Goal: Task Accomplishment & Management: Manage account settings

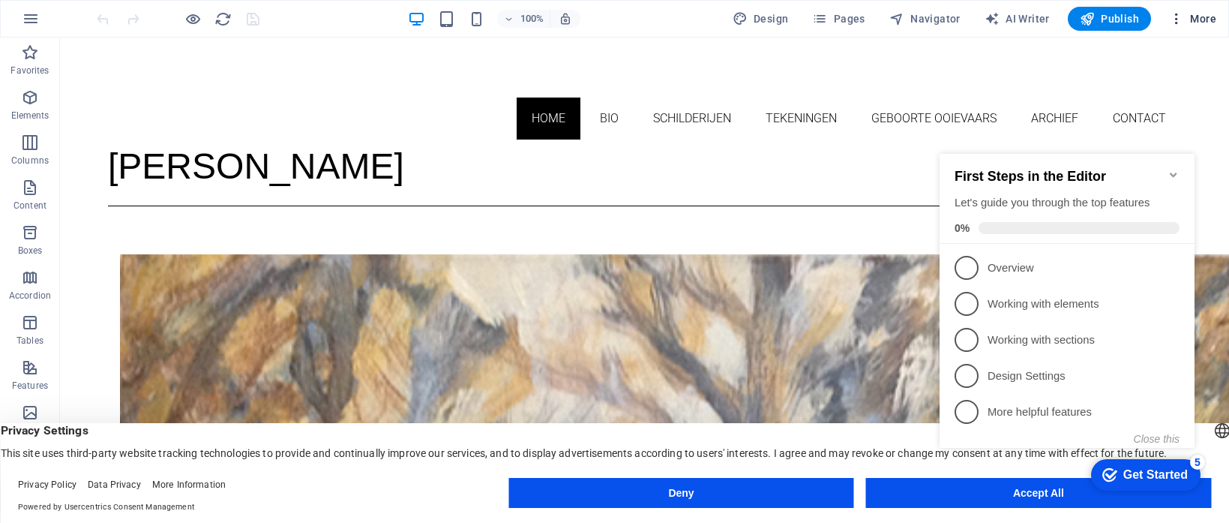
click at [1177, 21] on icon "button" at bounding box center [1176, 18] width 15 height 15
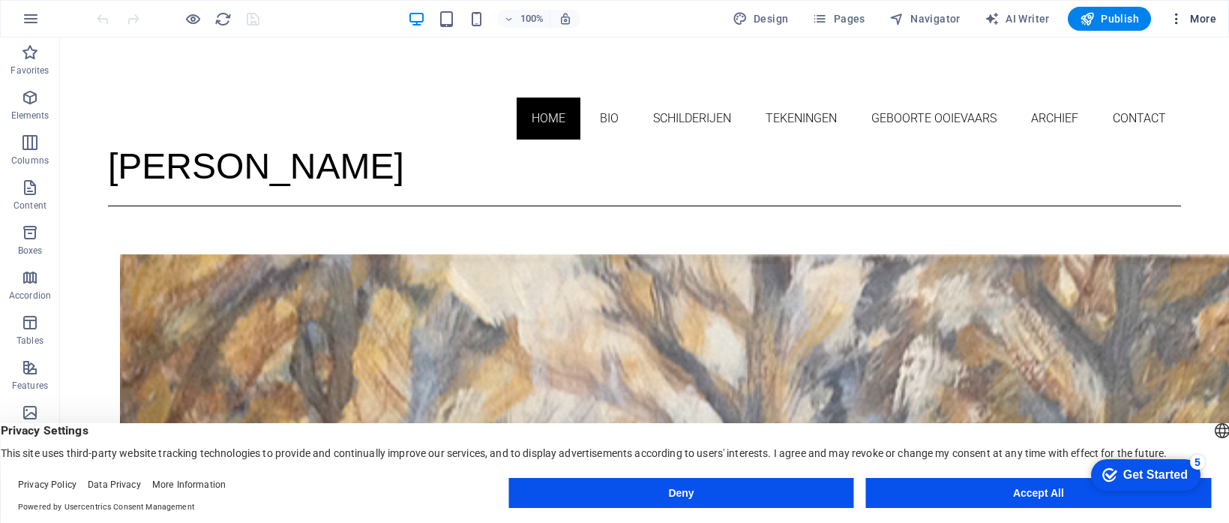
click at [1194, 18] on span "More" at bounding box center [1192, 18] width 47 height 15
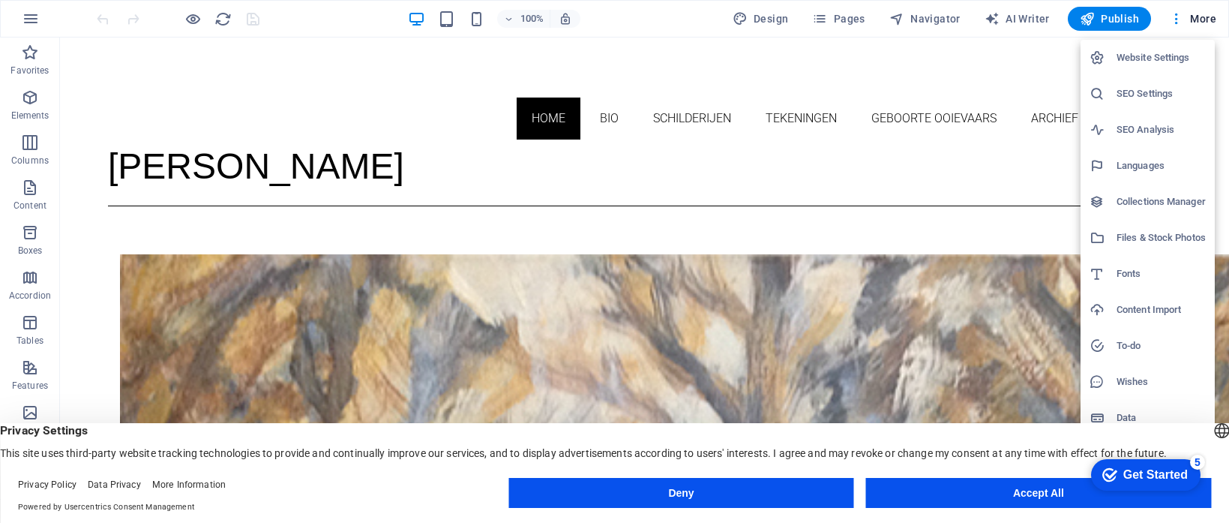
click at [1140, 97] on h6 "SEO Settings" at bounding box center [1160, 94] width 89 height 18
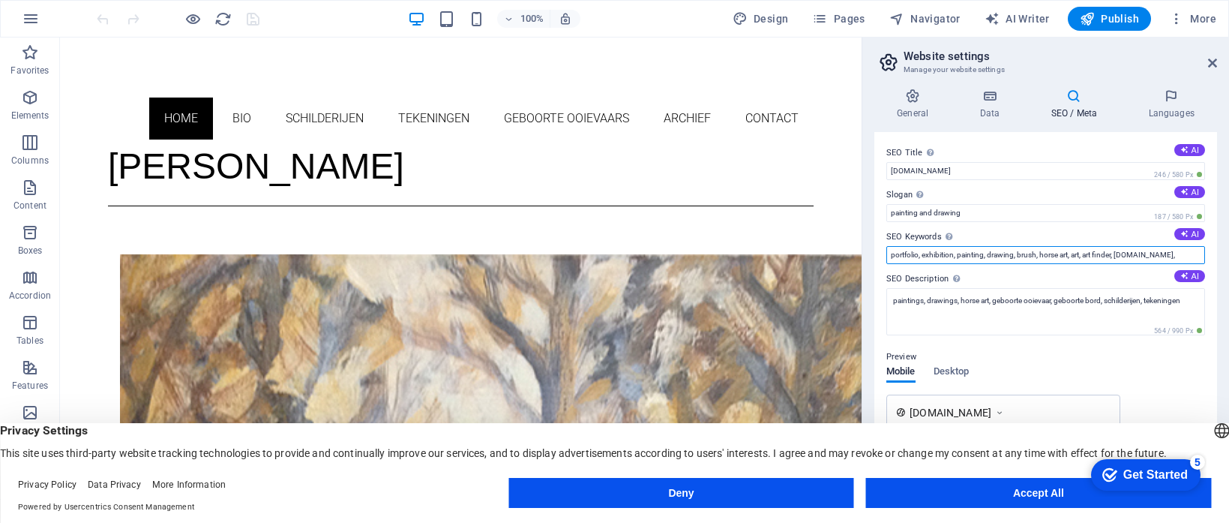
click at [1182, 258] on input "portfolio, exhibition, painting, drawing, brush, horse art, art, art finder, [D…" at bounding box center [1045, 255] width 319 height 18
click at [1182, 259] on input "portfolio, exhibition, painting, drawing, brush, horse art, art, art finder, [D…" at bounding box center [1045, 255] width 319 height 18
click at [1196, 257] on input "portfolio, exhibition, painting, drawing, brush, horse art, art, art finder, [D…" at bounding box center [1045, 255] width 319 height 18
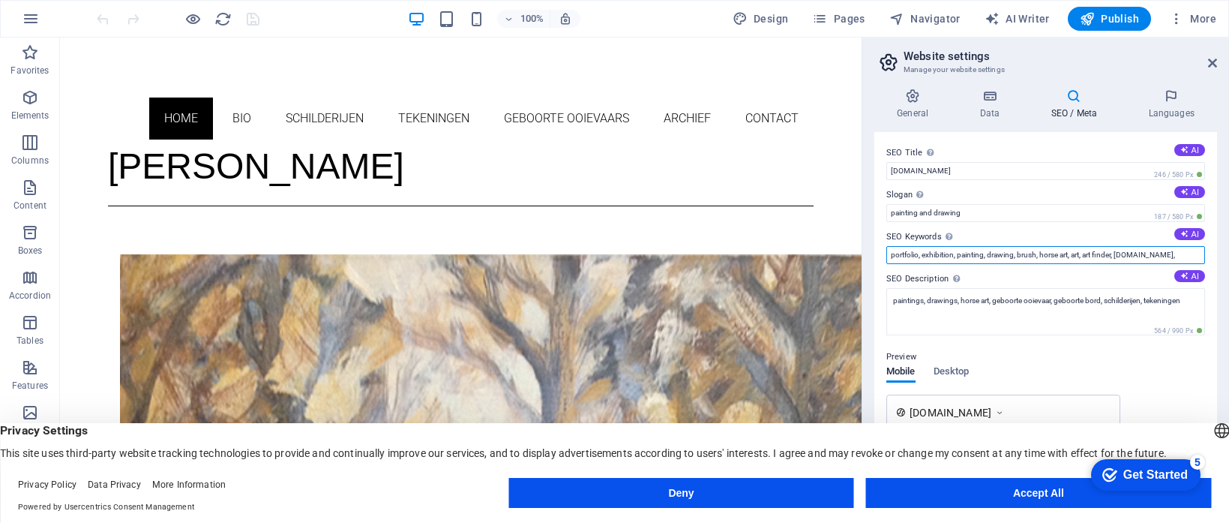
click at [1196, 257] on input "portfolio, exhibition, painting, drawing, brush, horse art, art, art finder, [D…" at bounding box center [1045, 255] width 319 height 18
click at [1196, 257] on input "portfolio, exhibition, painting, drawing, brush, horse art, art, art finder, re…" at bounding box center [1045, 255] width 319 height 18
drag, startPoint x: 1196, startPoint y: 257, endPoint x: 1183, endPoint y: 256, distance: 12.8
click at [1183, 256] on input "portfolio, exhibition, painting, drawing, brush, horse art, art, art finder, re…" at bounding box center [1045, 255] width 319 height 18
click at [1176, 257] on input "portfolio, exhibition, painting, drawing, brush, horse art, art, art finder, re…" at bounding box center [1045, 255] width 319 height 18
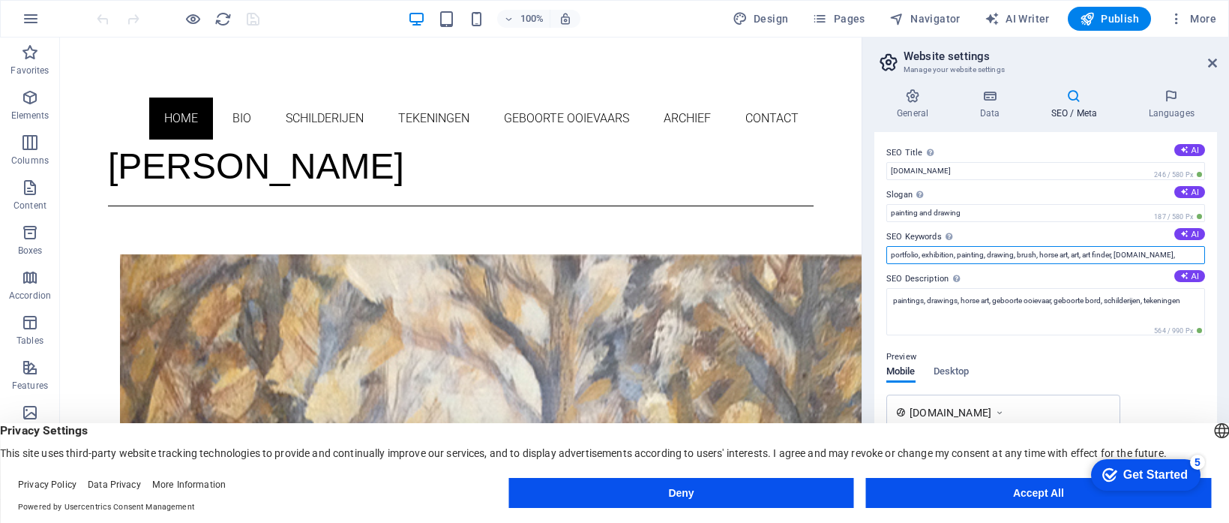
click at [1176, 257] on input "portfolio, exhibition, painting, drawing, brush, horse art, art, art finder, re…" at bounding box center [1045, 255] width 319 height 18
click at [1198, 256] on input "portfolio, exhibition, painting, drawing, brush, horse art, art, art finder, re…" at bounding box center [1045, 255] width 319 height 18
drag, startPoint x: 1198, startPoint y: 256, endPoint x: 1169, endPoint y: 259, distance: 29.3
click at [1169, 259] on input "portfolio, exhibition, painting, drawing, brush, horse art, art, art finder, re…" at bounding box center [1045, 255] width 319 height 18
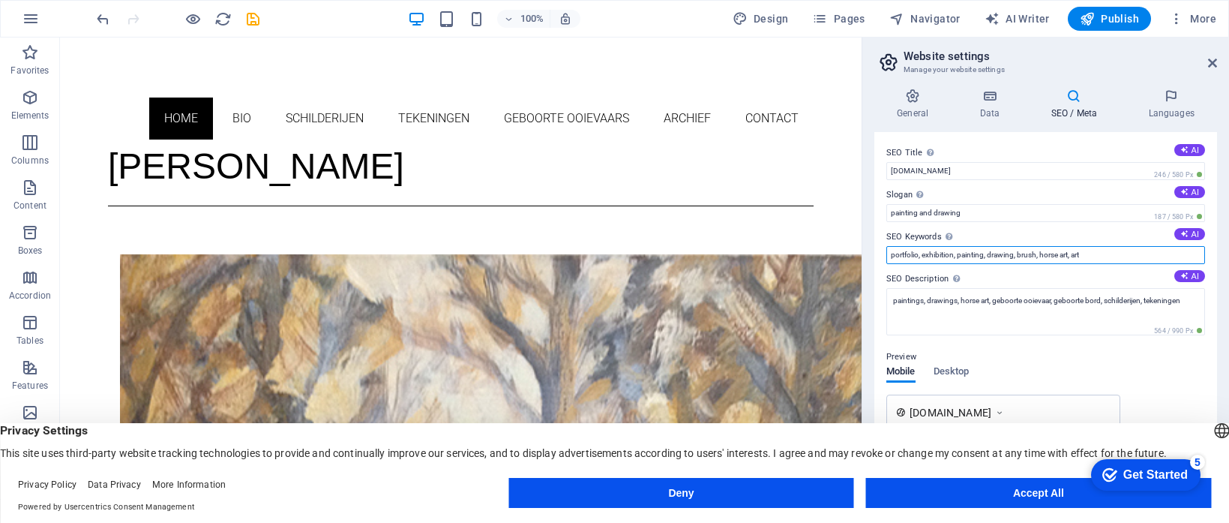
click at [954, 257] on input "portfolio, exhibition, painting, drawing, brush, horse art, art" at bounding box center [1045, 255] width 319 height 18
drag, startPoint x: 919, startPoint y: 255, endPoint x: 897, endPoint y: 256, distance: 22.5
click at [899, 256] on input "portfolio, painting, drawing, brush, horse art, art" at bounding box center [1045, 255] width 319 height 18
click at [890, 259] on input "portfolio, painting, drawing, brush, horse art, art" at bounding box center [1045, 255] width 319 height 18
click at [918, 256] on input "portfolio, painting, drawing, brush, horse art, art" at bounding box center [1045, 255] width 319 height 18
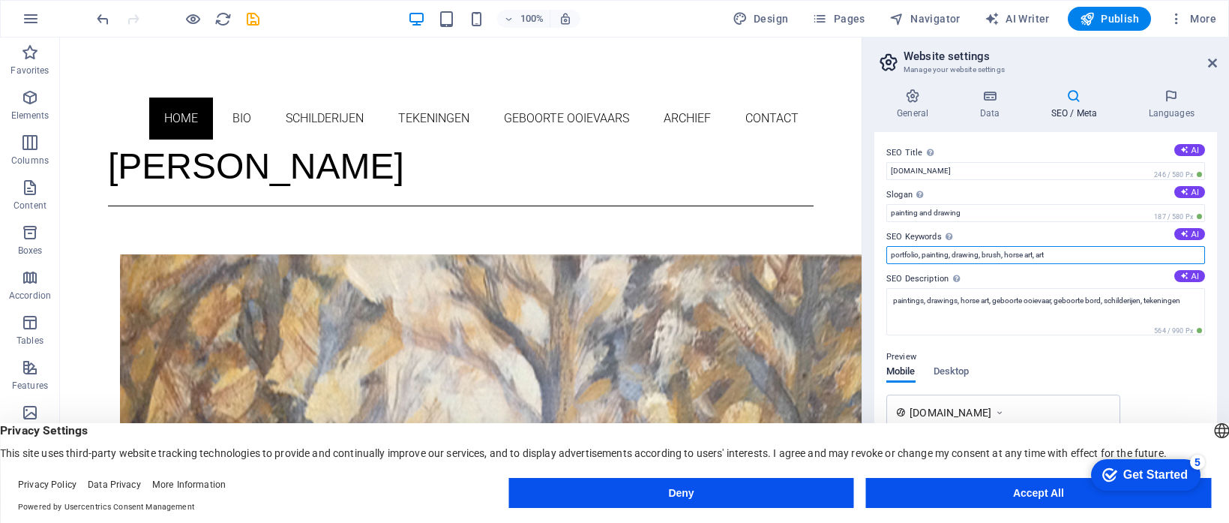
click at [918, 256] on input "portfolio, painting, drawing, brush, horse art, art" at bounding box center [1045, 255] width 319 height 18
click at [921, 257] on input "portfolio, painting, drawing, brush, horse art, art" at bounding box center [1045, 255] width 319 height 18
drag, startPoint x: 921, startPoint y: 256, endPoint x: 899, endPoint y: 258, distance: 22.5
click at [899, 258] on input "portfolio, painting, drawing, brush, horse art, art" at bounding box center [1045, 255] width 319 height 18
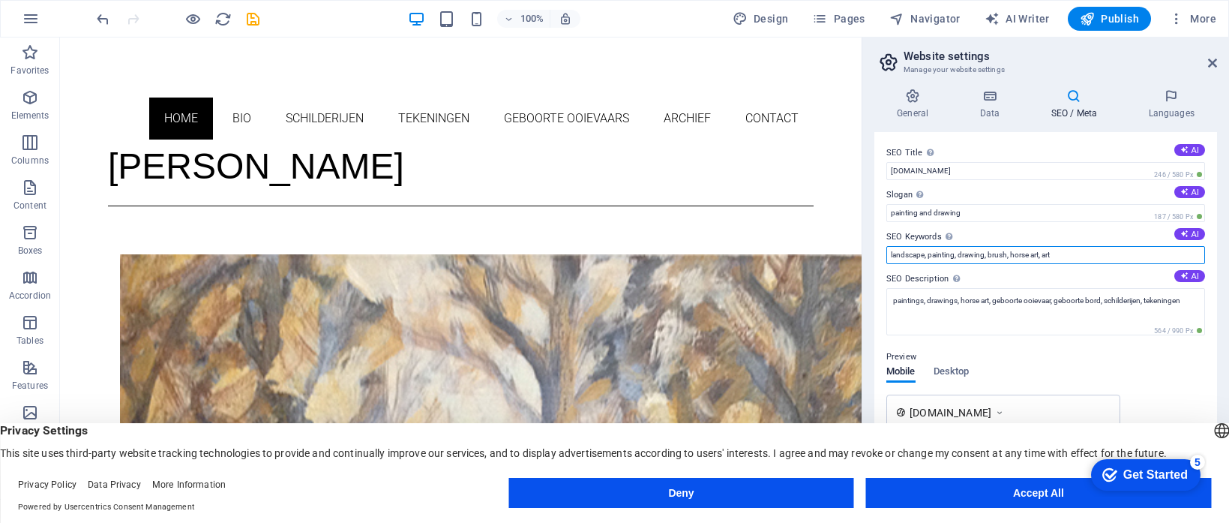
click at [1061, 256] on input "landscape, painting, drawing, brush, horse art, art" at bounding box center [1045, 255] width 319 height 18
click at [1060, 256] on input "landscape, painting, drawing, brush, horse art, art" at bounding box center [1045, 255] width 319 height 18
click at [1062, 255] on input "landscape, painting, drawing, brush, horse art, art" at bounding box center [1045, 255] width 319 height 18
click at [1066, 256] on input "landscape, painting, drawing, brush, horse art, art" at bounding box center [1045, 255] width 319 height 18
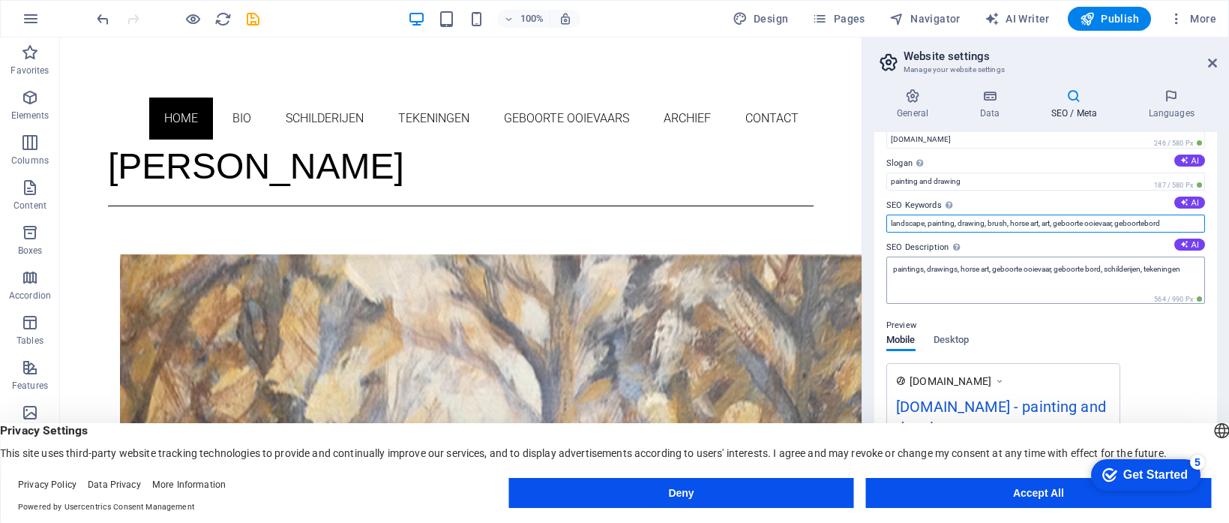
scroll to position [88, 0]
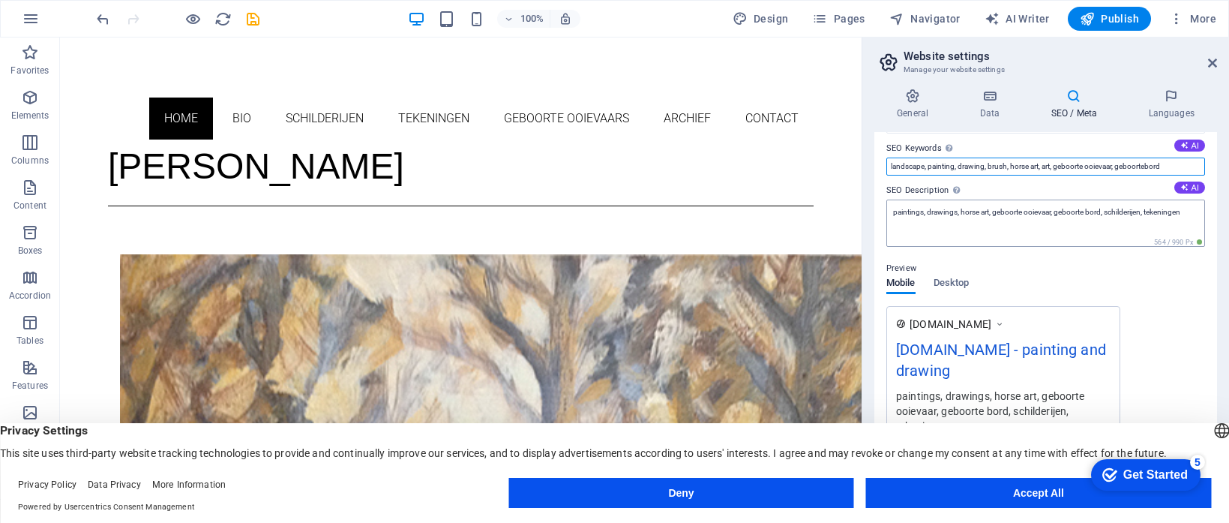
type input "landscape, painting, drawing, brush, horse art, art, geboorte ooievaar, geboort…"
click at [893, 214] on textarea "paintings, drawings, horse art, geboorte ooievaar, geboorte bord, schilderijen,…" at bounding box center [1045, 222] width 319 height 47
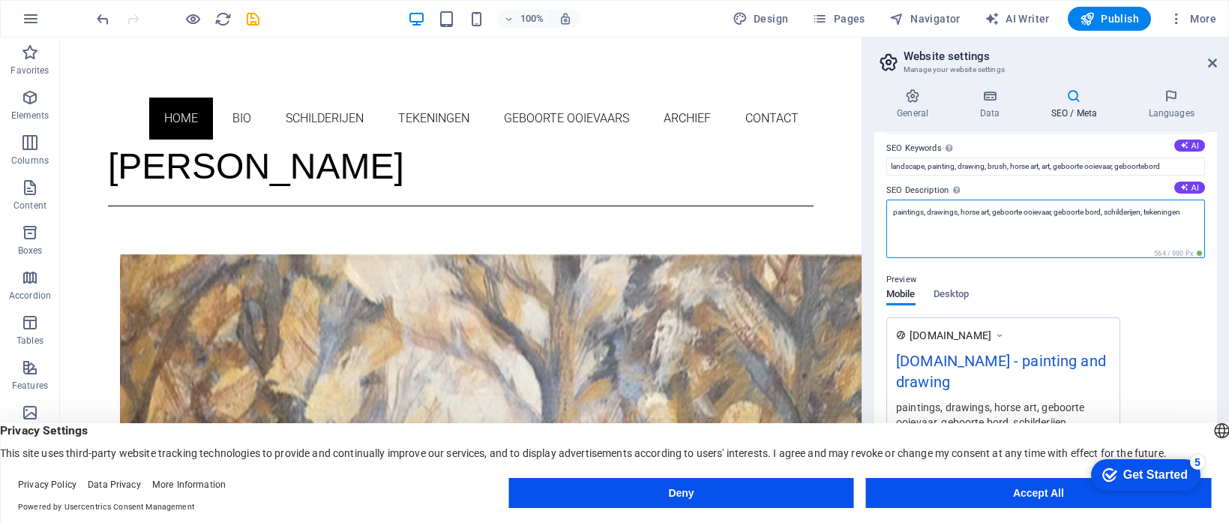
drag, startPoint x: 893, startPoint y: 214, endPoint x: 1007, endPoint y: 214, distance: 114.0
click at [978, 216] on textarea "paintings, drawings, horse art, geboorte ooievaar, geboorte bord, schilderijen,…" at bounding box center [1045, 228] width 319 height 58
drag, startPoint x: 1007, startPoint y: 214, endPoint x: 1139, endPoint y: 219, distance: 132.0
click at [1138, 219] on textarea "paintings, drawings, horse art, geboorte ooievaar, geboorte bord, schilderijen,…" at bounding box center [1045, 228] width 319 height 58
click at [894, 216] on textarea "paintings, drawings, horse art, geboorte ooievaar, geboorte bord, schilderijen,…" at bounding box center [1045, 228] width 319 height 58
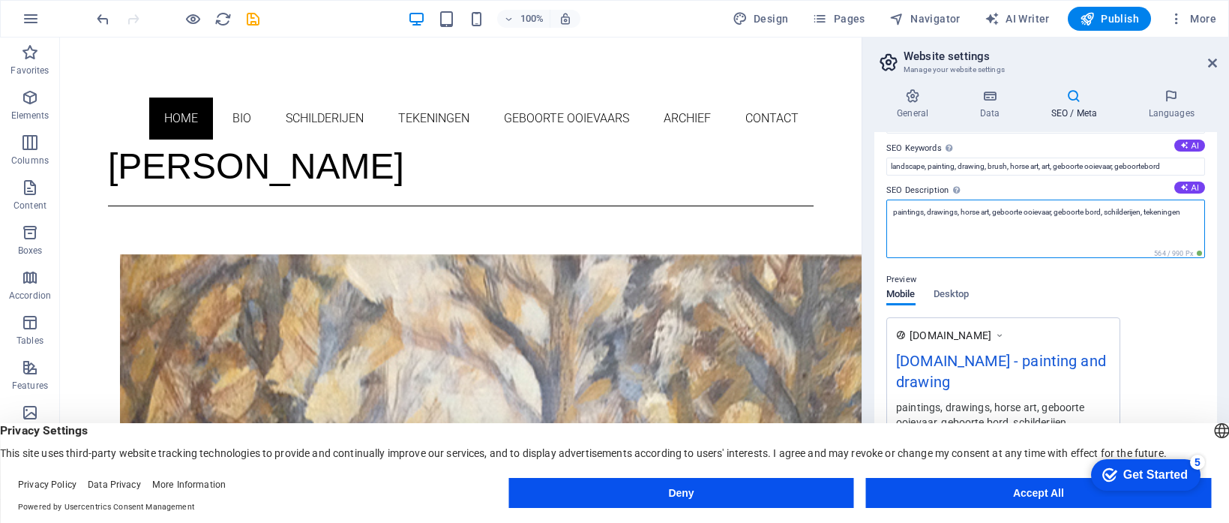
drag, startPoint x: 909, startPoint y: 214, endPoint x: 939, endPoint y: 214, distance: 30.0
click at [936, 214] on textarea "paintings, drawings, horse art, geboorte ooievaar, geboorte bord, schilderijen,…" at bounding box center [1045, 228] width 319 height 58
click at [1189, 214] on textarea "paintings, drawings, horse art, geboorte ooievaar, geboorte bord, schilderijen,…" at bounding box center [1045, 228] width 319 height 58
drag, startPoint x: 1185, startPoint y: 214, endPoint x: 889, endPoint y: 218, distance: 295.4
click at [889, 218] on textarea "paintings, drawings, horse art, geboorte ooievaar, geboorte bord, schilderijen,…" at bounding box center [1045, 228] width 319 height 58
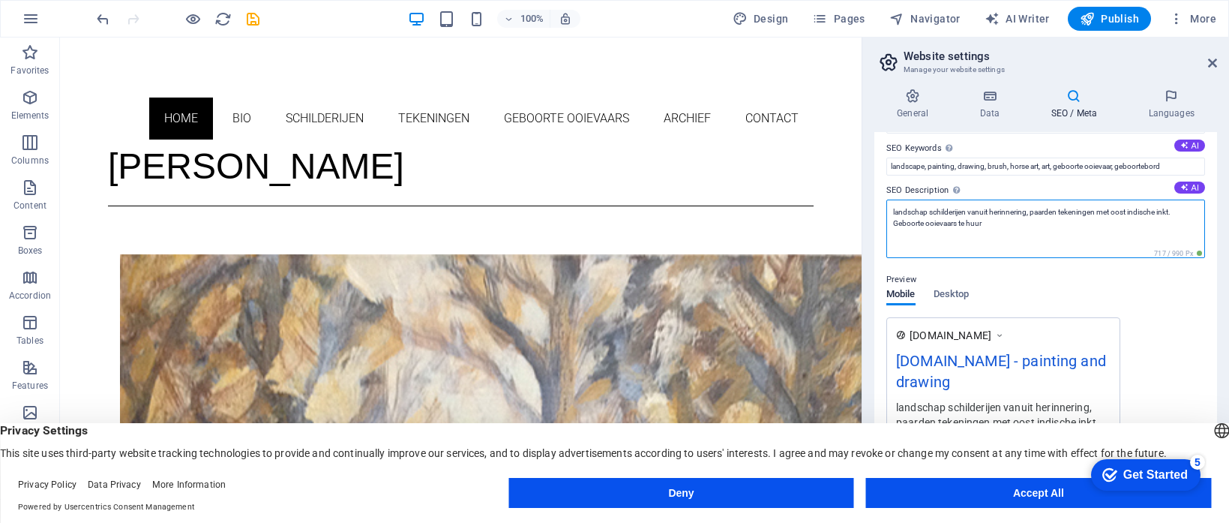
click at [957, 225] on textarea "landschap schilderijen vanuit herinnering, paarden tekeningen met oost indische…" at bounding box center [1045, 228] width 319 height 58
drag, startPoint x: 1062, startPoint y: 225, endPoint x: 983, endPoint y: 231, distance: 79.0
click at [983, 231] on textarea "landschap schilderijen vanuit herinnering, paarden tekeningen met oost indische…" at bounding box center [1045, 228] width 319 height 58
click at [993, 227] on textarea "landschap schilderijen vanuit herinnering, paarden tekeningen met oost indische…" at bounding box center [1045, 228] width 319 height 58
click at [965, 226] on textarea "landschap schilderijen vanuit herinnering, paarden tekeningen met oost indische…" at bounding box center [1045, 228] width 319 height 58
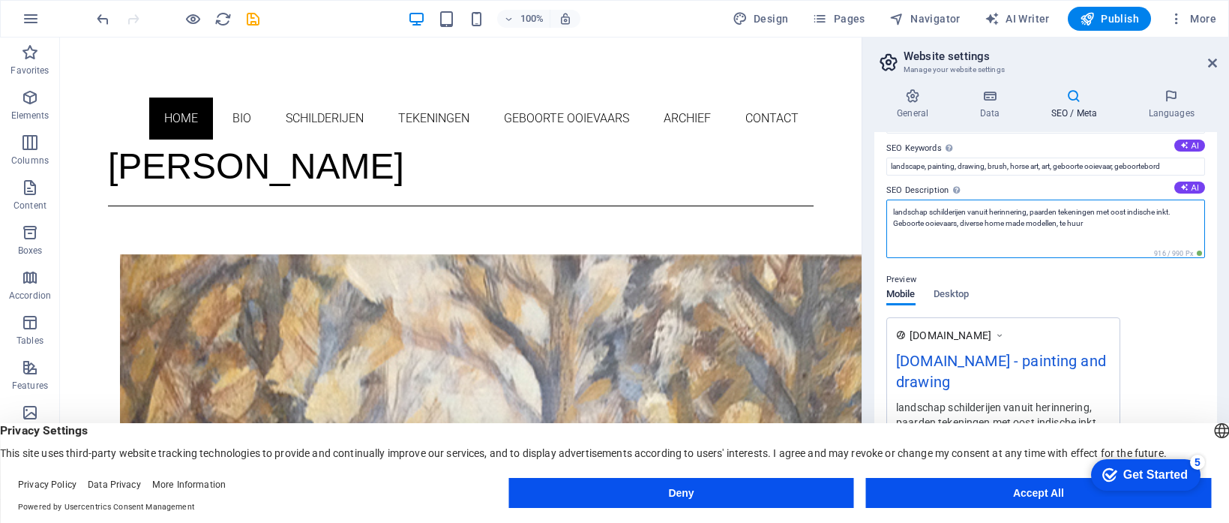
click at [965, 226] on textarea "landschap schilderijen vanuit herinnering, paarden tekeningen met oost indische…" at bounding box center [1045, 228] width 319 height 58
drag, startPoint x: 1059, startPoint y: 223, endPoint x: 1045, endPoint y: 225, distance: 14.3
click at [1045, 225] on textarea "landschap schilderijen vanuit herinnering, paarden tekeningen met oost indische…" at bounding box center [1045, 228] width 319 height 58
drag, startPoint x: 957, startPoint y: 223, endPoint x: 892, endPoint y: 226, distance: 65.3
click at [892, 226] on textarea "landschap schilderijen vanuit herinnering, paarden tekeningen met oost indische…" at bounding box center [1045, 228] width 319 height 58
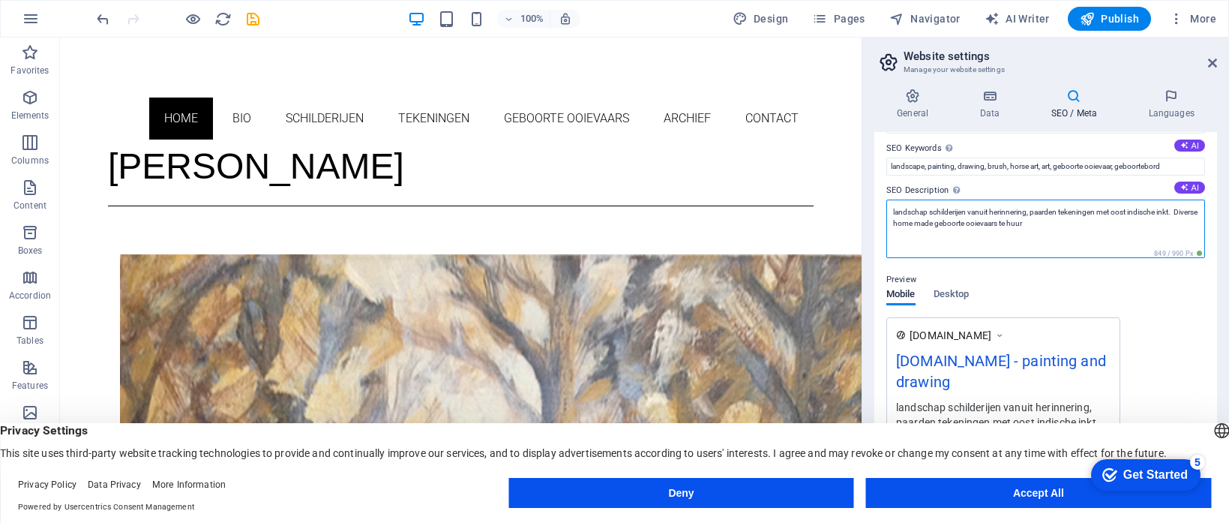
click at [894, 212] on textarea "landschap schilderijen vanuit herinnering, paarden tekeningen met oost indische…" at bounding box center [1045, 228] width 319 height 58
click at [1034, 215] on textarea "Landschap schilderijen vanuit herinnering, paarden tekeningen met oost indische…" at bounding box center [1045, 228] width 319 height 58
click at [1110, 214] on textarea "Landschap schilderijen vanuit herinnering en paarden tekeningen met oost indisc…" at bounding box center [1045, 228] width 319 height 58
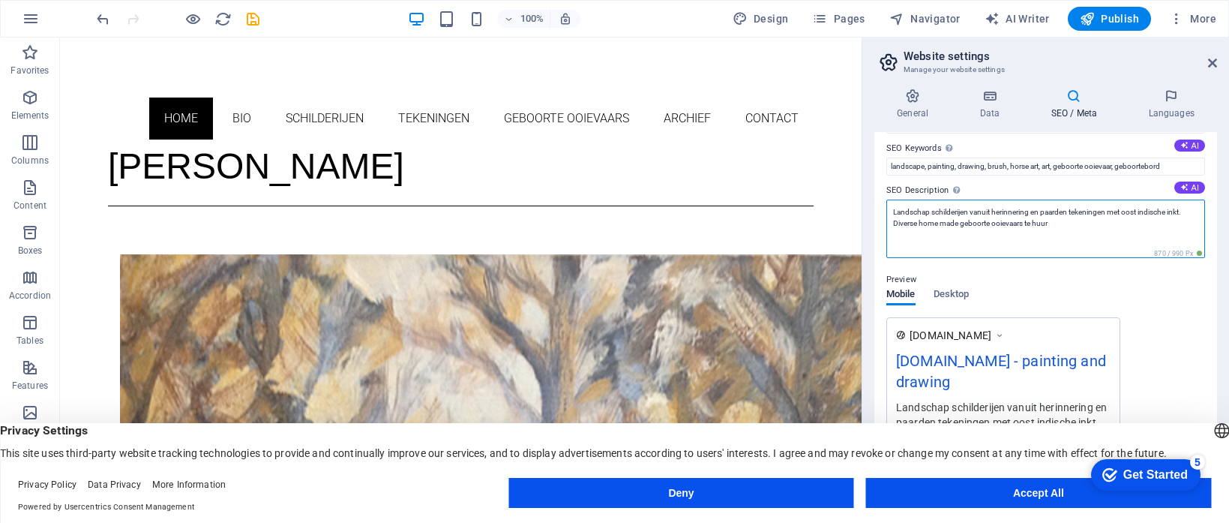
click at [1111, 214] on textarea "Landschap schilderijen vanuit herinnering en paarden tekeningen met oost indisc…" at bounding box center [1045, 228] width 319 height 58
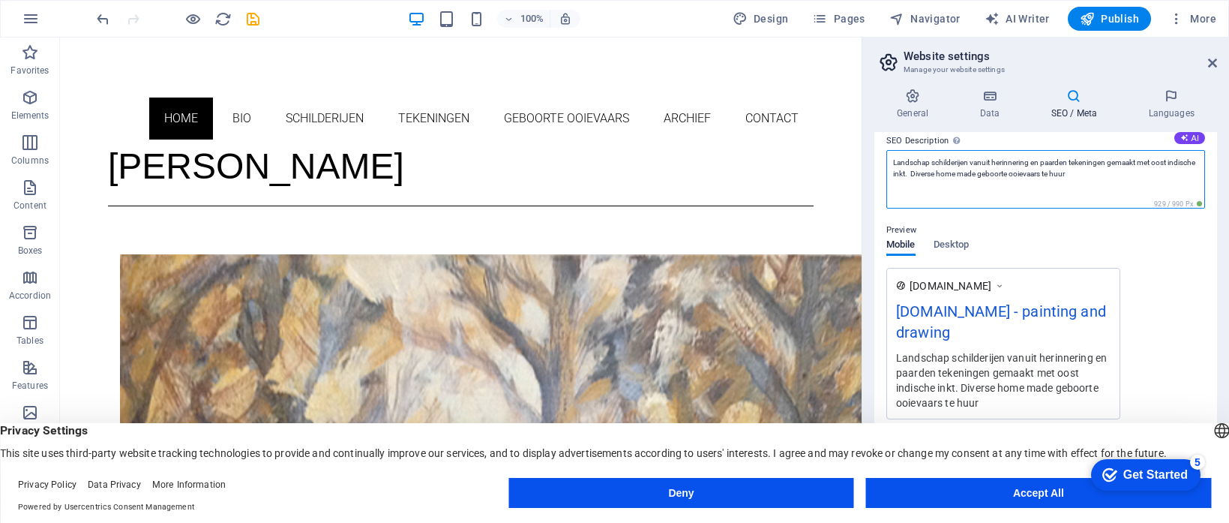
scroll to position [0, 0]
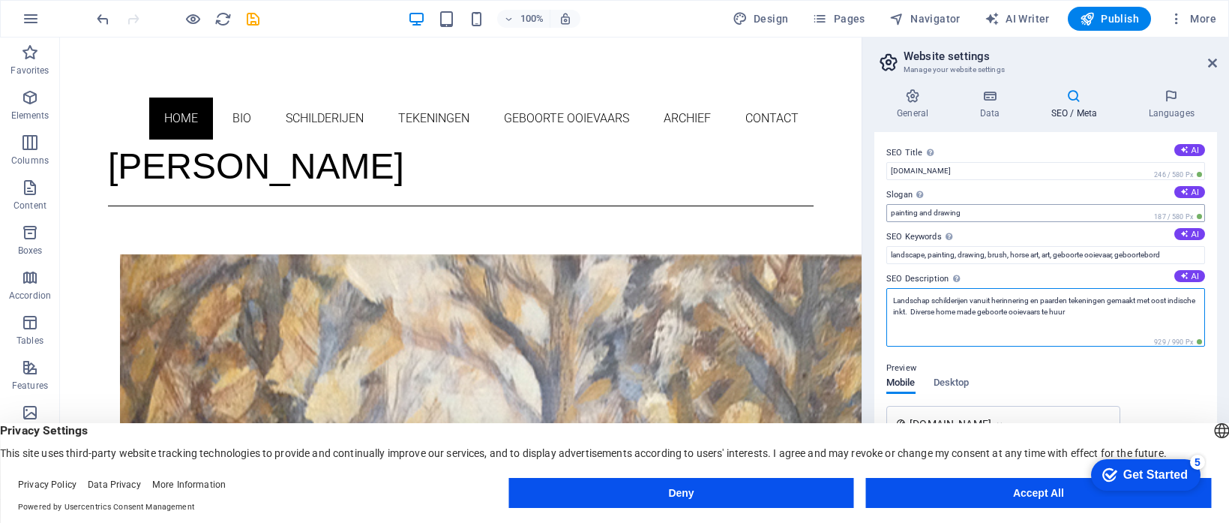
type textarea "Landschap schilderijen vanuit herinnering en paarden tekeningen gemaakt met oos…"
click at [966, 213] on input "painting and drawing" at bounding box center [1045, 213] width 319 height 18
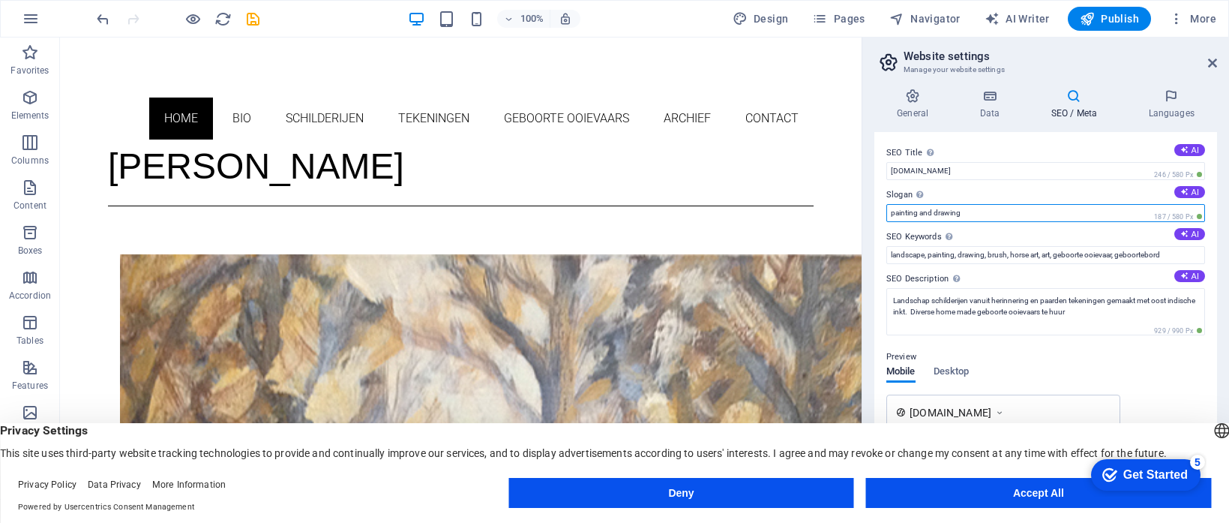
drag, startPoint x: 966, startPoint y: 213, endPoint x: 898, endPoint y: 215, distance: 67.5
click at [898, 215] on input "painting and drawing" at bounding box center [1045, 213] width 319 height 18
type input "Schiderijen, tekeningen en...geboorte ooievaars"
click at [1056, 213] on input "Schiderijen, tekeningen en...geboorte ooievaars" at bounding box center [1045, 213] width 319 height 18
click at [1056, 214] on input "Schiderijen, tekeningen en...geboorte ooievaars" at bounding box center [1045, 213] width 319 height 18
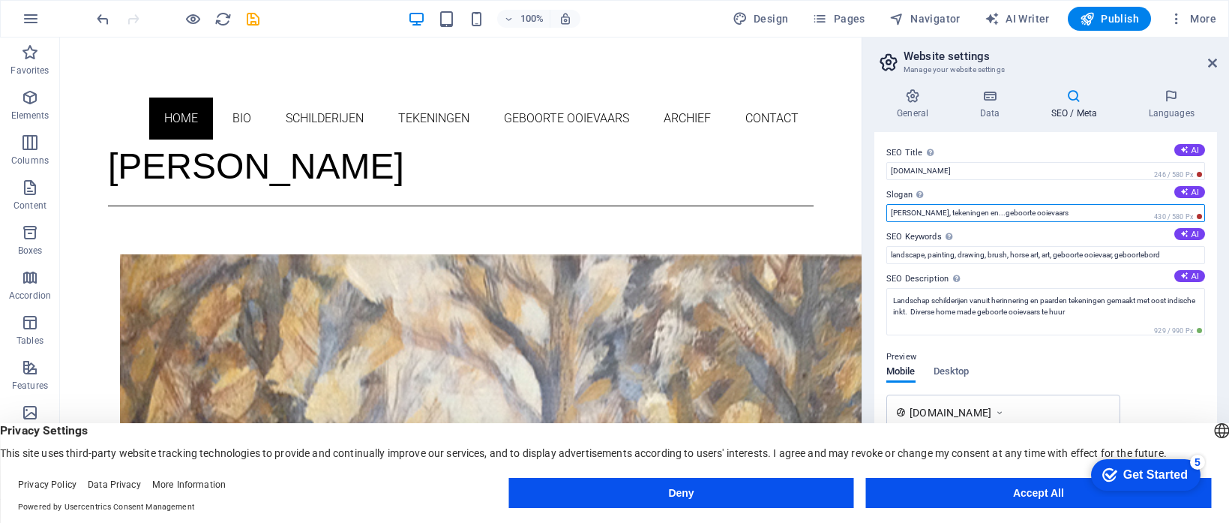
click at [1056, 214] on input "Schiderijen, tekeningen en...geboorte ooievaars" at bounding box center [1045, 213] width 319 height 18
drag, startPoint x: 1051, startPoint y: 214, endPoint x: 1041, endPoint y: 214, distance: 9.7
click at [1041, 214] on input "Schiderijen, tekeningen en...geboorte ooievaars" at bounding box center [1045, 213] width 319 height 18
click at [1067, 216] on input "Schiderijen, tekeningen en...geboorte ooievaars" at bounding box center [1045, 213] width 319 height 18
drag, startPoint x: 1056, startPoint y: 215, endPoint x: 888, endPoint y: 216, distance: 167.9
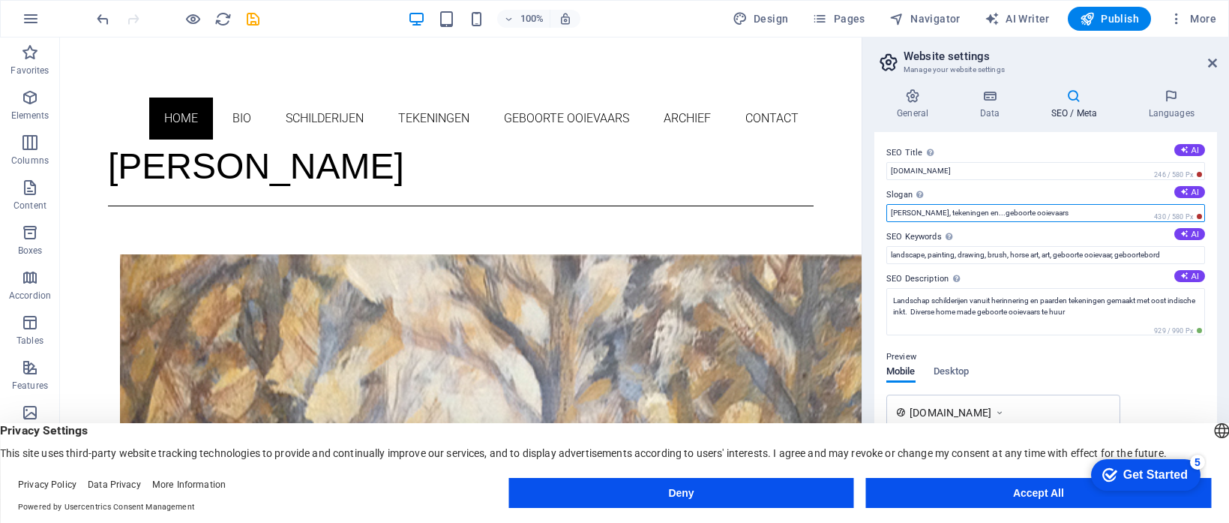
click at [888, 216] on input "Schiderijen, tekeningen en...geboorte ooievaars" at bounding box center [1045, 213] width 319 height 18
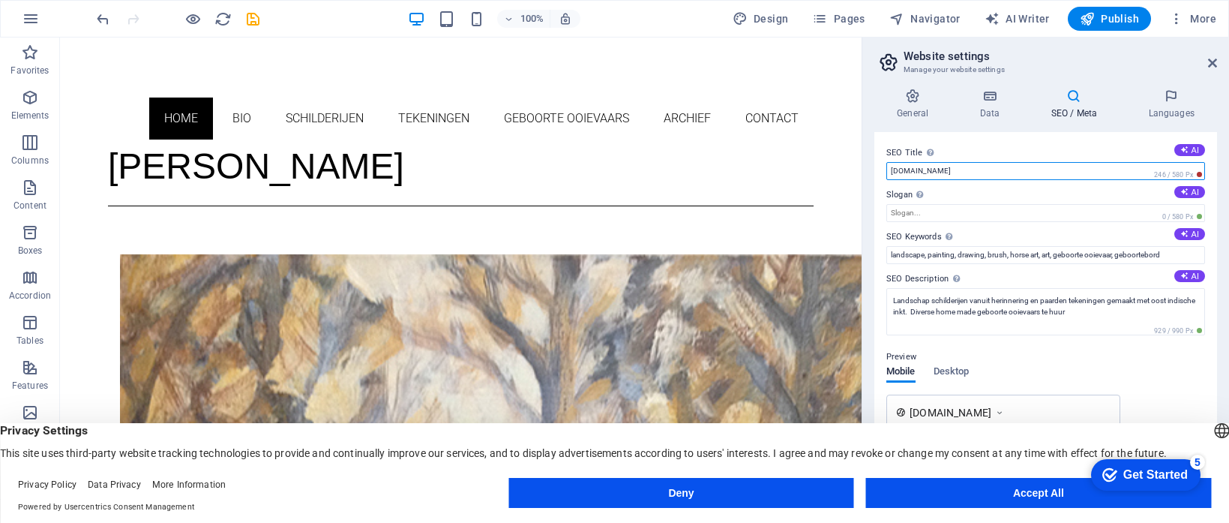
click at [987, 170] on input "[DOMAIN_NAME]" at bounding box center [1045, 171] width 319 height 18
drag, startPoint x: 990, startPoint y: 172, endPoint x: 870, endPoint y: 174, distance: 119.2
click at [870, 174] on div "General Data SEO / Meta Languages Website name renegoormanpaintings.com Logo Dr…" at bounding box center [1045, 287] width 367 height 422
paste input "Schiderijen, tekeningen en...geboorte ooievaars"
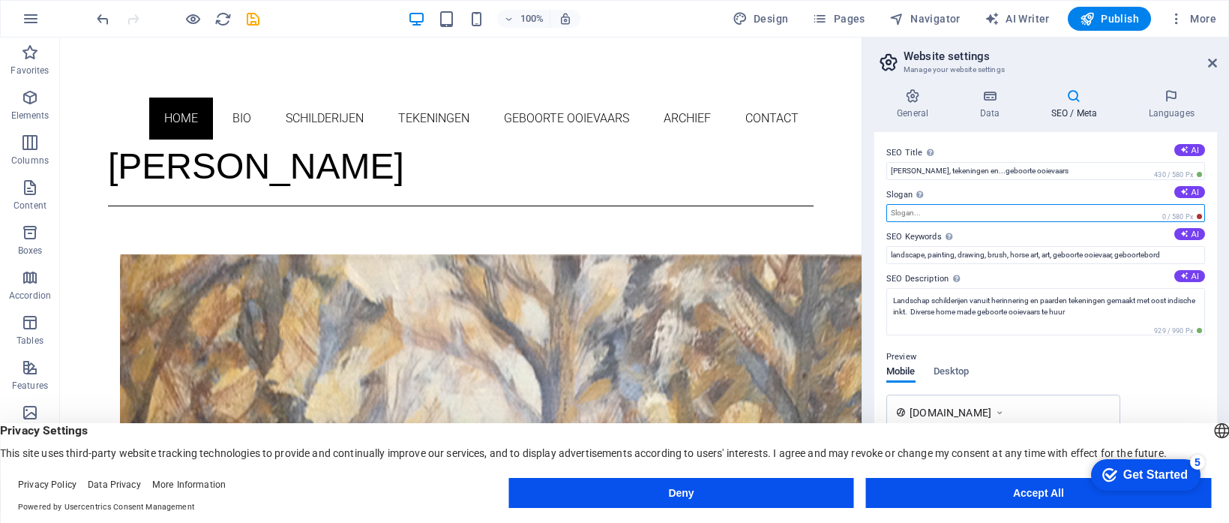
click at [920, 211] on input "Slogan The slogan of your website. AI" at bounding box center [1045, 213] width 319 height 18
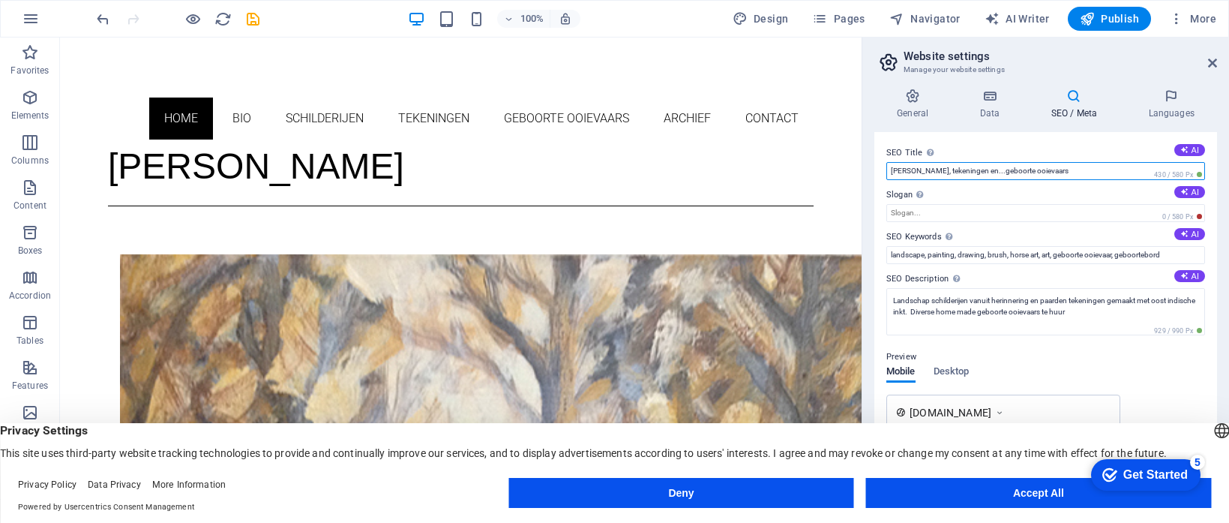
drag, startPoint x: 906, startPoint y: 172, endPoint x: 912, endPoint y: 176, distance: 7.7
click at [906, 172] on input "Schiderijen, tekeningen en...geboorte ooievaars" at bounding box center [1045, 171] width 319 height 18
type input "Schilderijen, tekeningen en...geboorte ooievaars"
click at [1054, 172] on input "Schilderijen, tekeningen en...geboorte ooievaars" at bounding box center [1045, 171] width 319 height 18
drag, startPoint x: 1054, startPoint y: 172, endPoint x: 892, endPoint y: 170, distance: 162.0
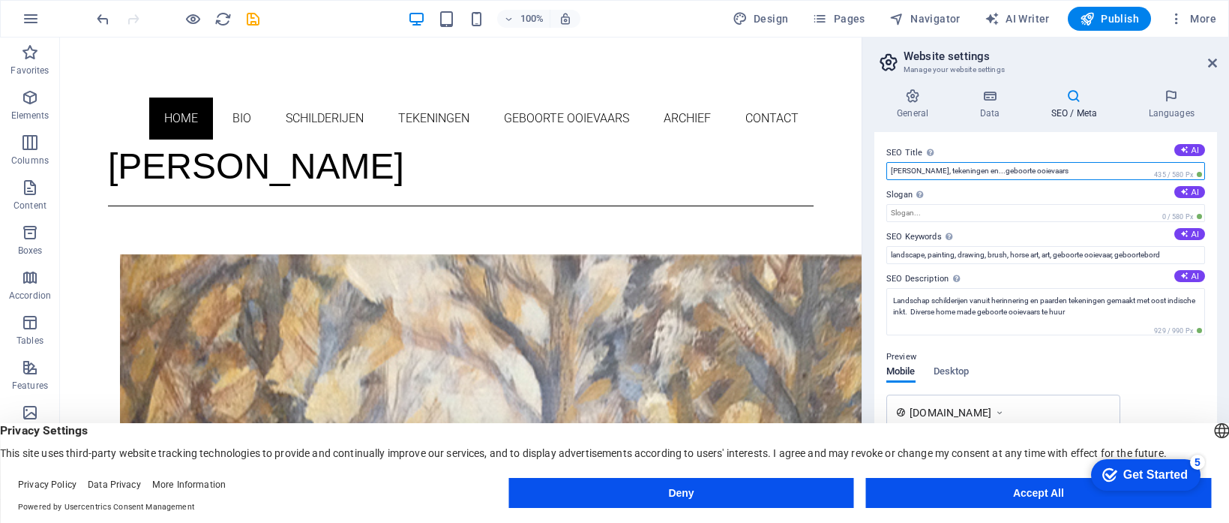
click at [892, 170] on input "Schilderijen, tekeningen en...geboorte ooievaars" at bounding box center [1045, 171] width 319 height 18
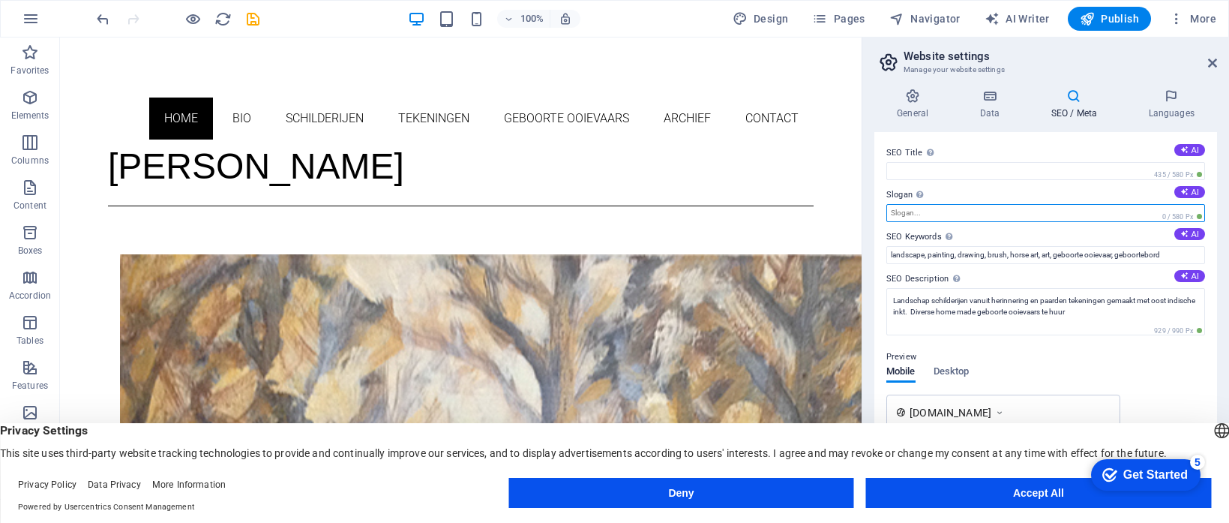
click at [916, 213] on input "Slogan The slogan of your website. AI" at bounding box center [1045, 213] width 319 height 18
paste input "Schilderijen, tekeningen en...geboorte ooievaars"
type input "Schilderijen, tekeningen en...geboorte ooievaars"
click at [900, 169] on input "SEO Title The title of your website - make it something that stands out in sear…" at bounding box center [1045, 171] width 319 height 18
click at [1062, 211] on input "Schilderijen, tekeningen en...geboorte ooievaars" at bounding box center [1045, 213] width 319 height 18
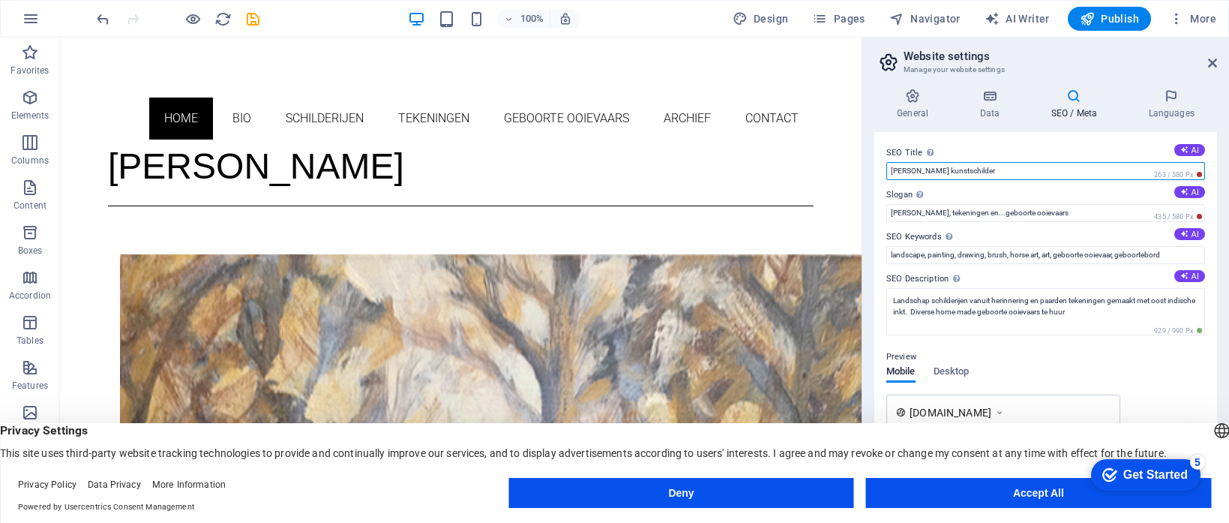
click at [1009, 173] on input "René Goorman kunstschilder" at bounding box center [1045, 171] width 319 height 18
click at [1190, 149] on button "AI" at bounding box center [1189, 150] width 31 height 12
type input "Dynamic Art by René Goorman"
click at [1008, 169] on input "Dynamic Art by René Goorman" at bounding box center [1045, 171] width 319 height 18
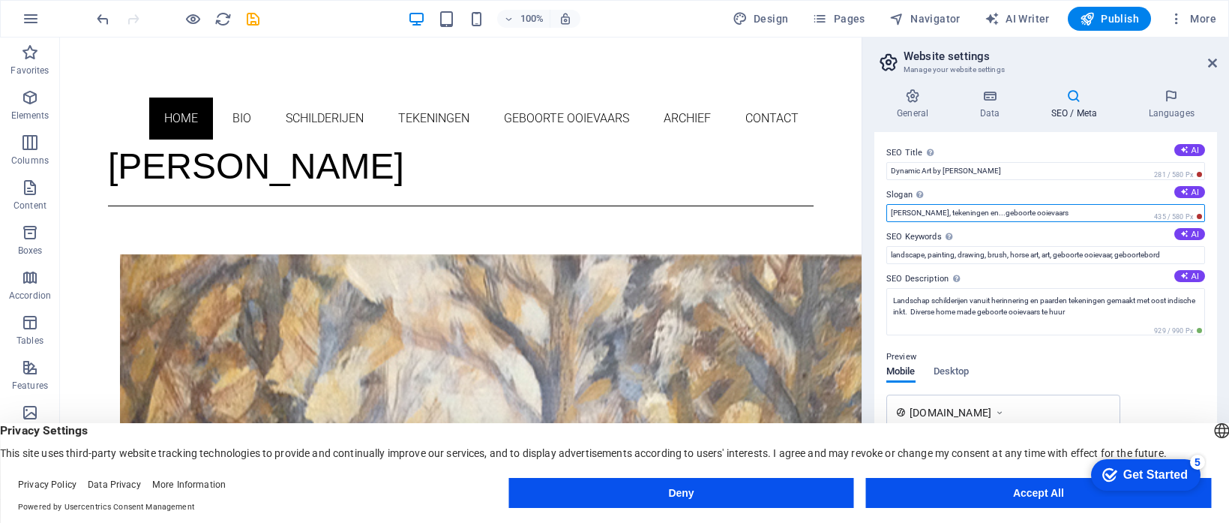
click at [1057, 212] on input "Schilderijen, tekeningen en...geboorte ooievaars" at bounding box center [1045, 213] width 319 height 18
click at [1056, 214] on input "Schilderijen, tekeningen en...geboorte ooievaars" at bounding box center [1045, 213] width 319 height 18
click at [894, 215] on input "Schilderijen, tekeningen en...geboorte ooievaars" at bounding box center [1045, 213] width 319 height 18
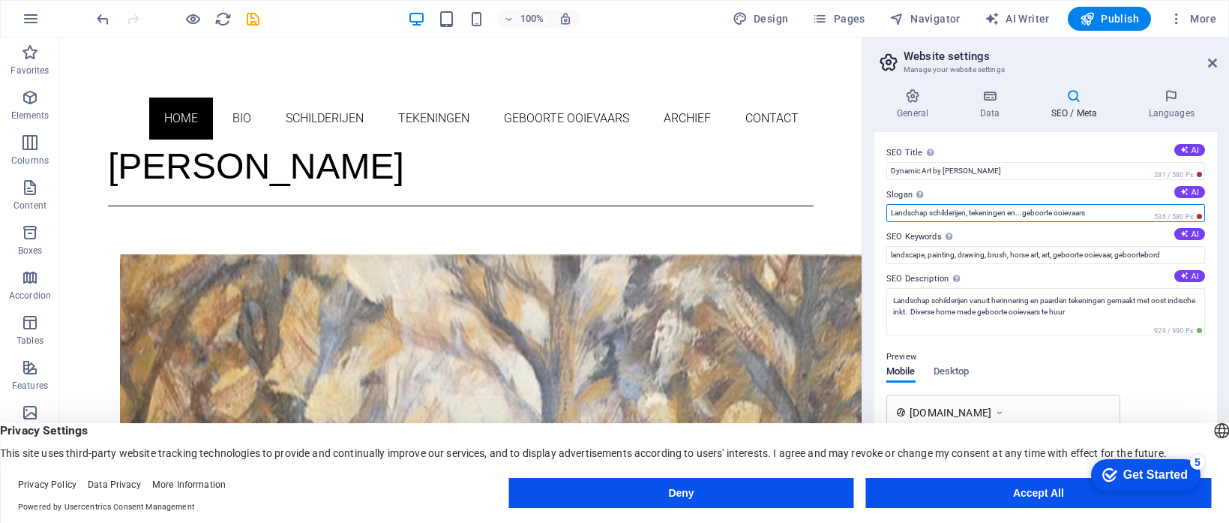
click at [970, 215] on input "Landschap schilderijen, tekeningen en...geboorte ooievaars" at bounding box center [1045, 213] width 319 height 18
click at [998, 215] on input "Landschap schilderijen, paarden tekeningen en...geboorte ooievaars" at bounding box center [1045, 213] width 319 height 18
drag, startPoint x: 998, startPoint y: 215, endPoint x: 982, endPoint y: 216, distance: 15.8
click at [980, 215] on input "Landschap schilderijen, paarden tekeningen en...geboorte ooievaars" at bounding box center [1045, 213] width 319 height 18
click at [932, 215] on input "Landschap schilderijen, tekeningen en...geboorte ooievaars" at bounding box center [1045, 213] width 319 height 18
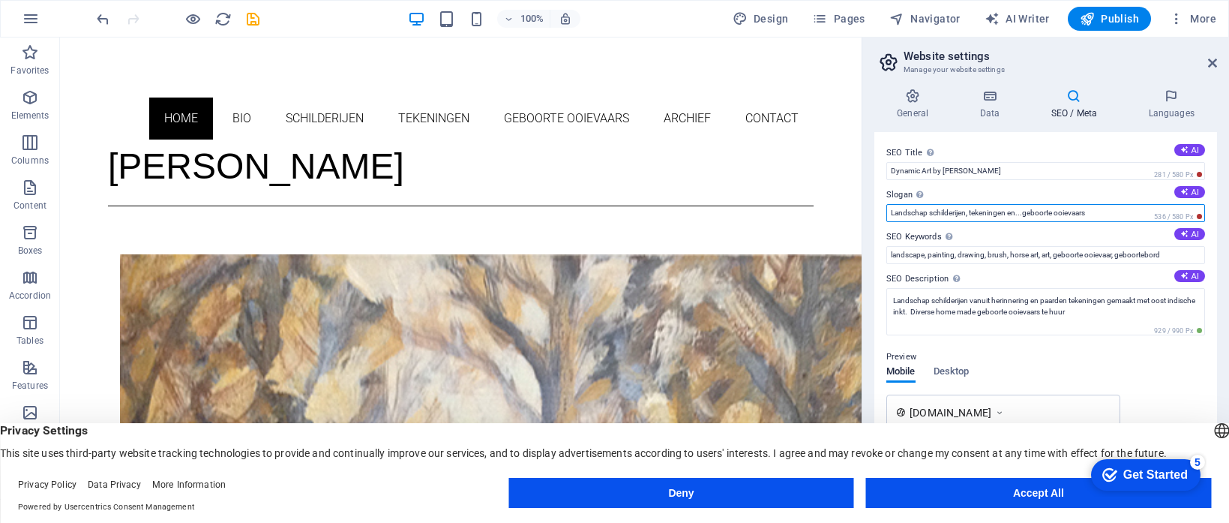
click at [932, 215] on input "Landschap schilderijen, tekeningen en...geboorte ooievaars" at bounding box center [1045, 213] width 319 height 18
click at [933, 215] on input "Landschap schilderijen, tekeningen en...geboorte ooievaars" at bounding box center [1045, 213] width 319 height 18
drag, startPoint x: 933, startPoint y: 214, endPoint x: 872, endPoint y: 211, distance: 60.8
click at [872, 211] on div "General Data SEO / Meta Languages Website name renegoormanpaintings.com Logo Dr…" at bounding box center [1045, 287] width 367 height 422
type input "Schilderijen, tekeningen en...geboorte ooievaars"
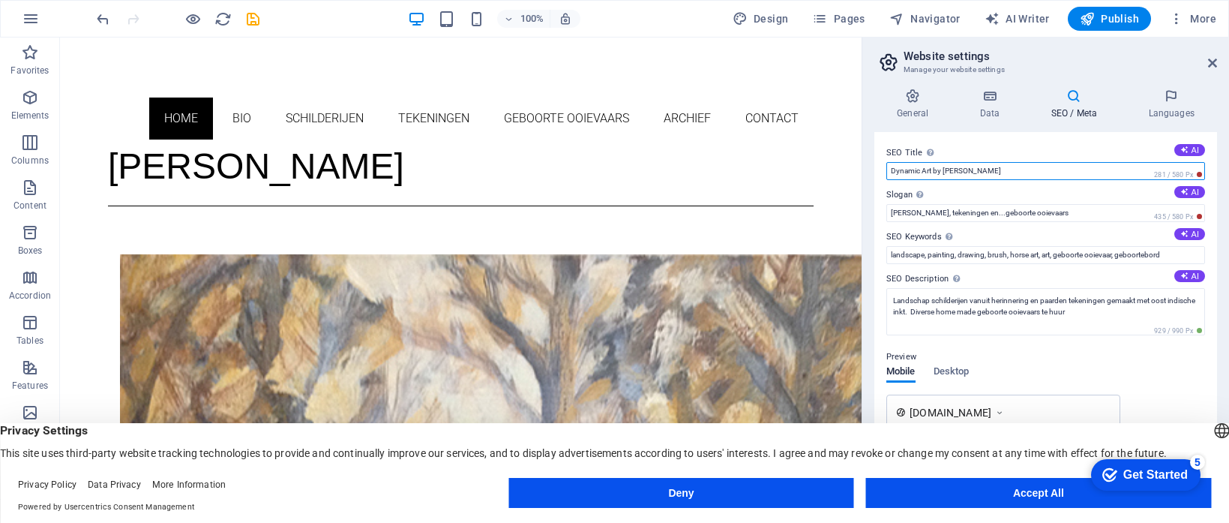
click at [1003, 169] on input "Dynamic Art by René Goorman" at bounding box center [1045, 171] width 319 height 18
click at [994, 171] on input "Dynamic Art by René Goorman" at bounding box center [1045, 171] width 319 height 18
drag, startPoint x: 994, startPoint y: 170, endPoint x: 885, endPoint y: 173, distance: 108.8
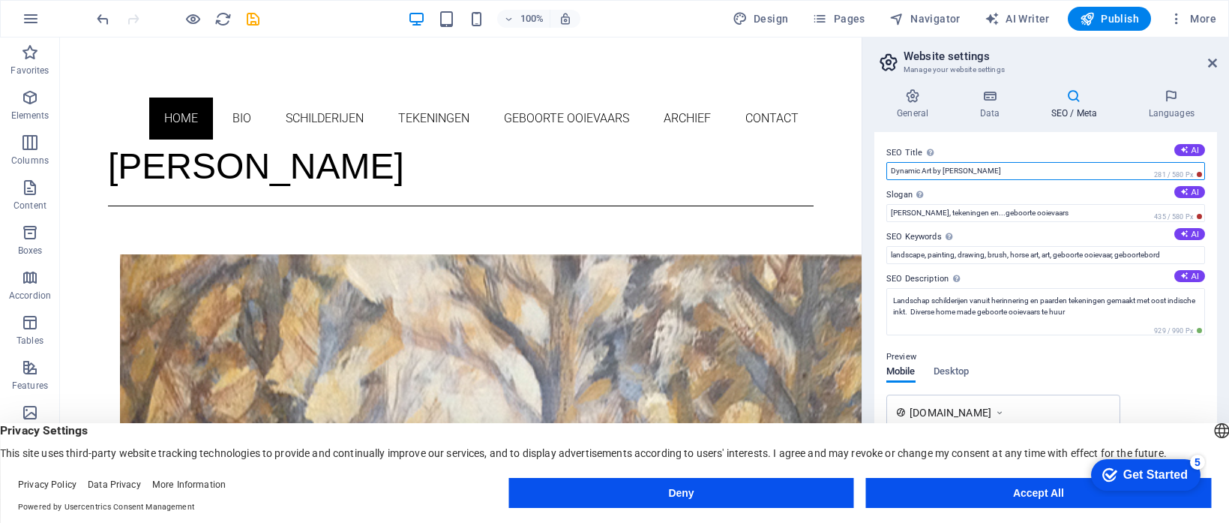
click at [886, 173] on input "Dynamic Art by René Goorman" at bounding box center [1045, 171] width 319 height 18
type input "[PERSON_NAME] kunstschilder, Laren Gelderland"
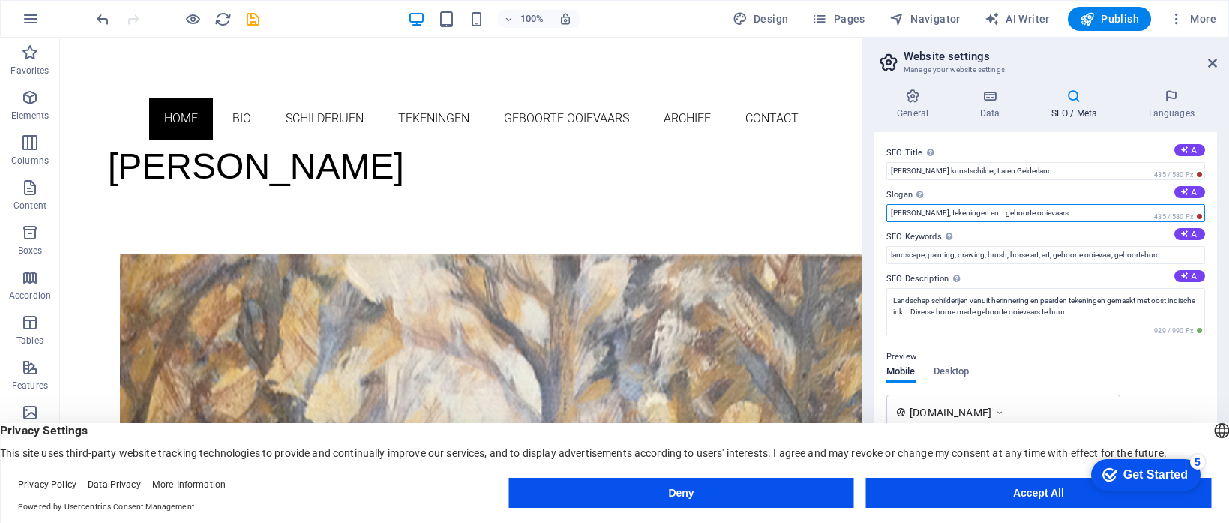
click at [890, 215] on input "Schilderijen, tekeningen en...geboorte ooievaars" at bounding box center [1045, 213] width 319 height 18
click at [977, 214] on input "Portfolio van schilderijen, tekeningen en...geboorte ooievaars" at bounding box center [1045, 213] width 319 height 18
click at [1022, 214] on input "Portfolio van schilderijen en tekeningen en...geboorte ooievaars" at bounding box center [1045, 213] width 319 height 18
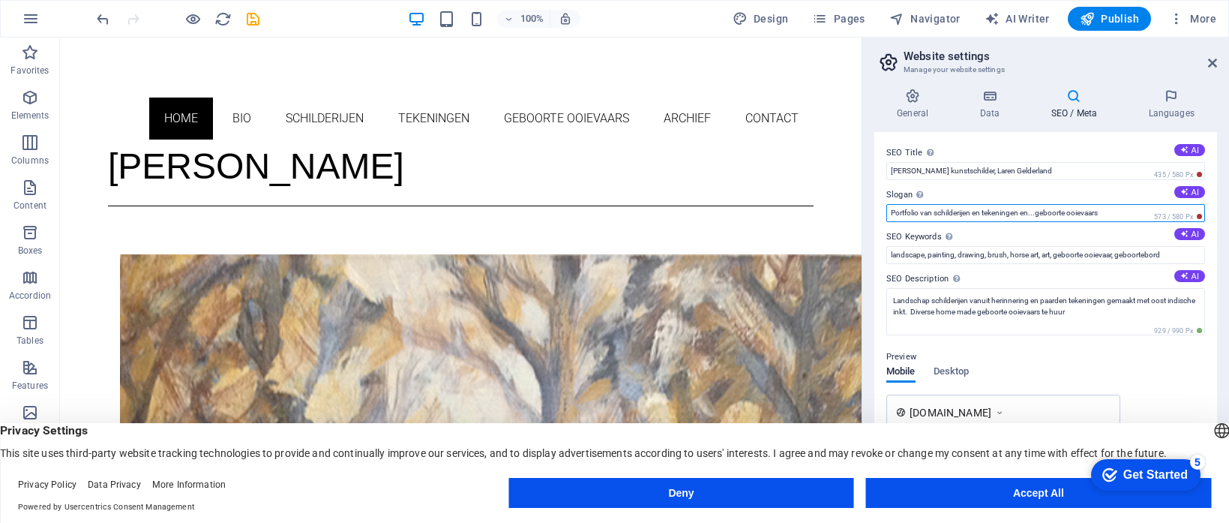
click at [1108, 214] on input "Portfolio van schilderijen en tekeningen en...geboorte ooievaars" at bounding box center [1045, 213] width 319 height 18
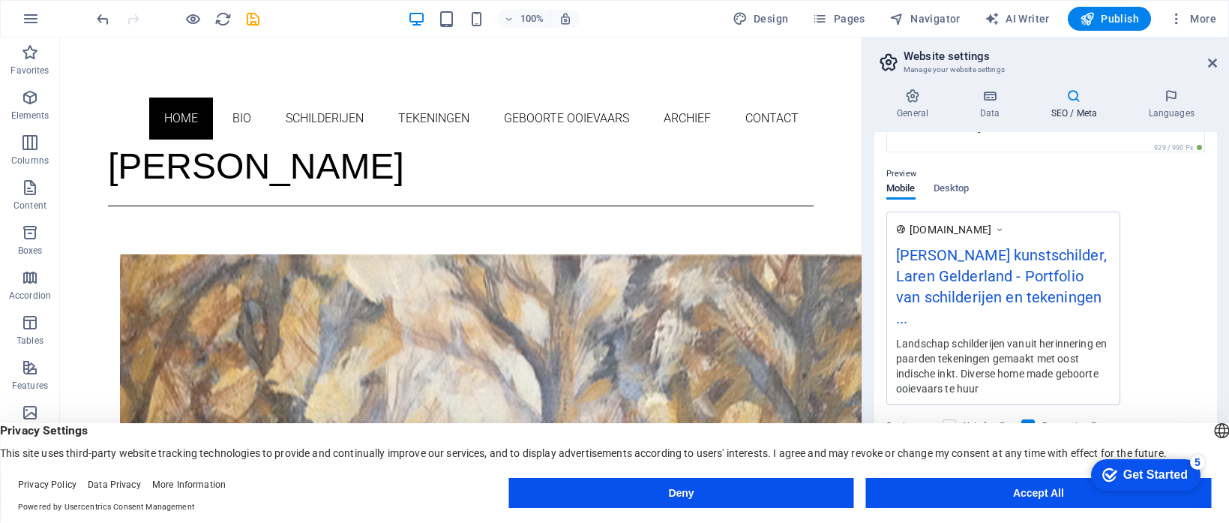
scroll to position [151, 0]
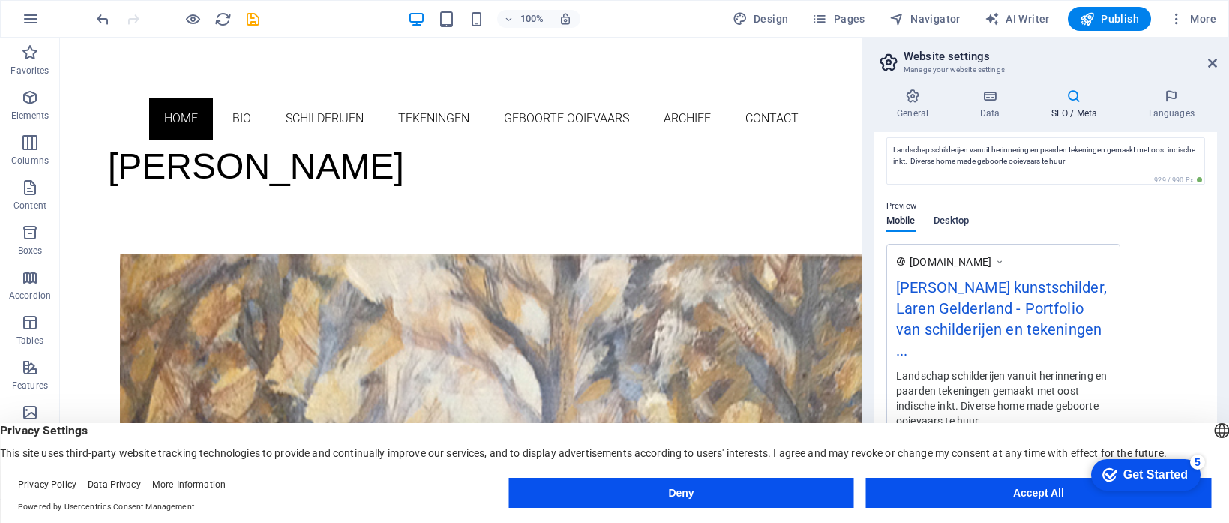
type input "Portfolio van schilderijen en tekeningen en...geboorte ooievaars"
click at [945, 219] on span "Desktop" at bounding box center [951, 221] width 36 height 21
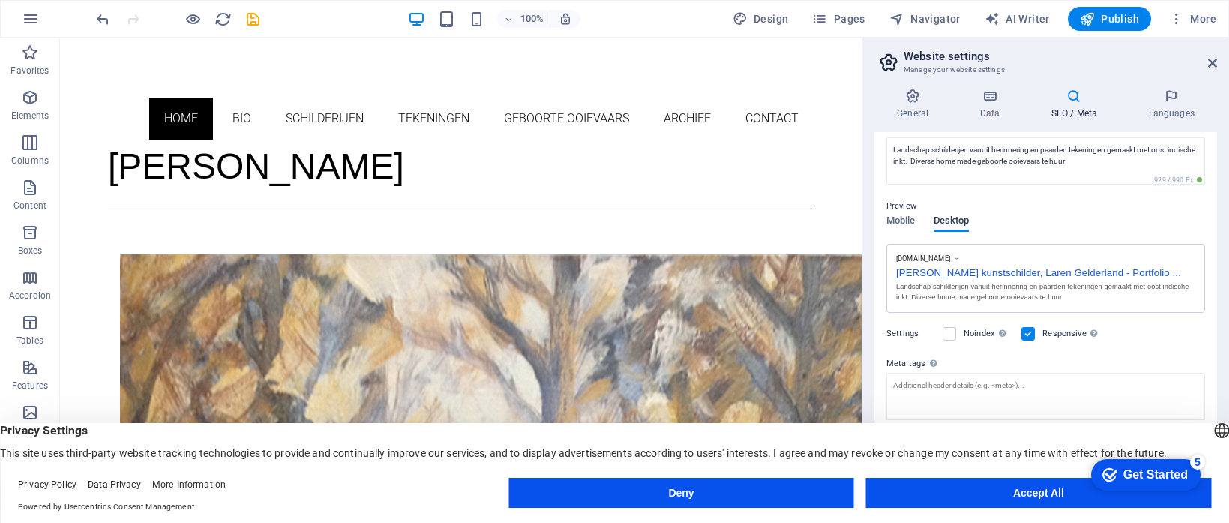
click at [945, 219] on span "Desktop" at bounding box center [951, 221] width 36 height 21
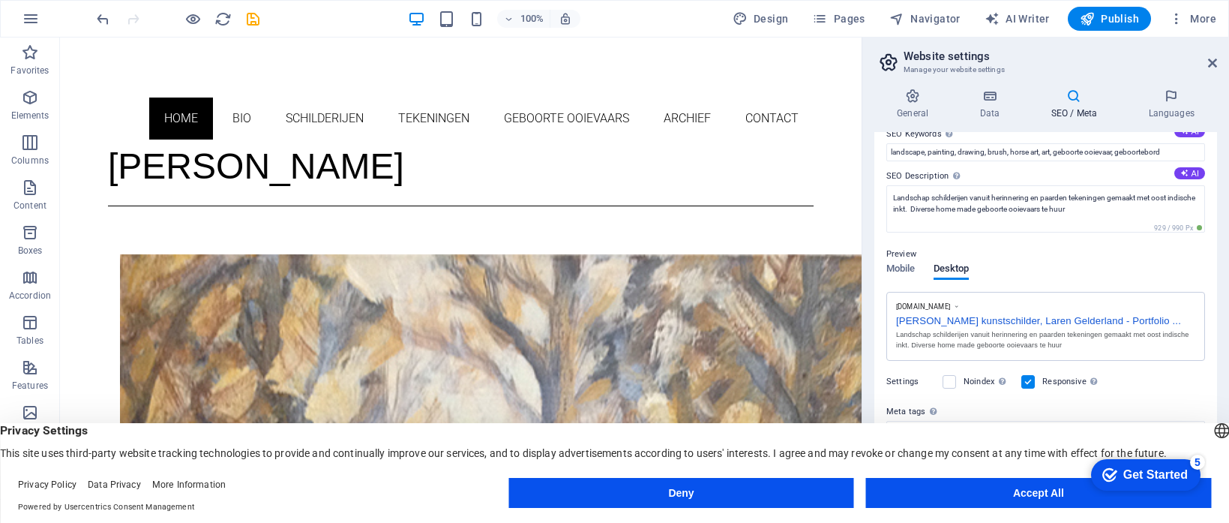
scroll to position [0, 0]
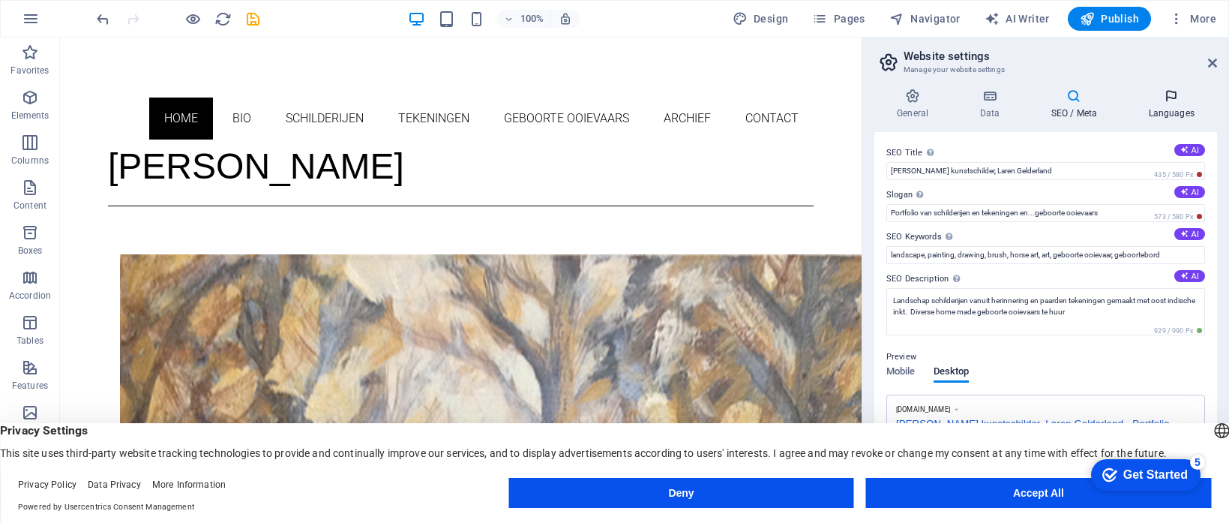
click at [1170, 96] on icon at bounding box center [1170, 95] width 91 height 15
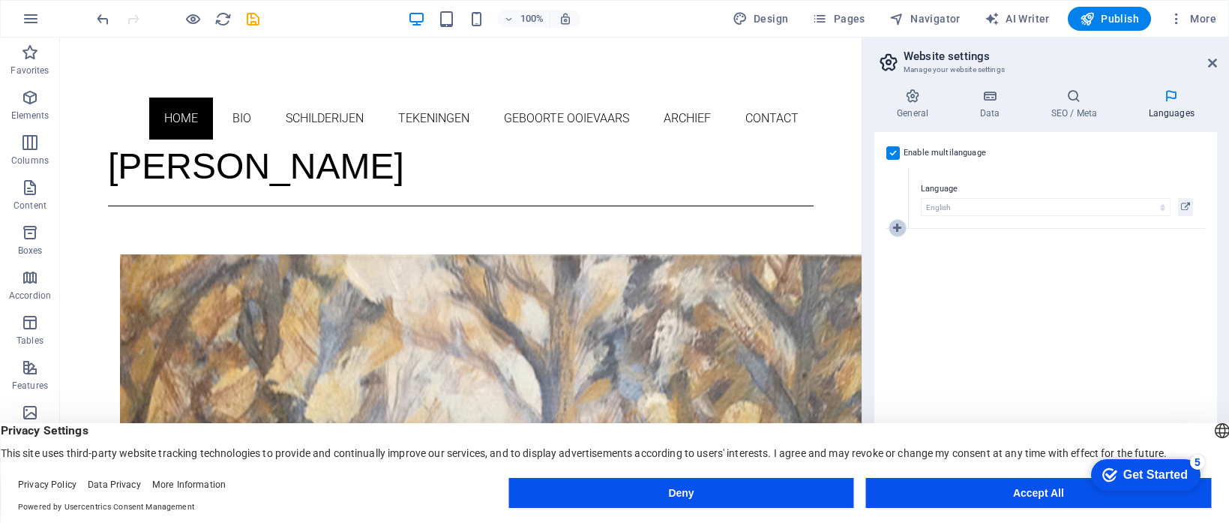
click at [894, 227] on icon at bounding box center [897, 228] width 8 height 10
select select
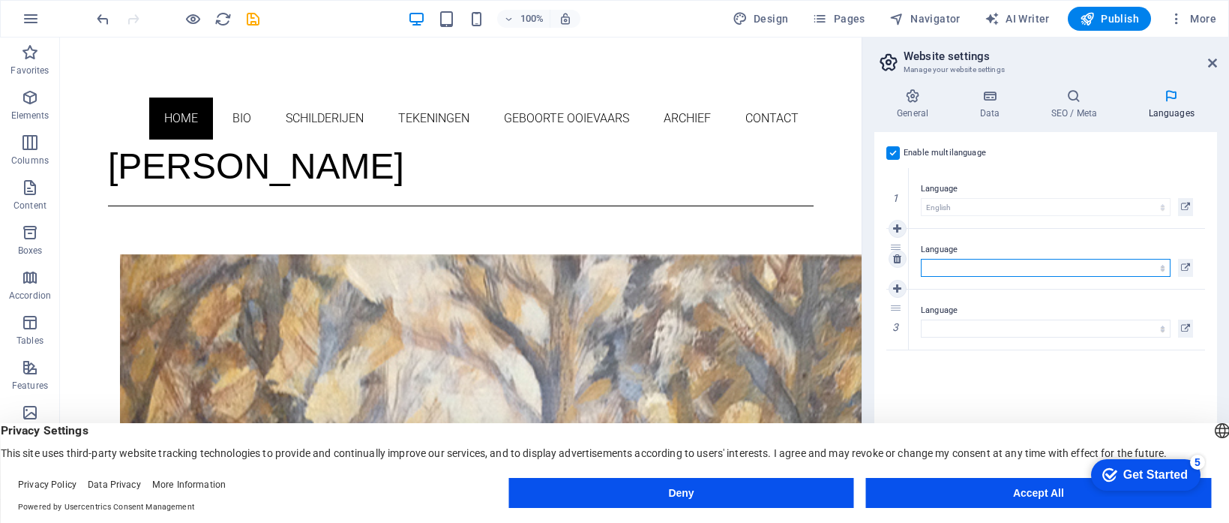
click at [942, 265] on select "Abkhazian Afar Afrikaans Akan Albanian Amharic Arabic Aragonese Armenian Assame…" at bounding box center [1046, 268] width 250 height 18
select select "0"
click at [921, 259] on select "Abkhazian Afar Afrikaans Akan Albanian Amharic Arabic Aragonese Armenian Assame…" at bounding box center [1046, 268] width 250 height 18
select select
click at [966, 268] on select "Abkhazian Afar Afrikaans Akan Albanian Amharic Arabic Aragonese Armenian Assame…" at bounding box center [1046, 268] width 250 height 18
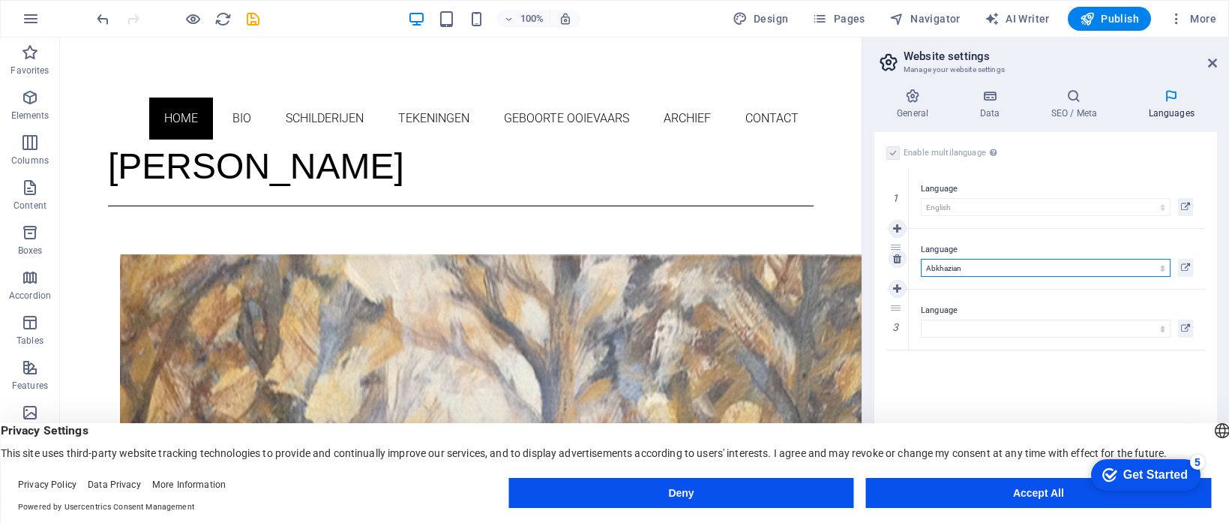
click at [921, 259] on select "Abkhazian Afar Afrikaans Akan Albanian Amharic Arabic Aragonese Armenian Assame…" at bounding box center [1046, 268] width 250 height 18
click at [963, 265] on select "Abkhazian Afar Afrikaans Akan Albanian Amharic Arabic Aragonese Armenian Assame…" at bounding box center [1046, 268] width 250 height 18
select select "39"
click at [921, 259] on select "Abkhazian Afar Afrikaans Akan Albanian Amharic Arabic Aragonese Armenian Assame…" at bounding box center [1046, 268] width 250 height 18
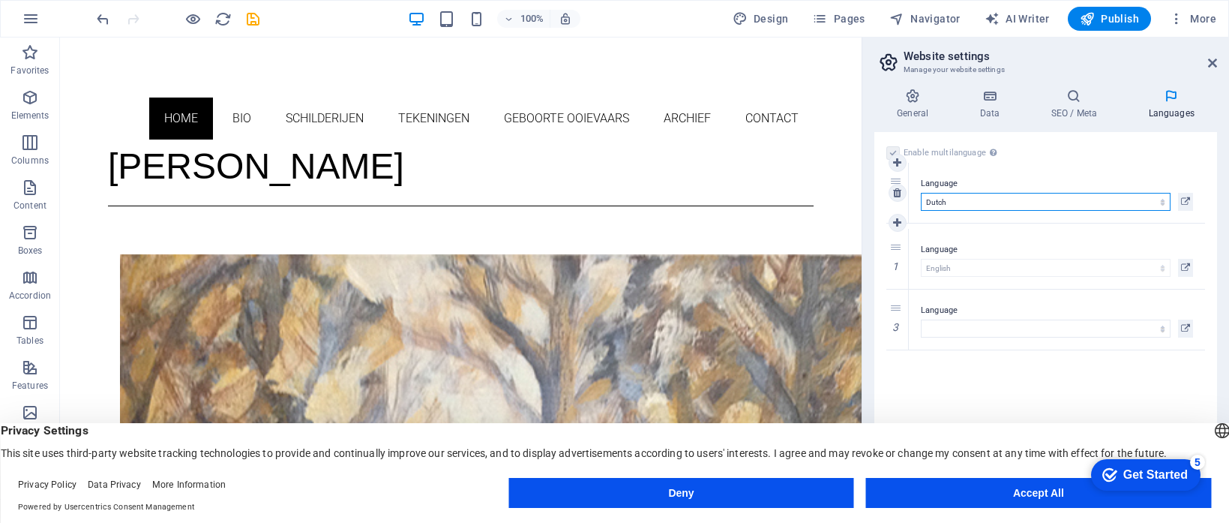
drag, startPoint x: 893, startPoint y: 246, endPoint x: 897, endPoint y: 180, distance: 66.1
select select
select select "39"
click at [1076, 100] on icon at bounding box center [1073, 95] width 91 height 15
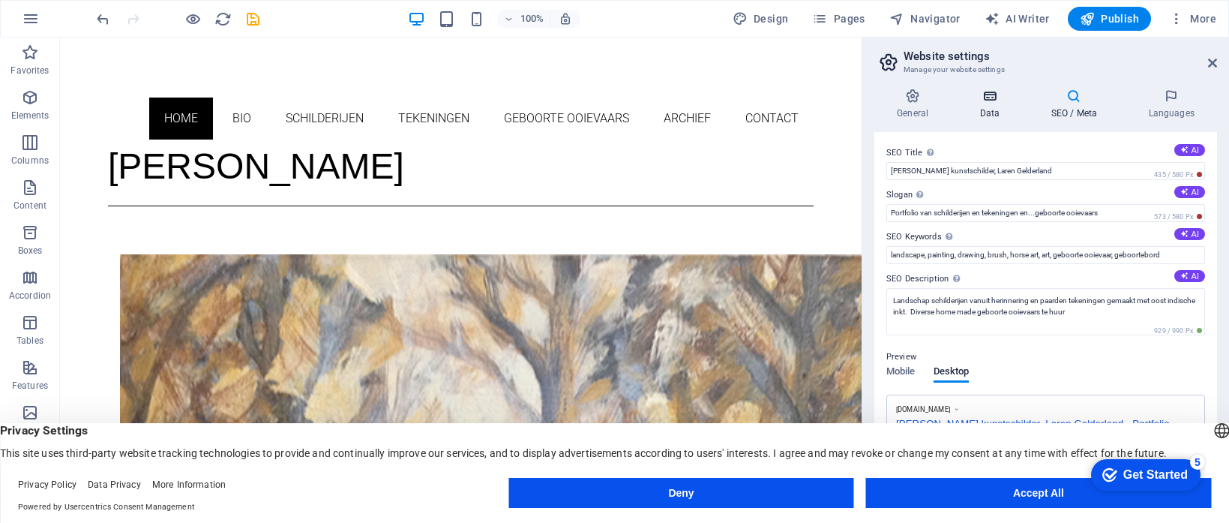
click at [993, 102] on icon at bounding box center [989, 95] width 65 height 15
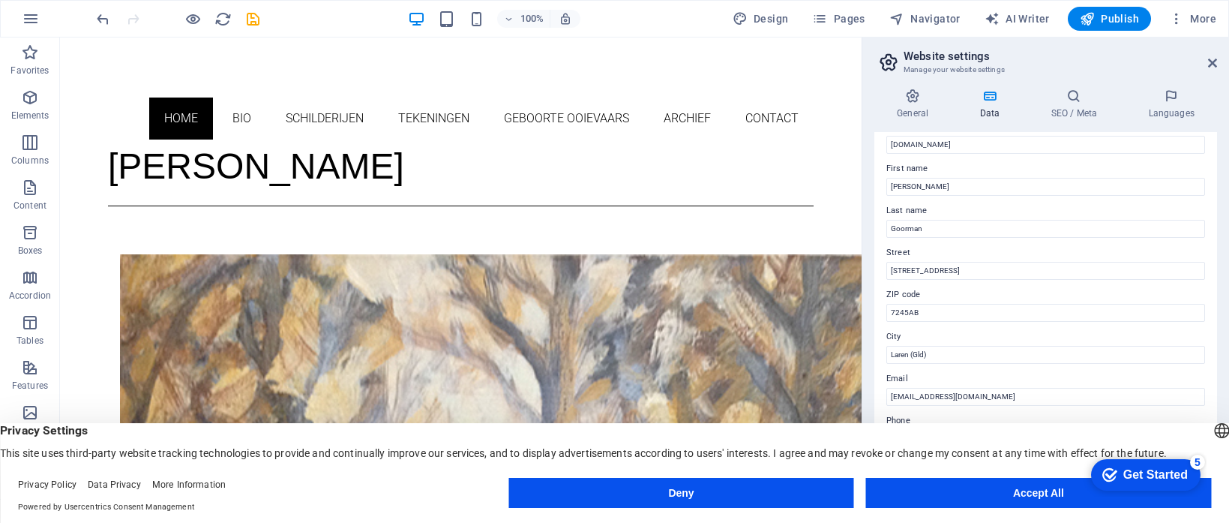
scroll to position [71, 0]
click at [910, 99] on icon at bounding box center [912, 95] width 76 height 15
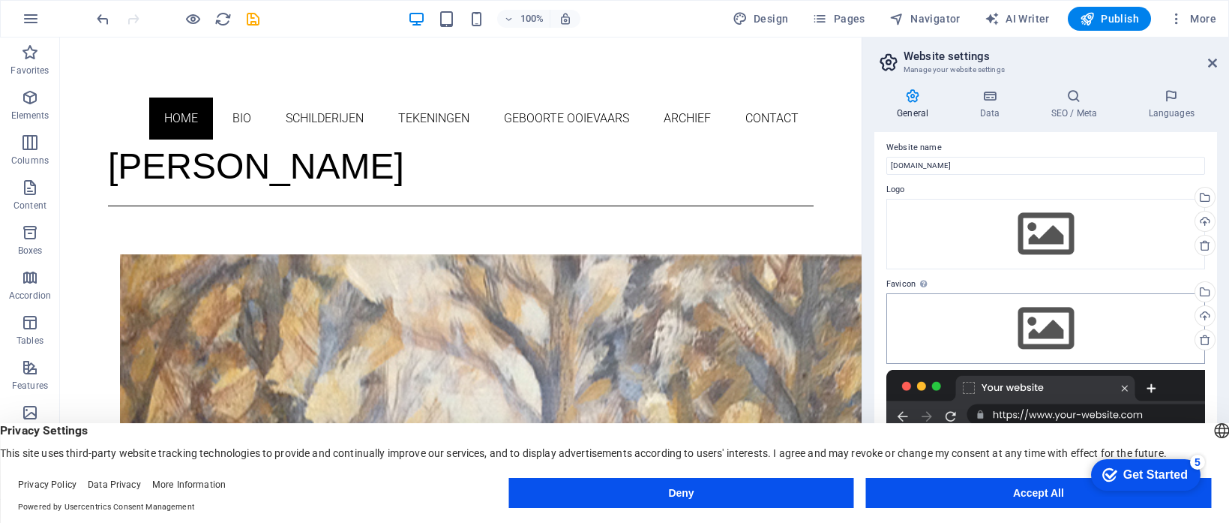
scroll to position [0, 0]
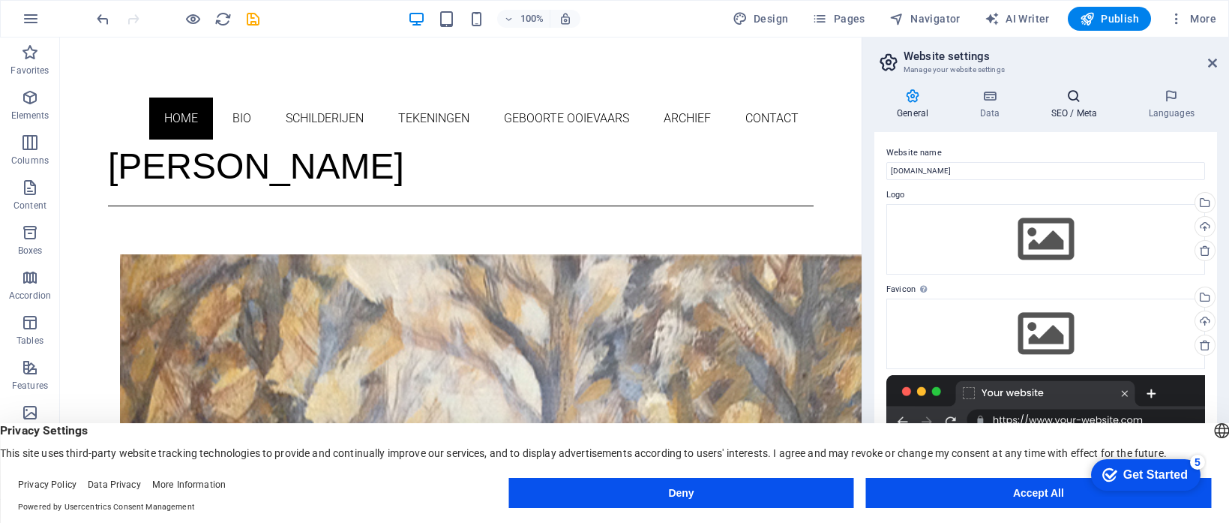
click at [1077, 98] on icon at bounding box center [1073, 95] width 91 height 15
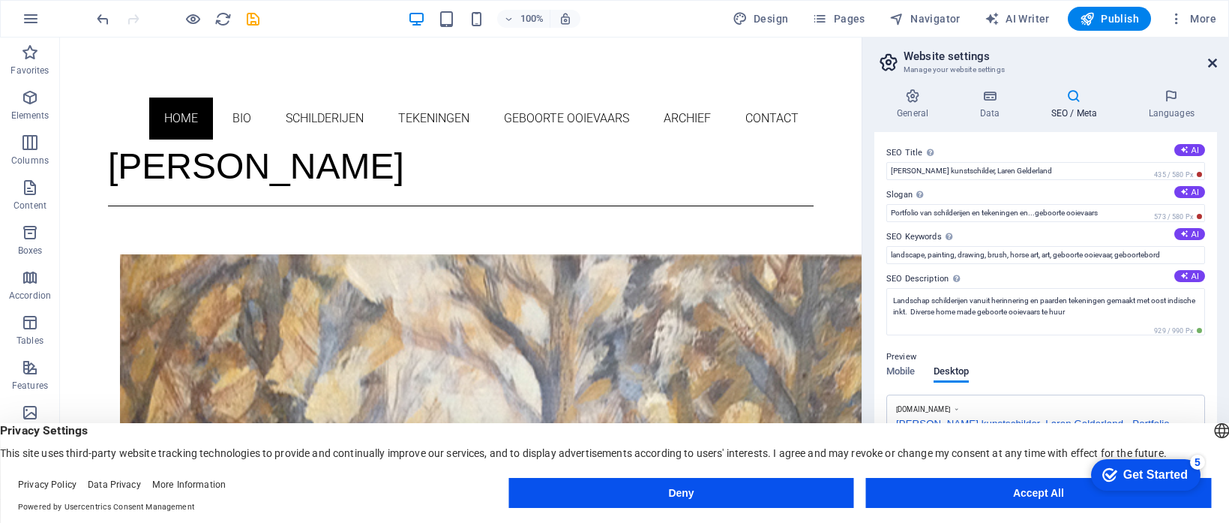
click at [1213, 59] on icon at bounding box center [1212, 63] width 9 height 12
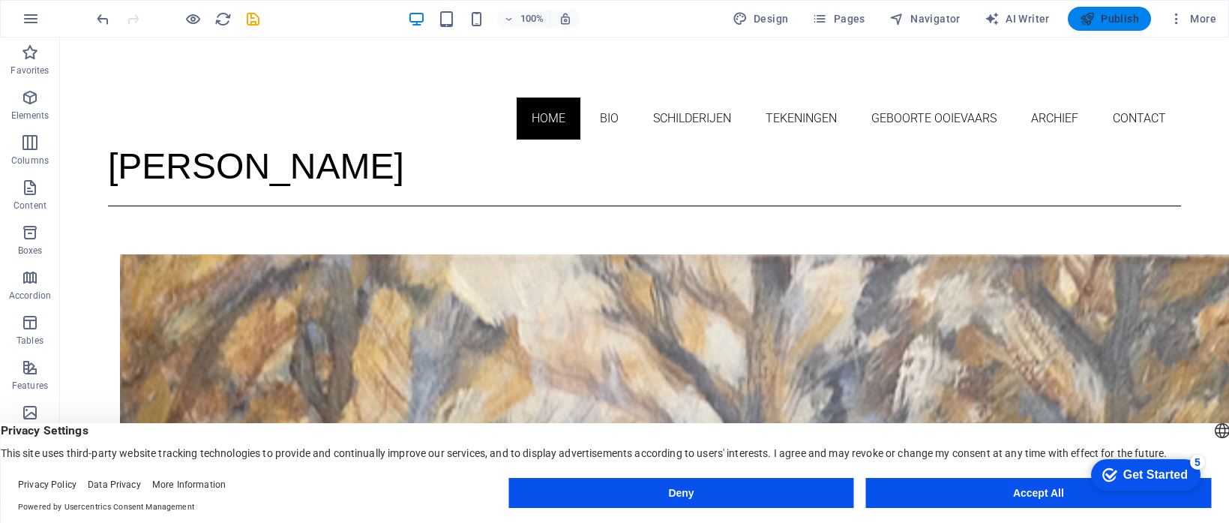
click at [1113, 28] on button "Publish" at bounding box center [1109, 19] width 83 height 24
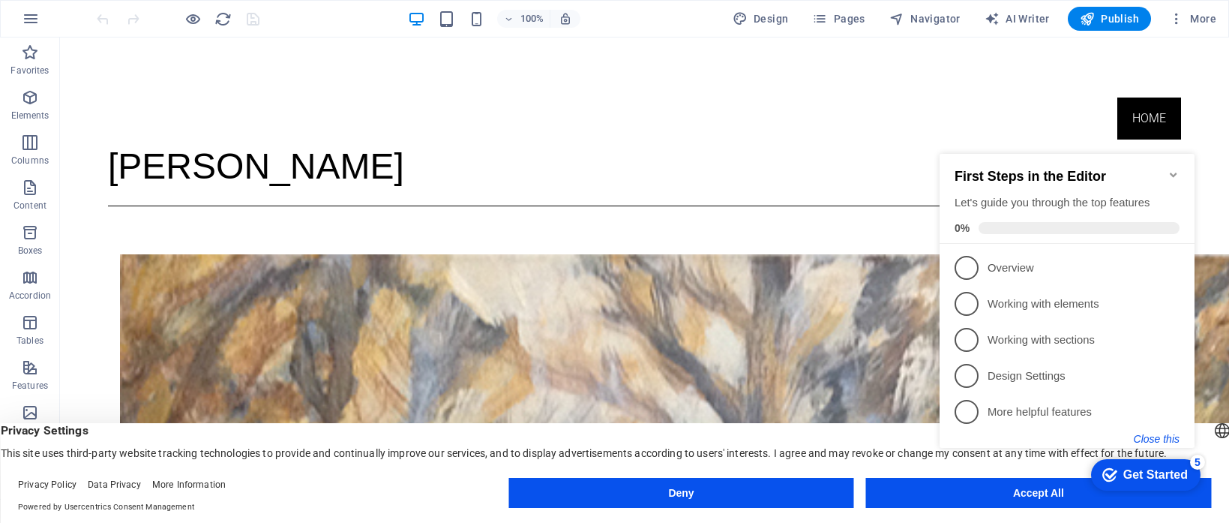
click at [1170, 439] on button "Close this" at bounding box center [1157, 439] width 46 height 12
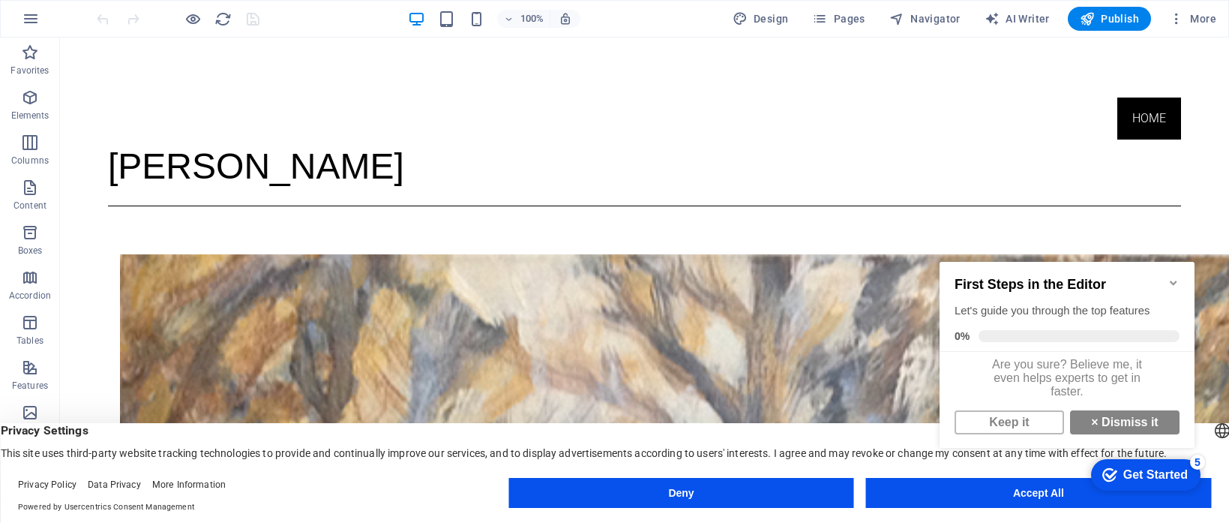
click at [974, 491] on div "checkmark Get Started 5 First Steps in the Editor Let's guide you through the t…" at bounding box center [1069, 369] width 273 height 254
click at [1020, 493] on div "checkmark Get Started 5 First Steps in the Editor Let's guide you through the t…" at bounding box center [1069, 369] width 273 height 254
click at [1128, 469] on div "Get Started" at bounding box center [1155, 474] width 64 height 13
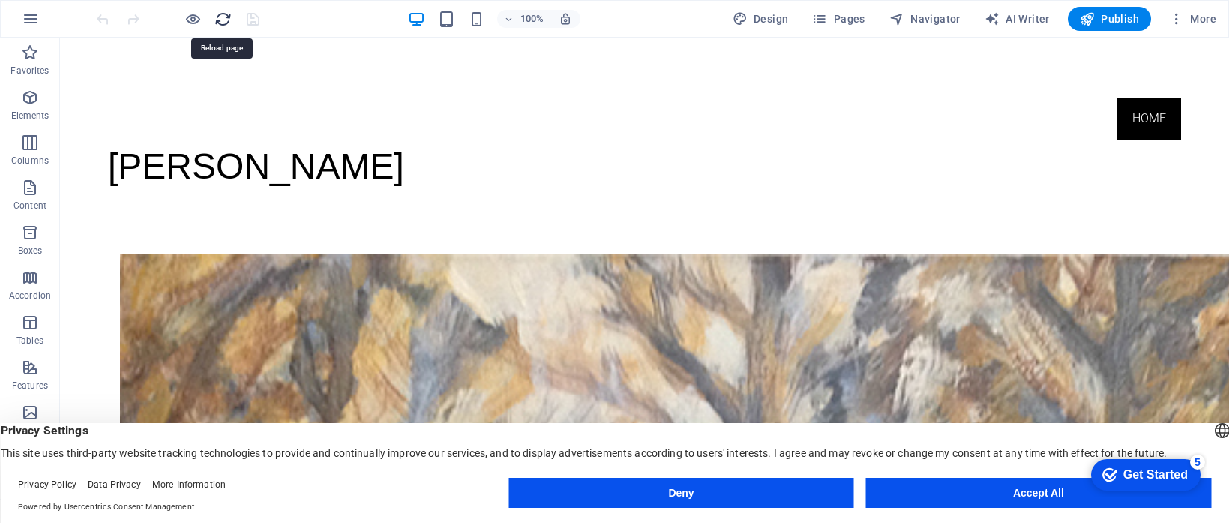
click at [217, 19] on icon "reload" at bounding box center [222, 18] width 17 height 17
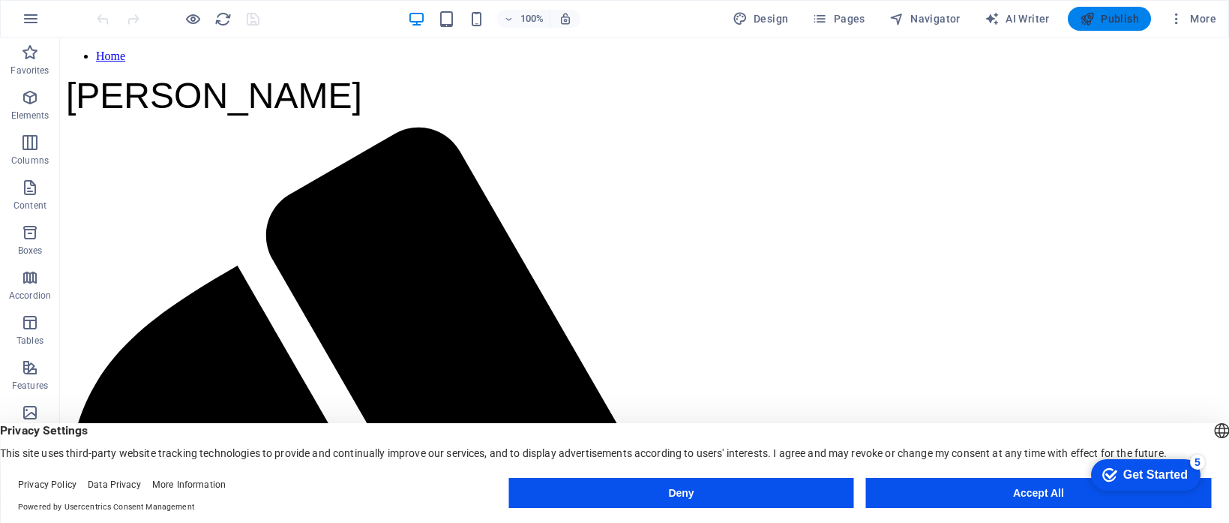
click at [1098, 20] on span "Publish" at bounding box center [1109, 18] width 59 height 15
click at [1097, 20] on span "Publish" at bounding box center [1109, 18] width 59 height 15
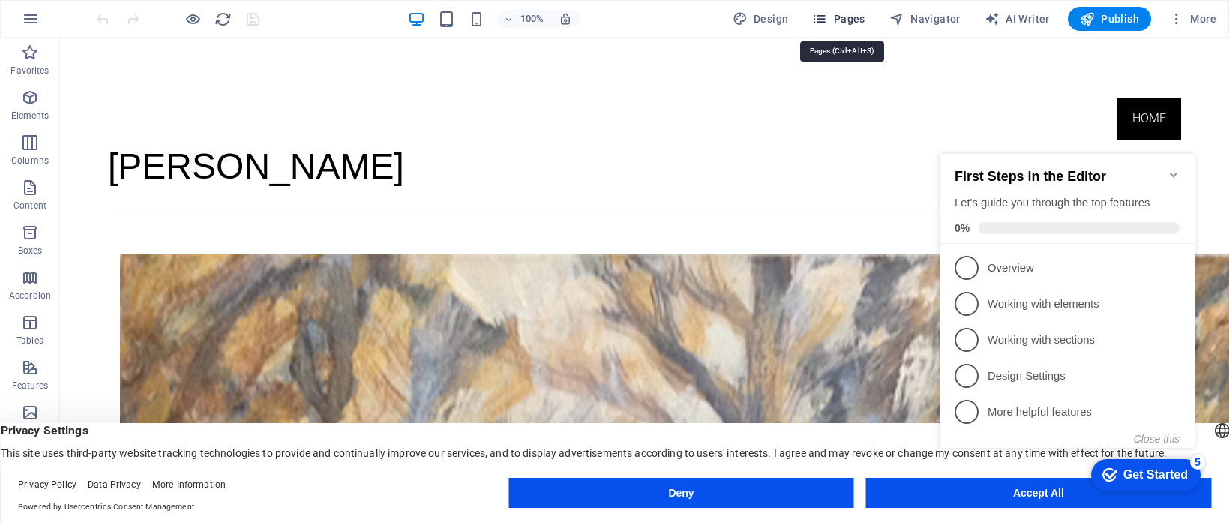
click at [827, 17] on icon "button" at bounding box center [819, 18] width 15 height 15
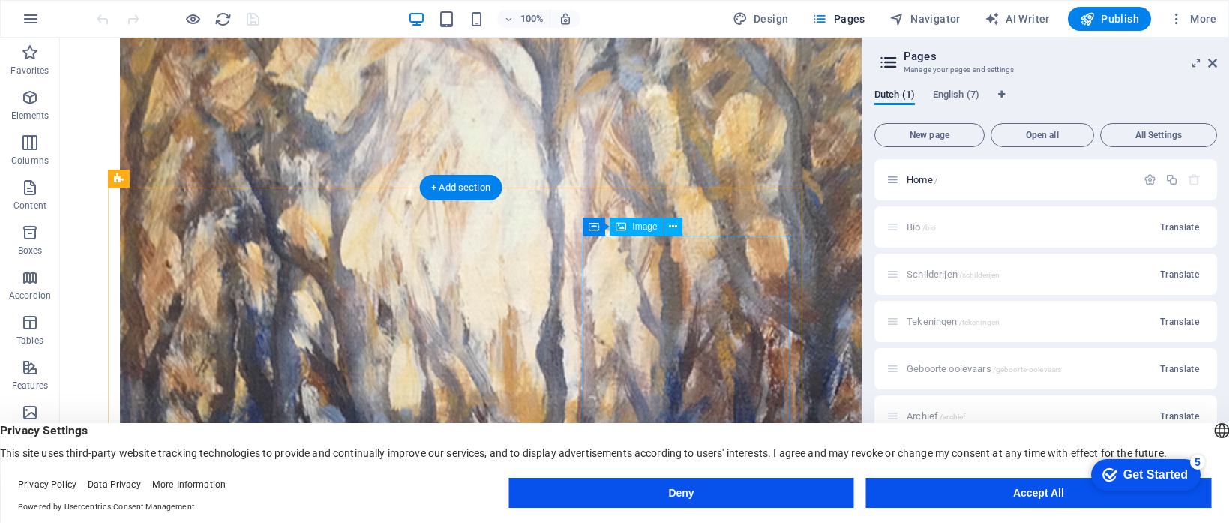
scroll to position [421, 0]
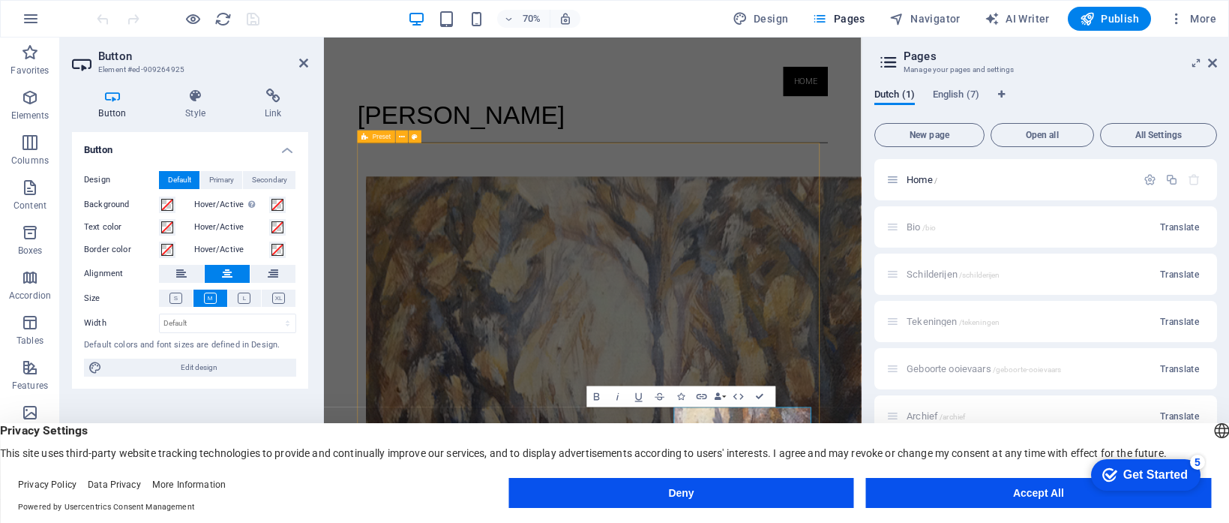
scroll to position [0, 0]
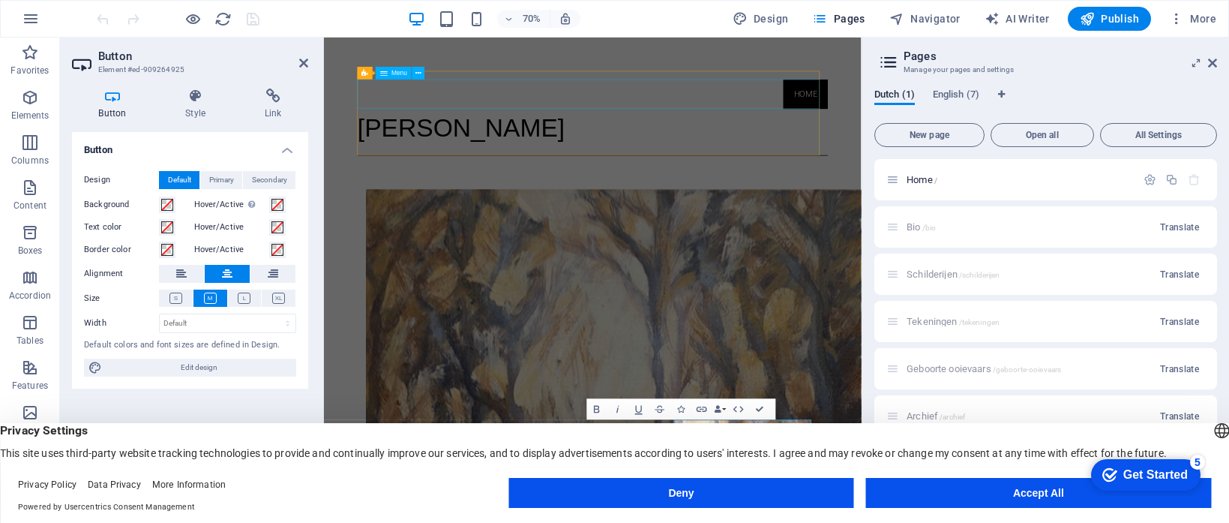
click at [1004, 125] on nav "Home" at bounding box center [708, 118] width 672 height 42
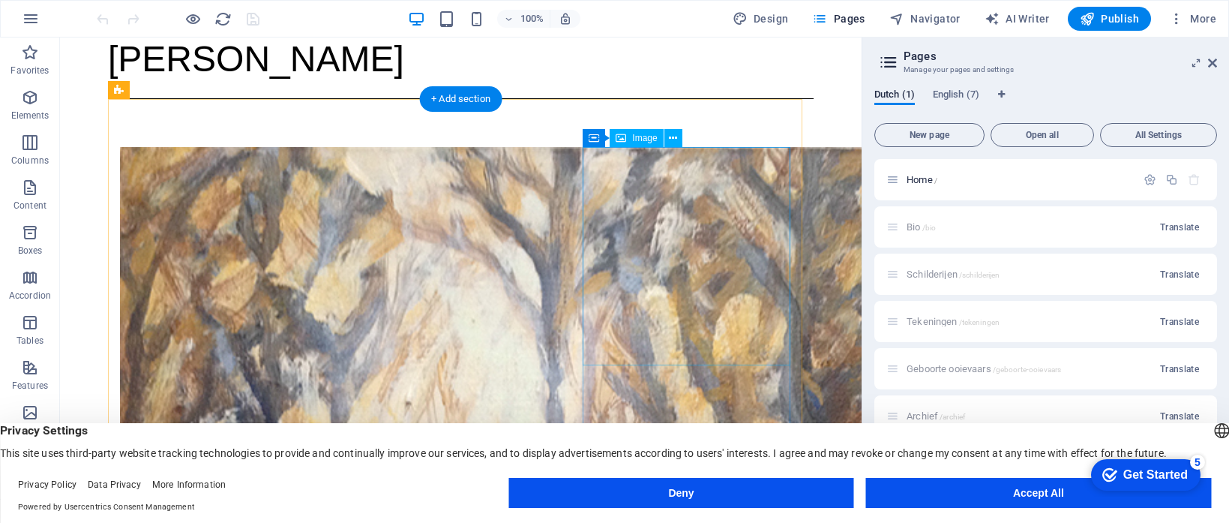
scroll to position [110, 0]
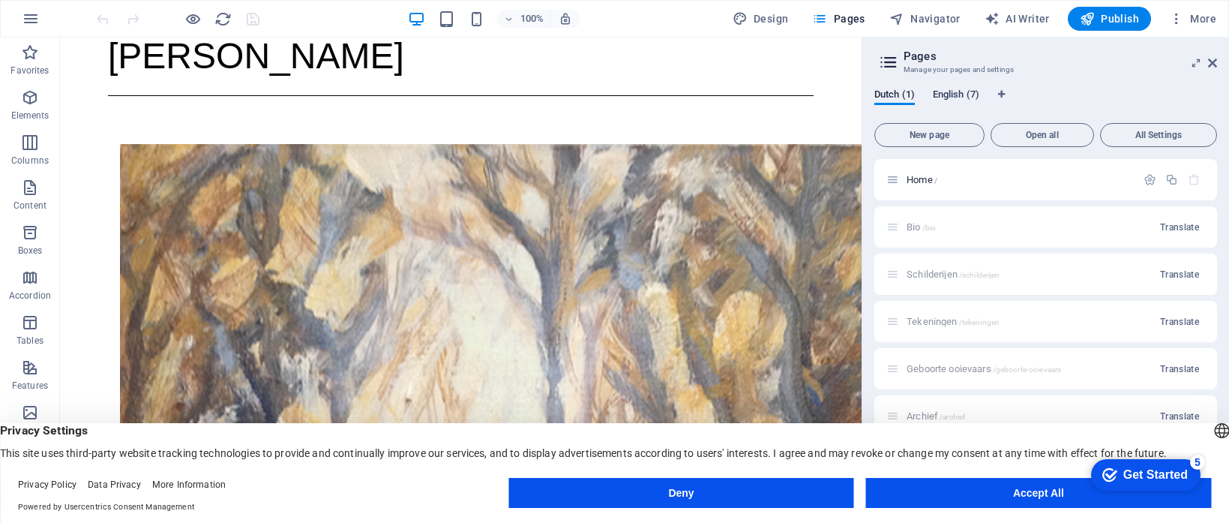
click at [946, 94] on span "English (7)" at bounding box center [956, 95] width 46 height 21
click at [1198, 17] on span "More" at bounding box center [1192, 18] width 47 height 15
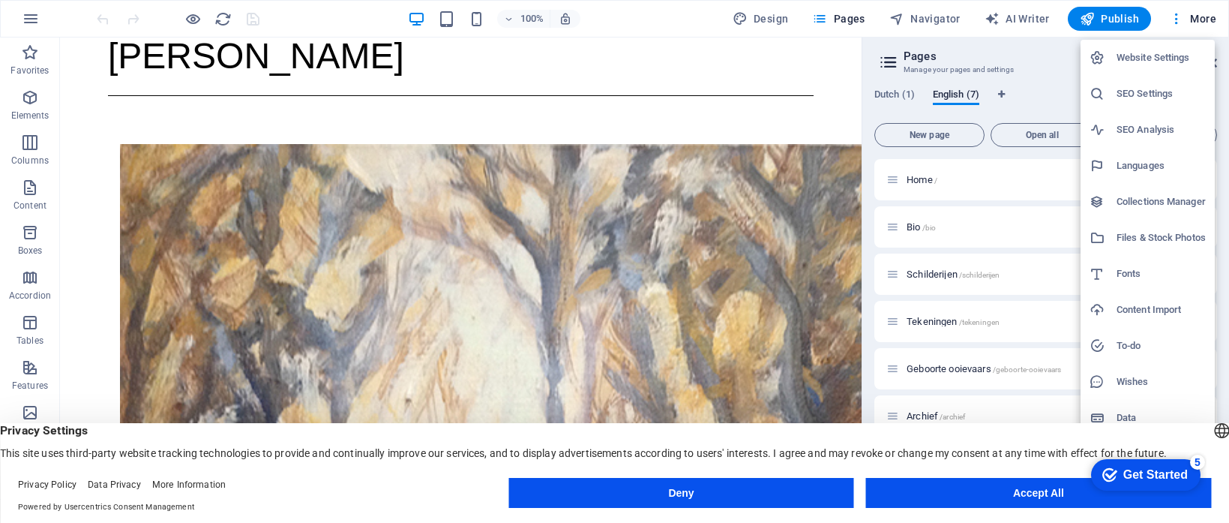
click at [1144, 95] on h6 "SEO Settings" at bounding box center [1160, 94] width 89 height 18
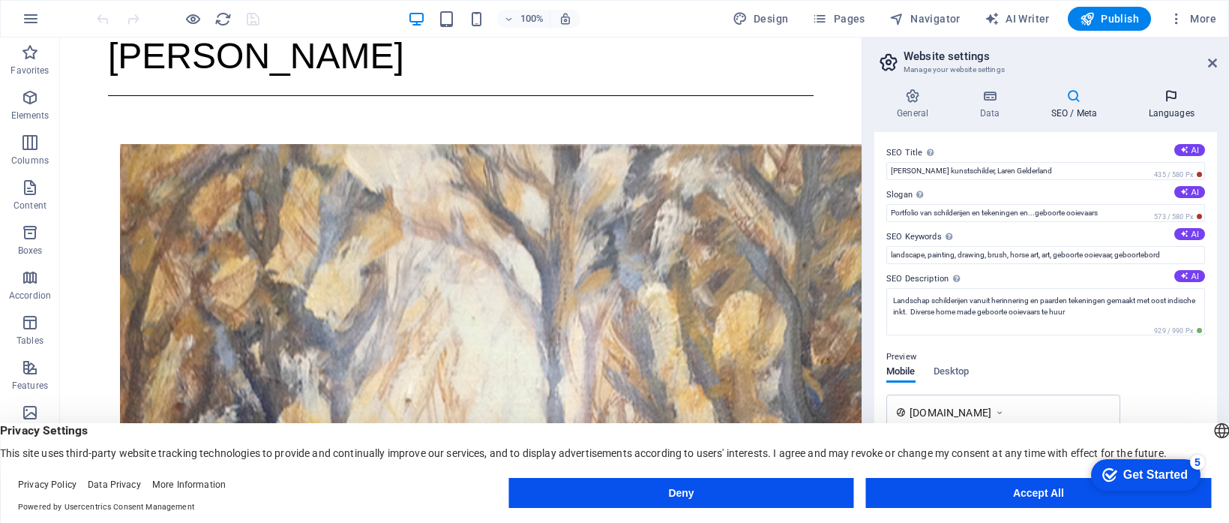
click at [1174, 95] on icon at bounding box center [1170, 95] width 91 height 15
click at [1173, 94] on icon at bounding box center [1170, 95] width 91 height 15
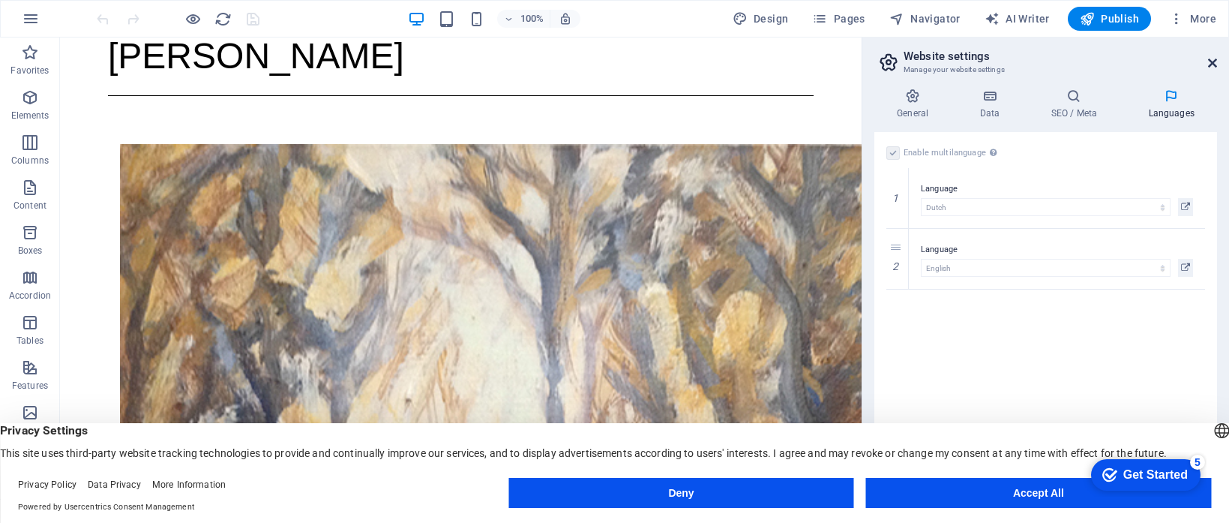
click at [1212, 61] on icon at bounding box center [1212, 63] width 9 height 12
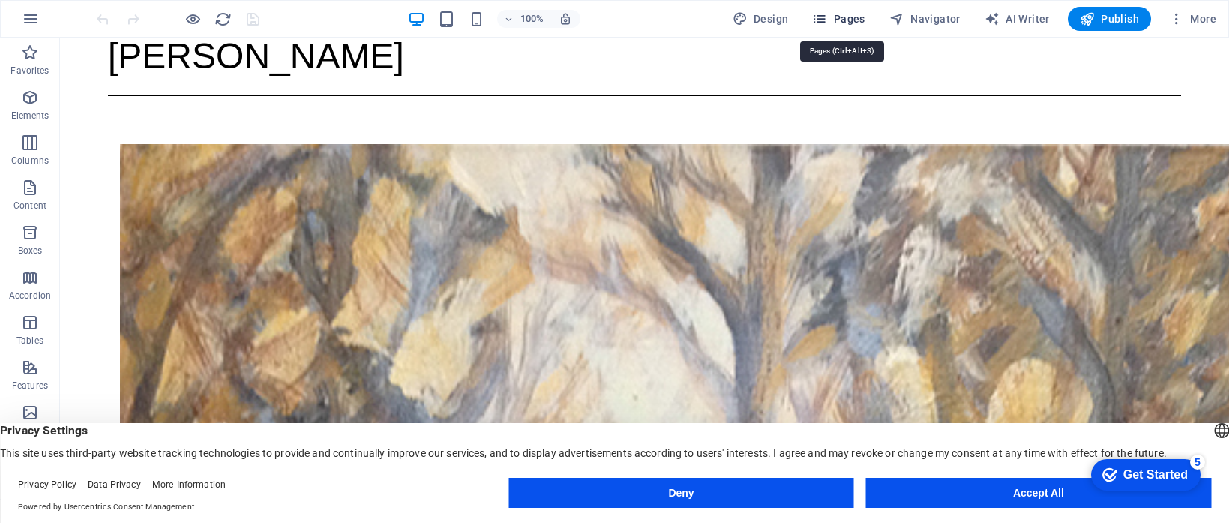
click at [827, 18] on icon "button" at bounding box center [819, 18] width 15 height 15
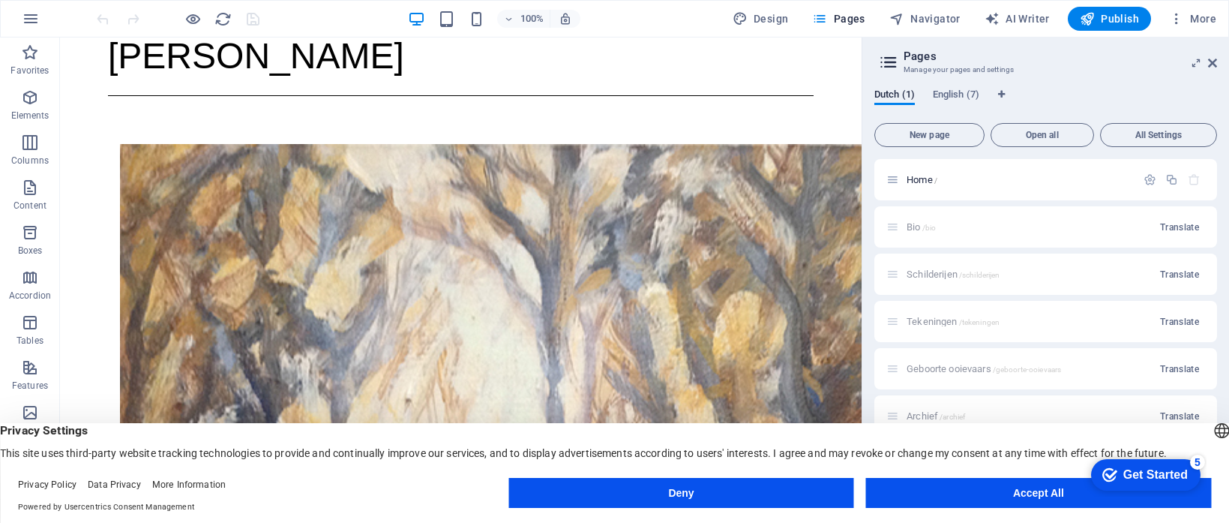
scroll to position [3, 0]
click at [1179, 366] on span "Translate" at bounding box center [1179, 366] width 39 height 12
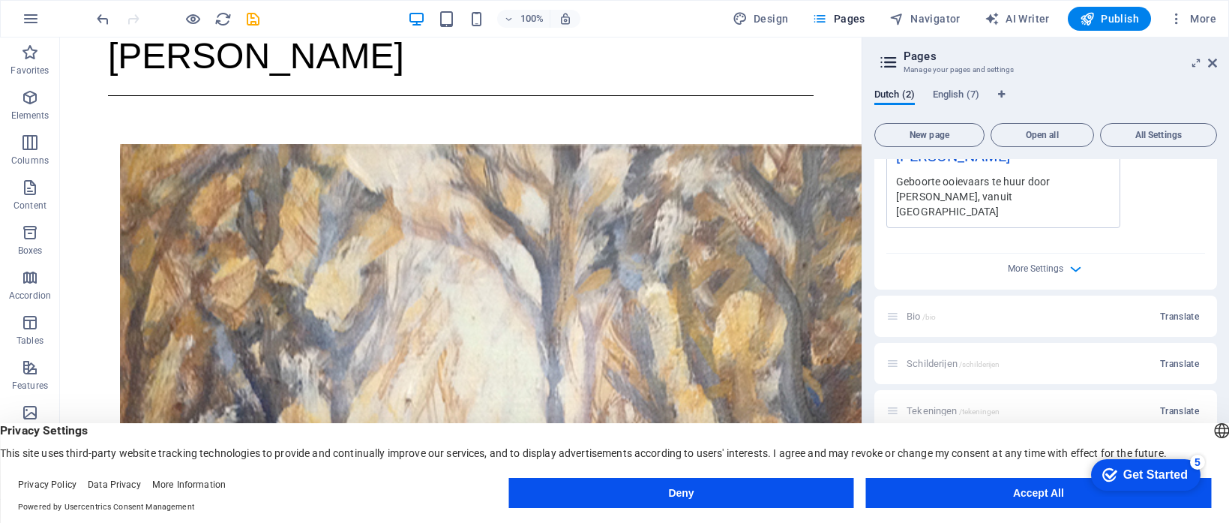
scroll to position [619, 0]
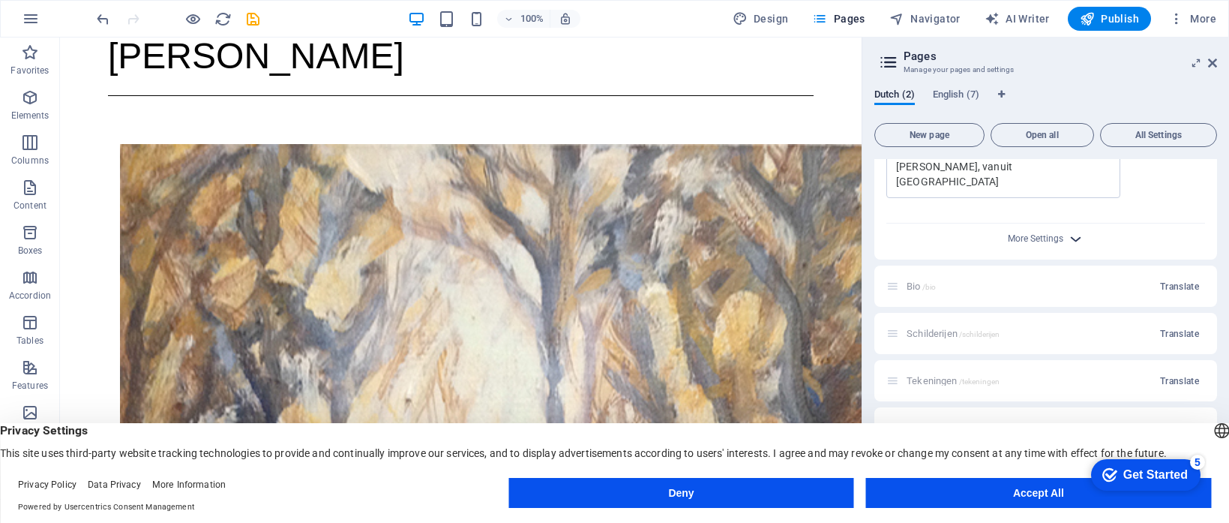
click at [1072, 230] on icon "button" at bounding box center [1075, 238] width 17 height 17
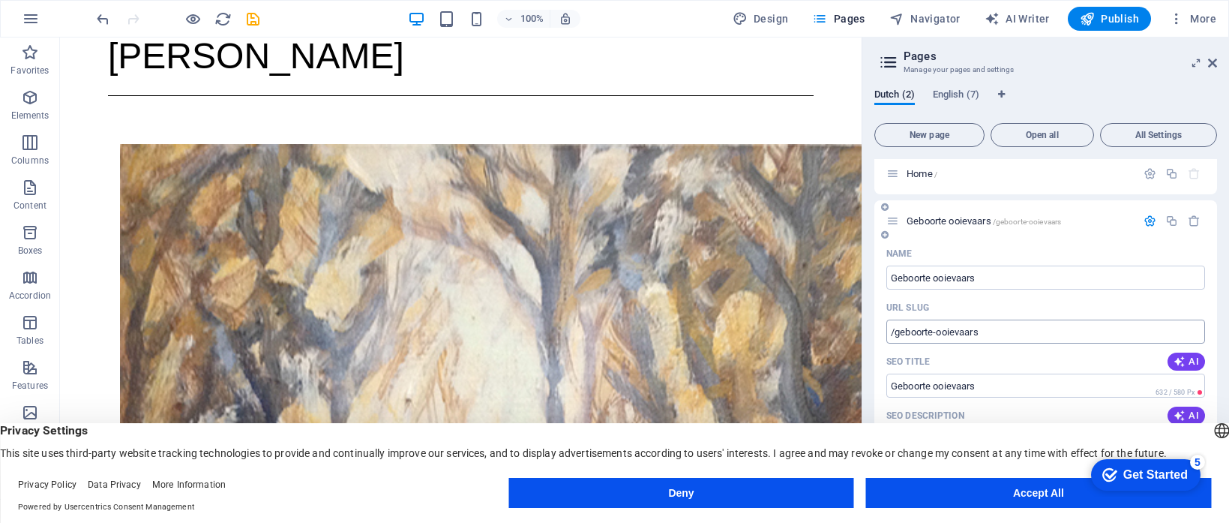
scroll to position [0, 0]
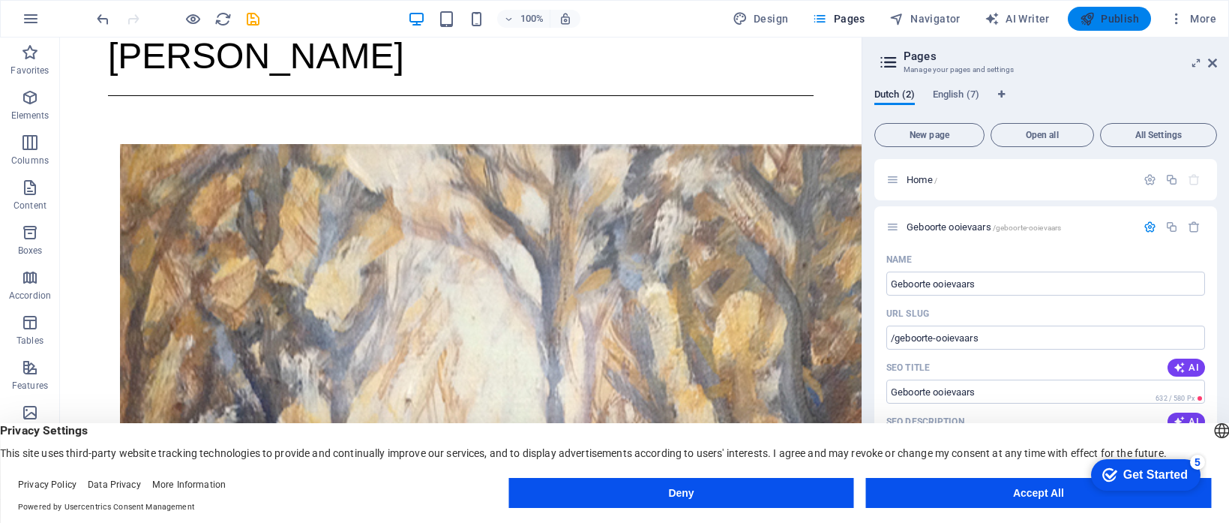
click at [1113, 19] on span "Publish" at bounding box center [1109, 18] width 59 height 15
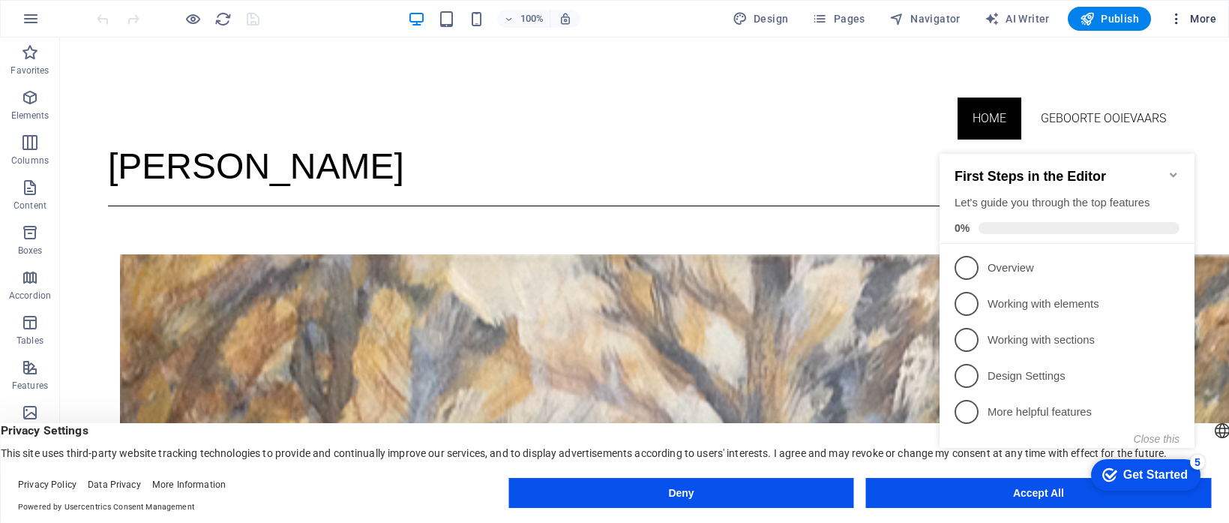
click at [1182, 19] on icon "button" at bounding box center [1176, 18] width 15 height 15
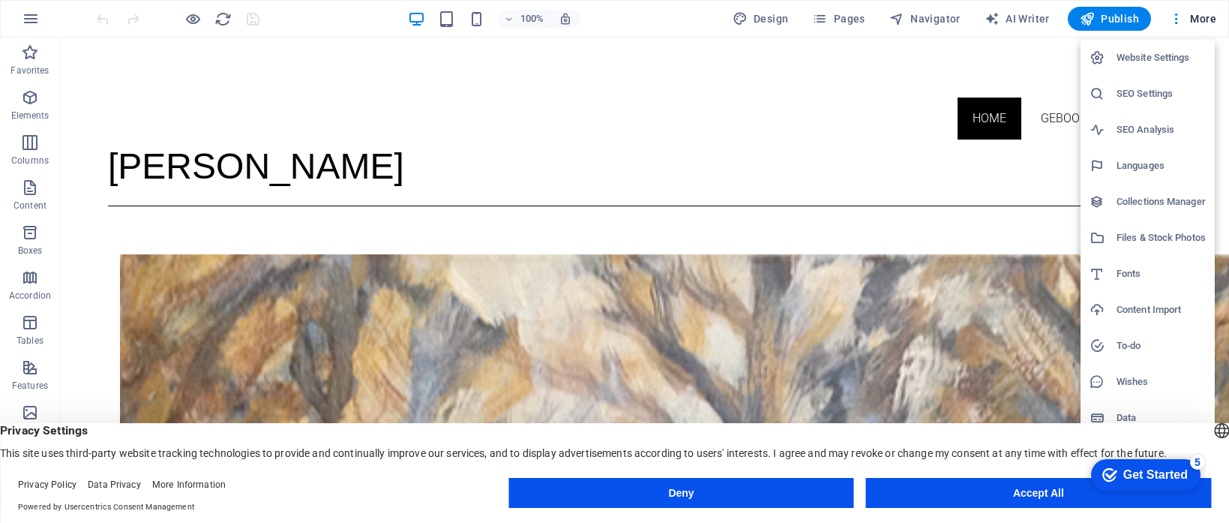
click at [1119, 58] on h6 "Website Settings" at bounding box center [1160, 58] width 89 height 18
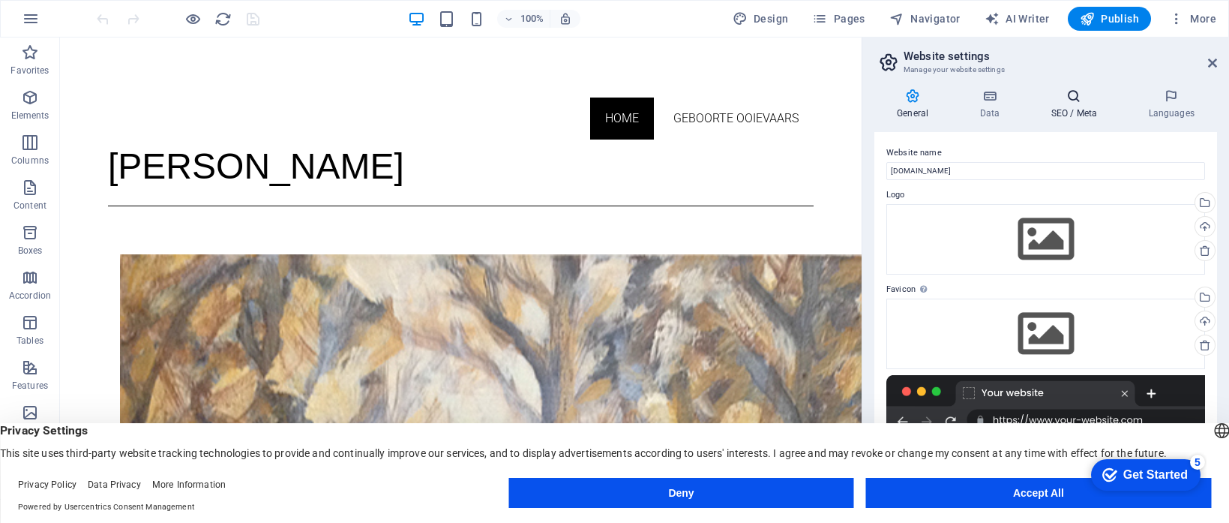
click at [1074, 97] on icon at bounding box center [1073, 95] width 91 height 15
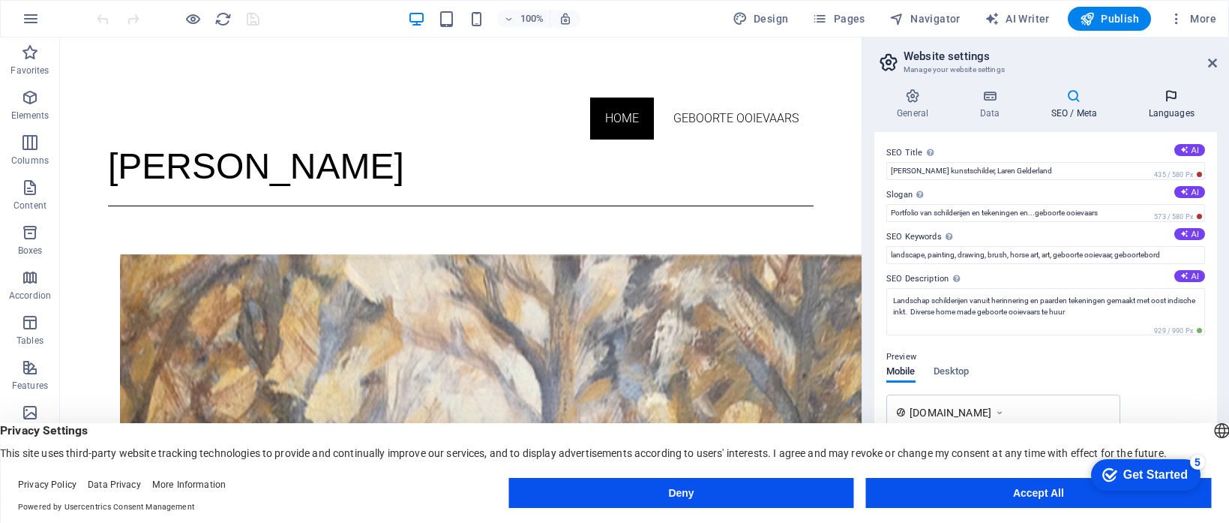
click at [1172, 95] on icon at bounding box center [1170, 95] width 91 height 15
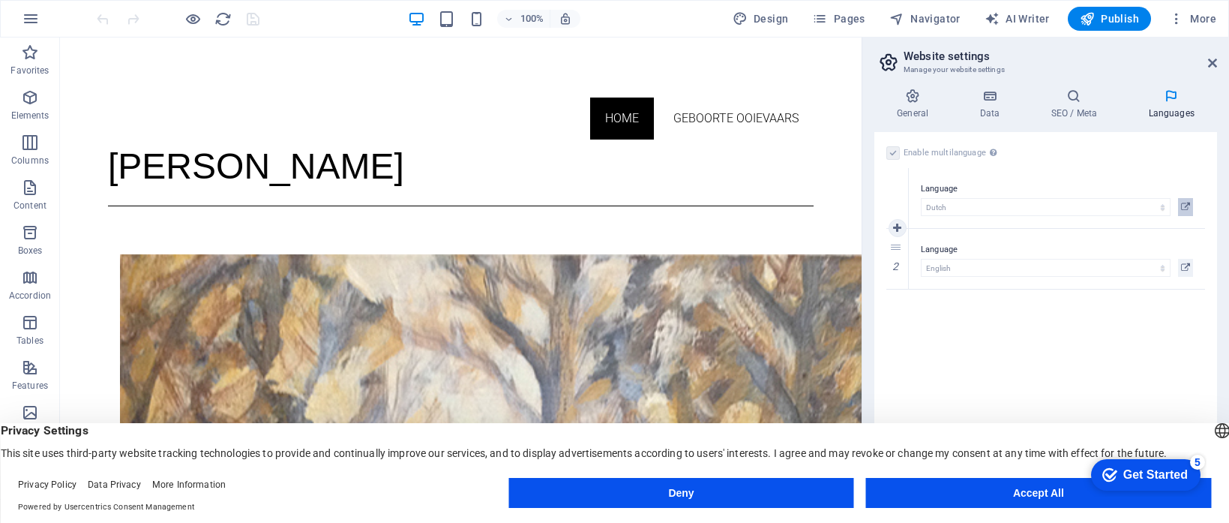
click at [1187, 208] on icon at bounding box center [1185, 207] width 9 height 18
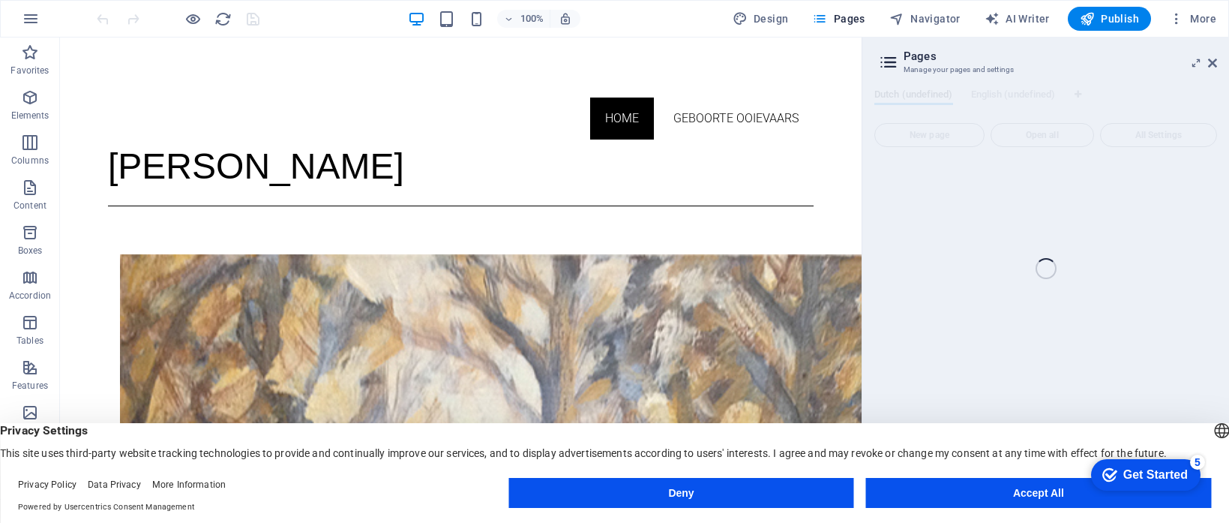
click at [1211, 61] on div "Home (nl) Favorites Elements Columns Content Boxes Accordion Tables Features Im…" at bounding box center [614, 267] width 1229 height 461
click at [1194, 61] on div "Home (nl) Favorites Elements Columns Content Boxes Accordion Tables Features Im…" at bounding box center [614, 267] width 1229 height 461
click at [1178, 18] on icon "button" at bounding box center [1176, 18] width 15 height 15
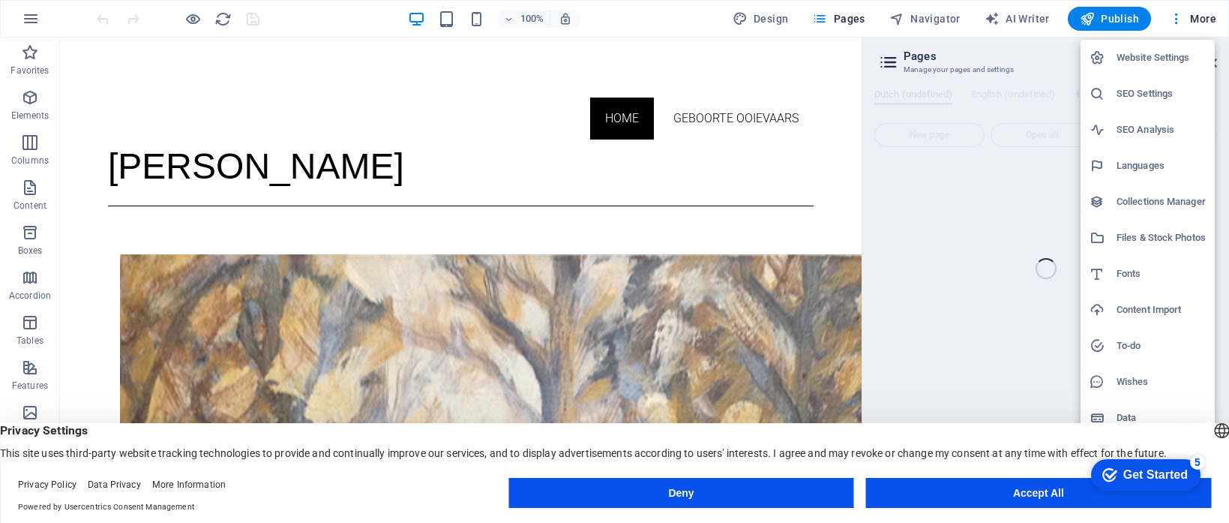
click at [1165, 58] on h6 "Website Settings" at bounding box center [1160, 58] width 89 height 18
select select "39"
select select "41"
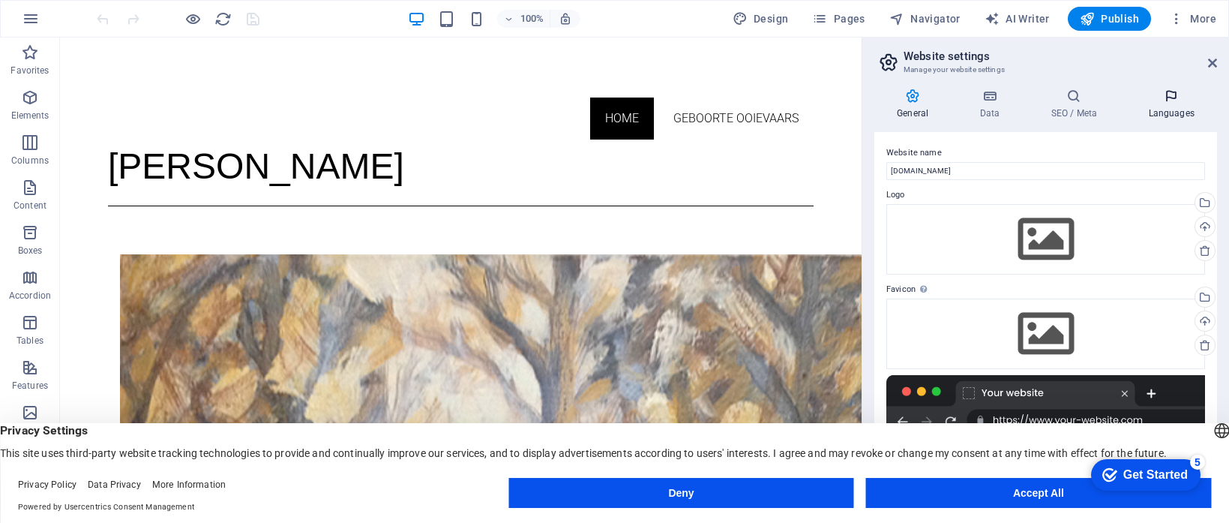
click at [1170, 97] on icon at bounding box center [1170, 95] width 91 height 15
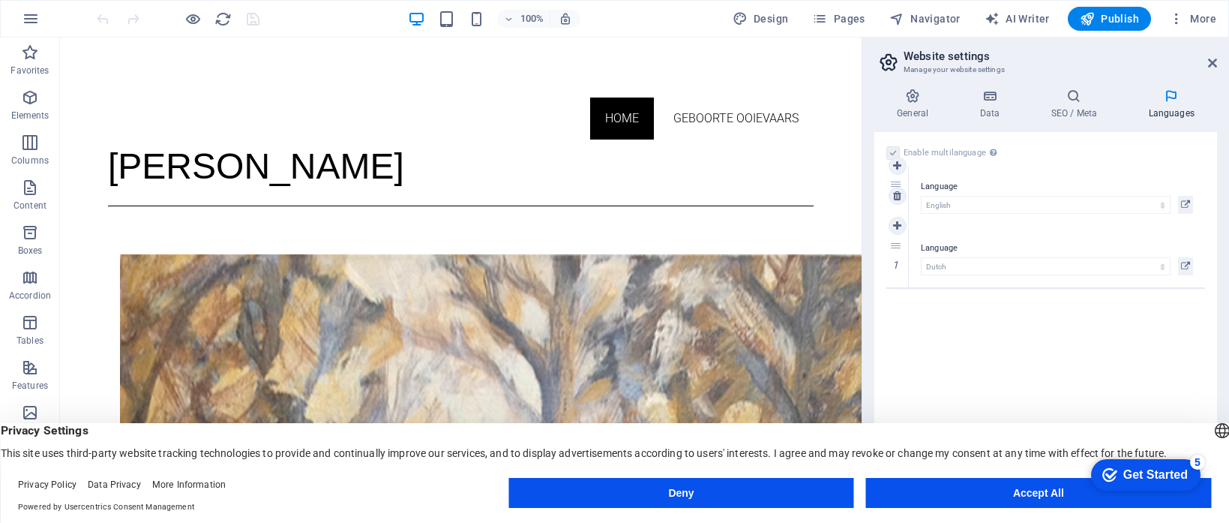
drag, startPoint x: 897, startPoint y: 244, endPoint x: 899, endPoint y: 181, distance: 63.0
select select "41"
click at [899, 258] on icon at bounding box center [897, 258] width 8 height 10
drag, startPoint x: 1214, startPoint y: 58, endPoint x: 1154, endPoint y: 22, distance: 70.3
click at [1214, 58] on icon at bounding box center [1212, 63] width 9 height 12
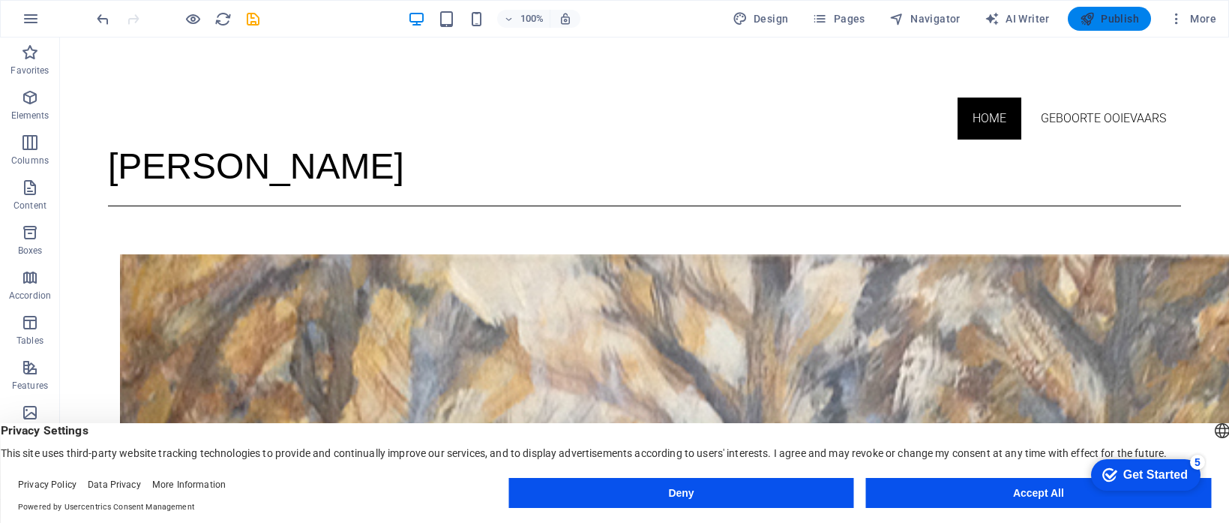
click at [1117, 18] on span "Publish" at bounding box center [1109, 18] width 59 height 15
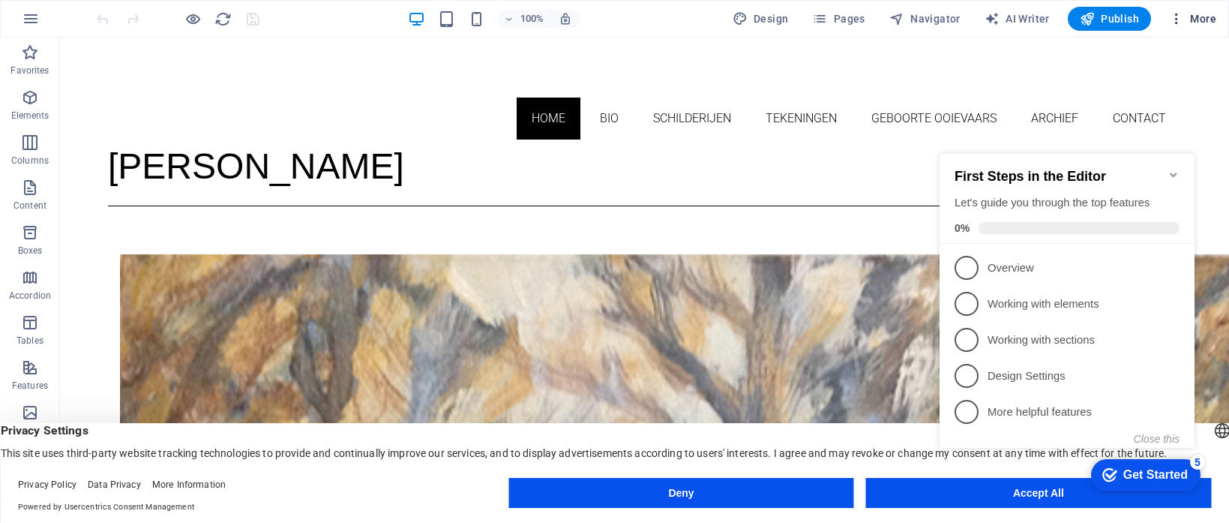
click at [1180, 16] on icon "button" at bounding box center [1176, 18] width 15 height 15
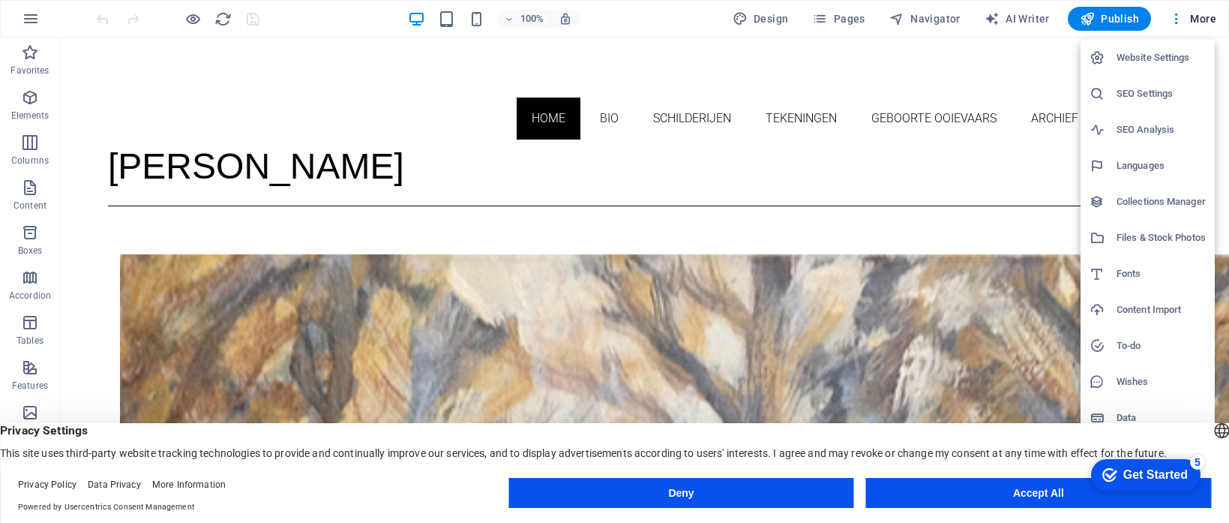
click at [1167, 60] on h6 "Website Settings" at bounding box center [1160, 58] width 89 height 18
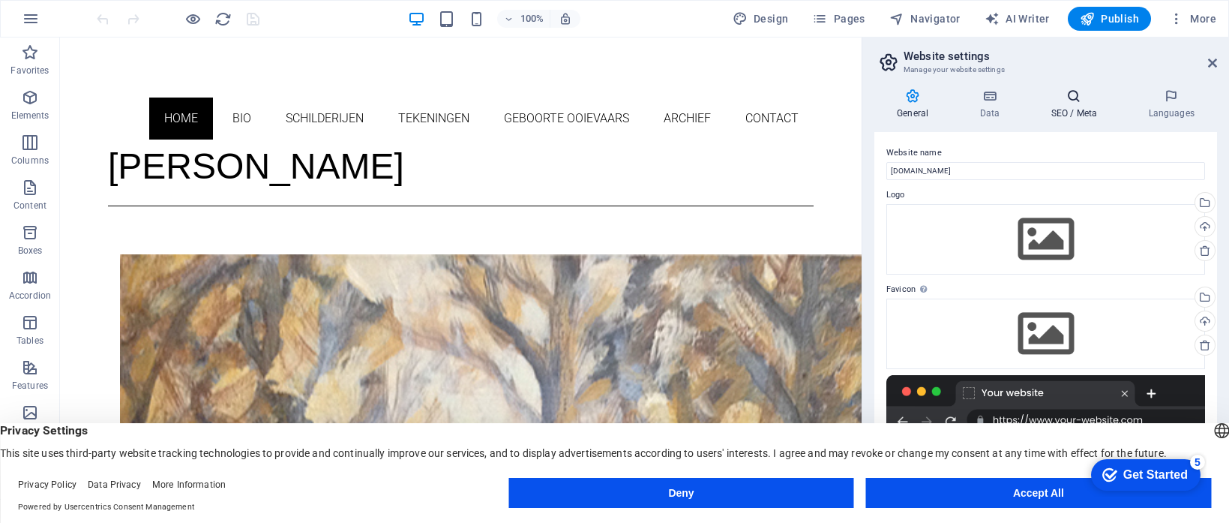
click at [1075, 102] on icon at bounding box center [1073, 95] width 91 height 15
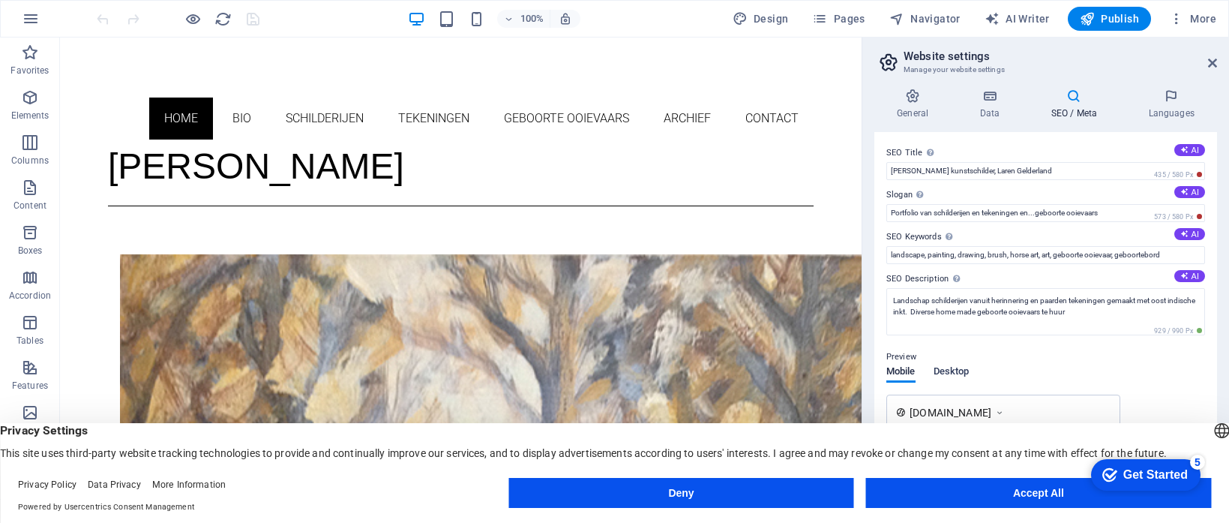
click at [949, 368] on span "Desktop" at bounding box center [951, 372] width 36 height 21
click at [1173, 96] on icon at bounding box center [1170, 95] width 91 height 15
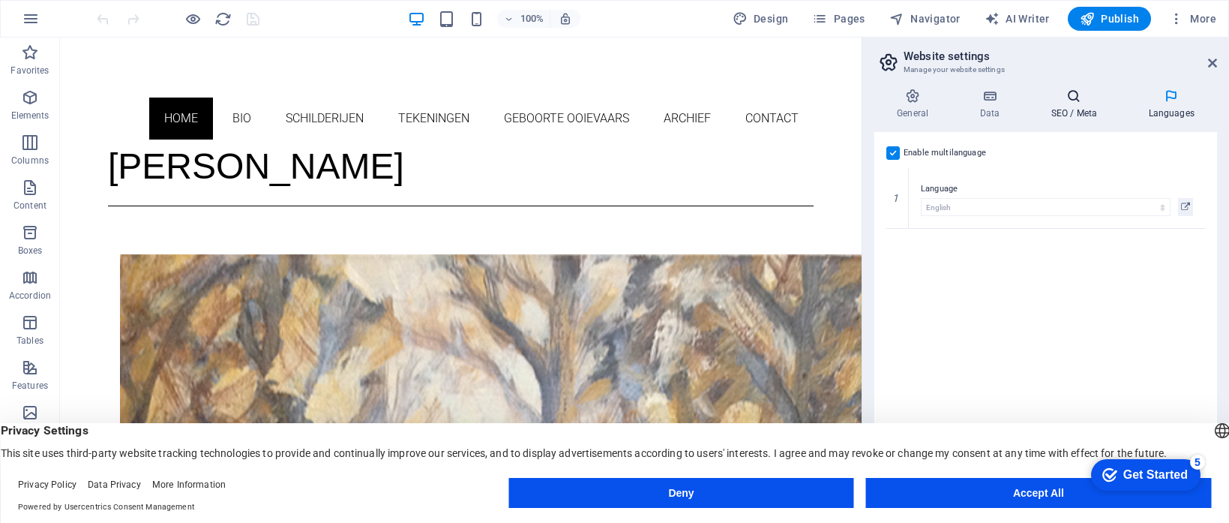
click at [1069, 98] on icon at bounding box center [1073, 95] width 91 height 15
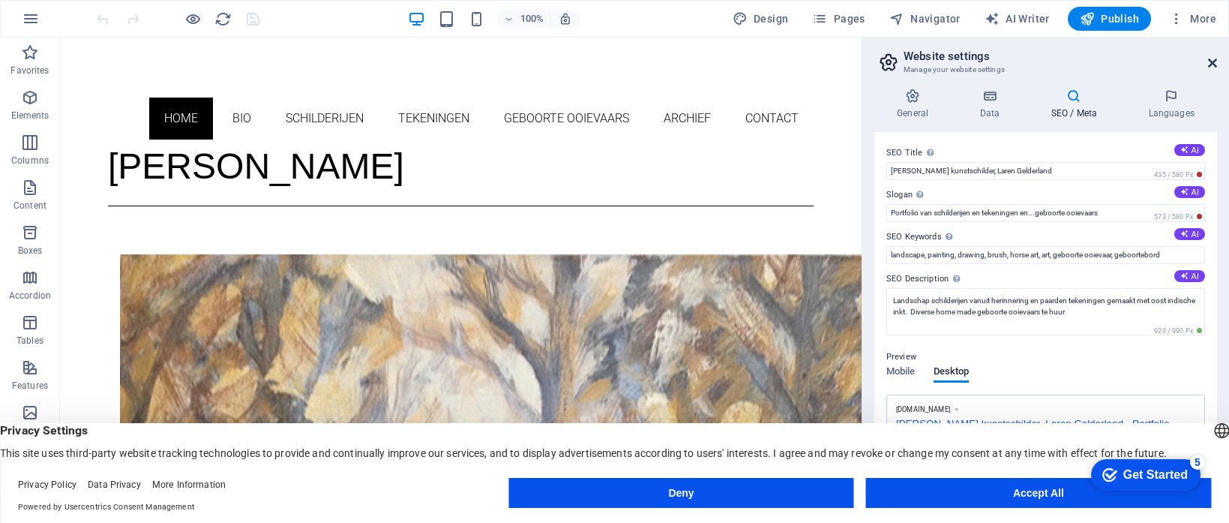
click at [1212, 61] on icon at bounding box center [1212, 63] width 9 height 12
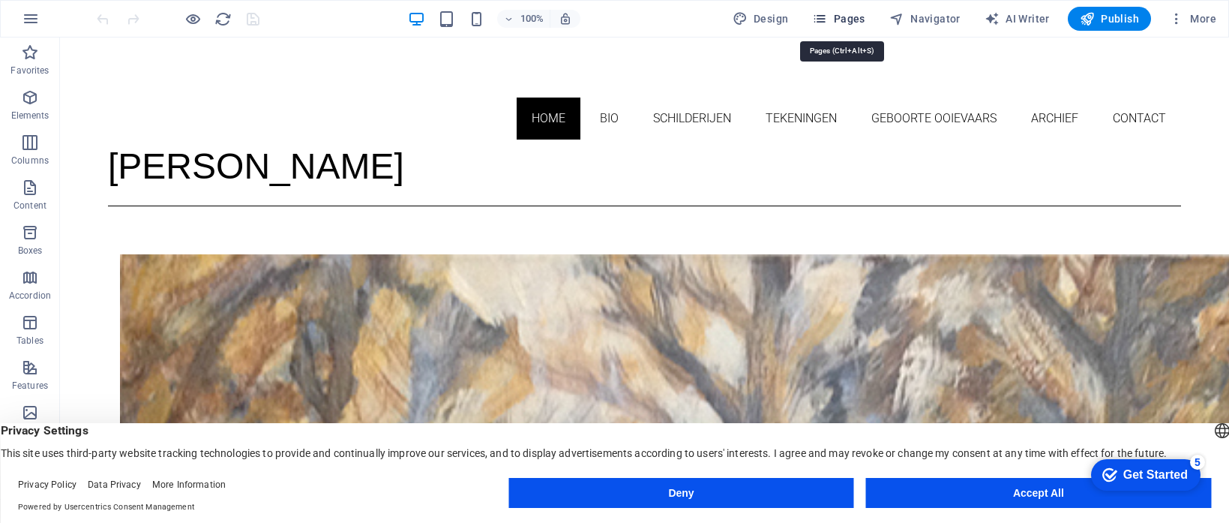
click at [827, 17] on icon "button" at bounding box center [819, 18] width 15 height 15
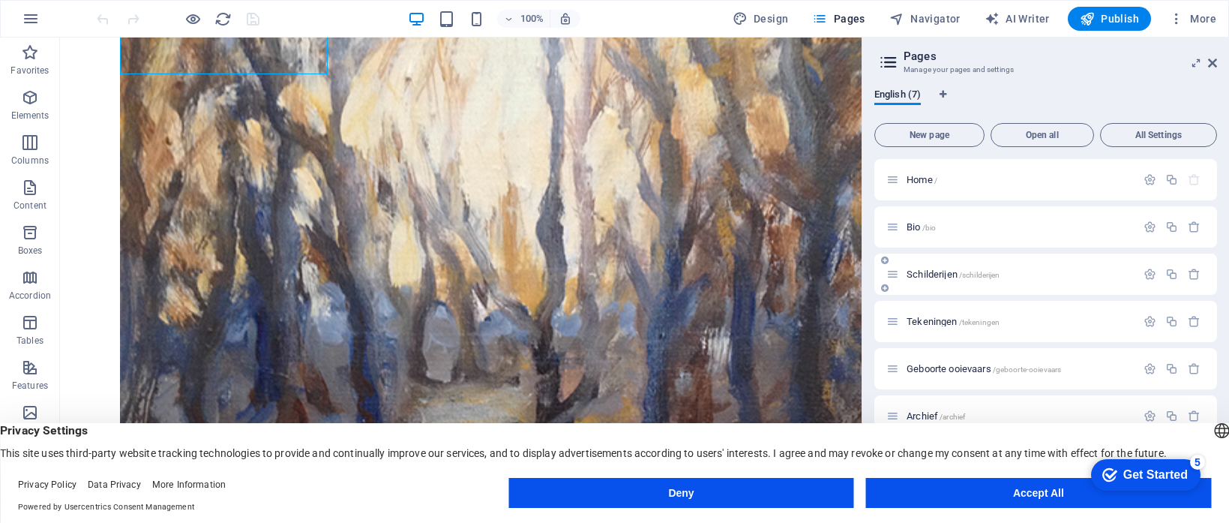
scroll to position [3, 0]
click at [1212, 60] on icon at bounding box center [1212, 63] width 9 height 12
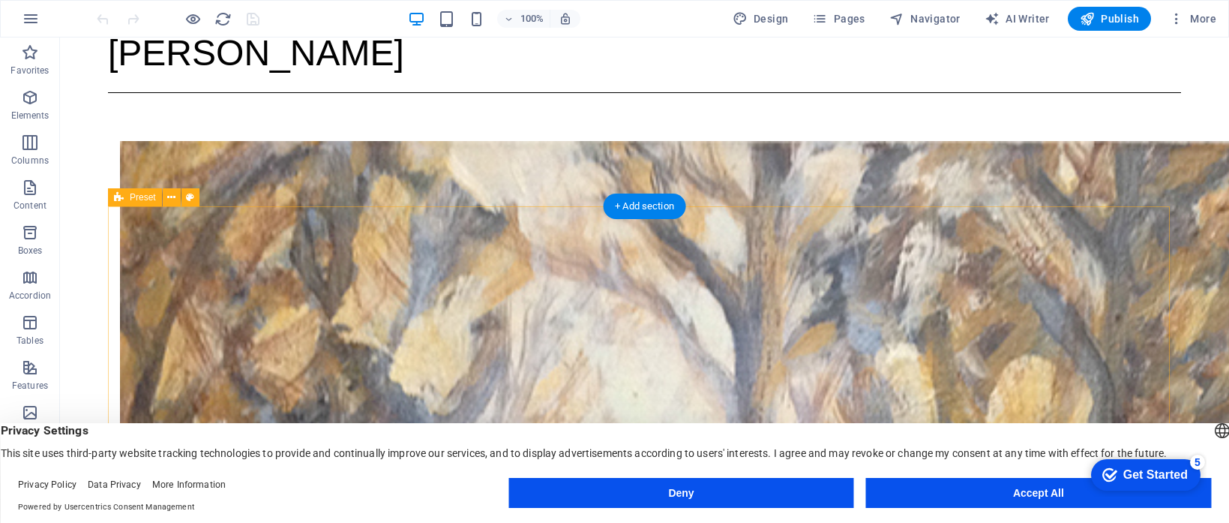
scroll to position [0, 0]
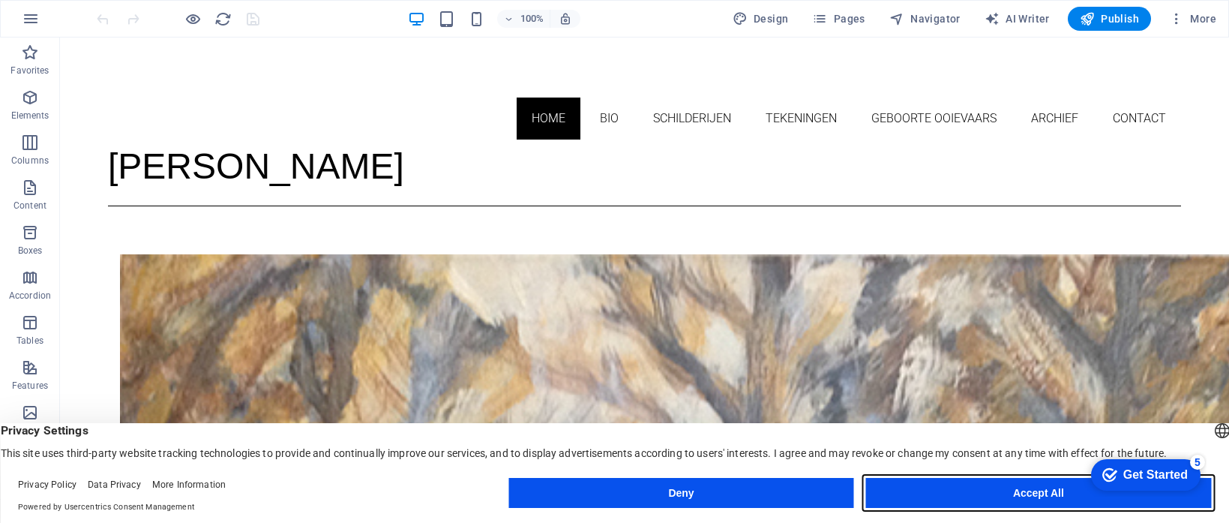
click at [987, 498] on button "Accept All" at bounding box center [1038, 493] width 345 height 30
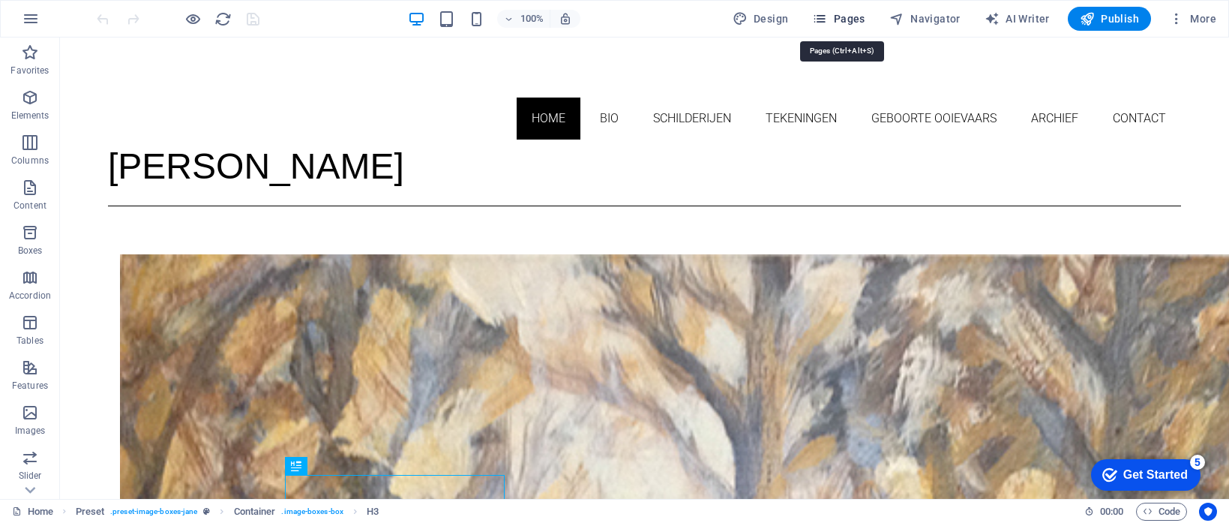
click at [835, 19] on span "Pages" at bounding box center [838, 18] width 52 height 15
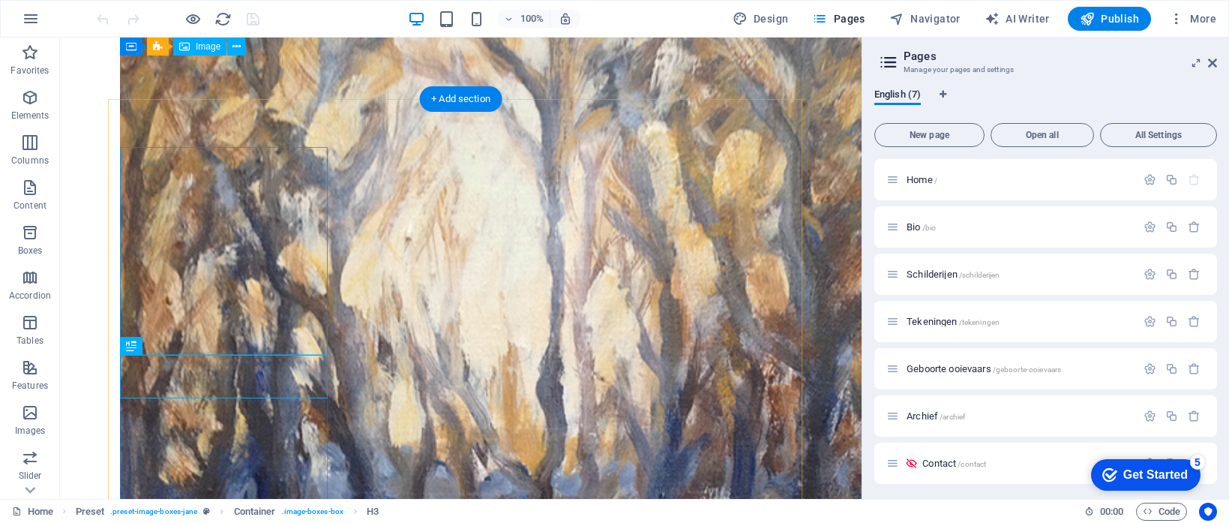
scroll to position [88, 0]
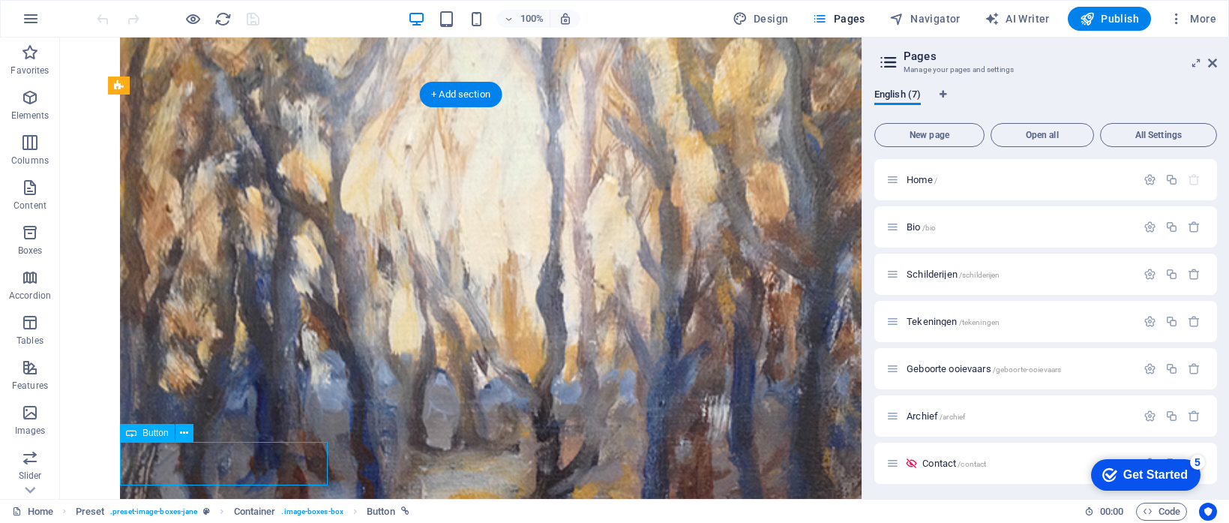
scroll to position [431, 0]
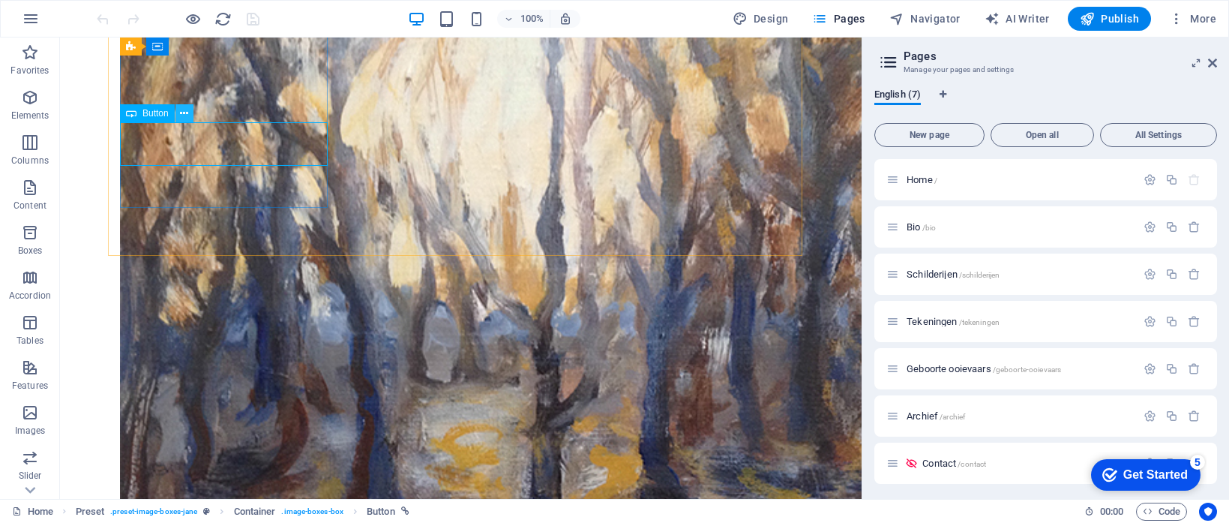
click at [187, 112] on icon at bounding box center [184, 114] width 8 height 16
click at [1211, 64] on icon at bounding box center [1212, 63] width 9 height 12
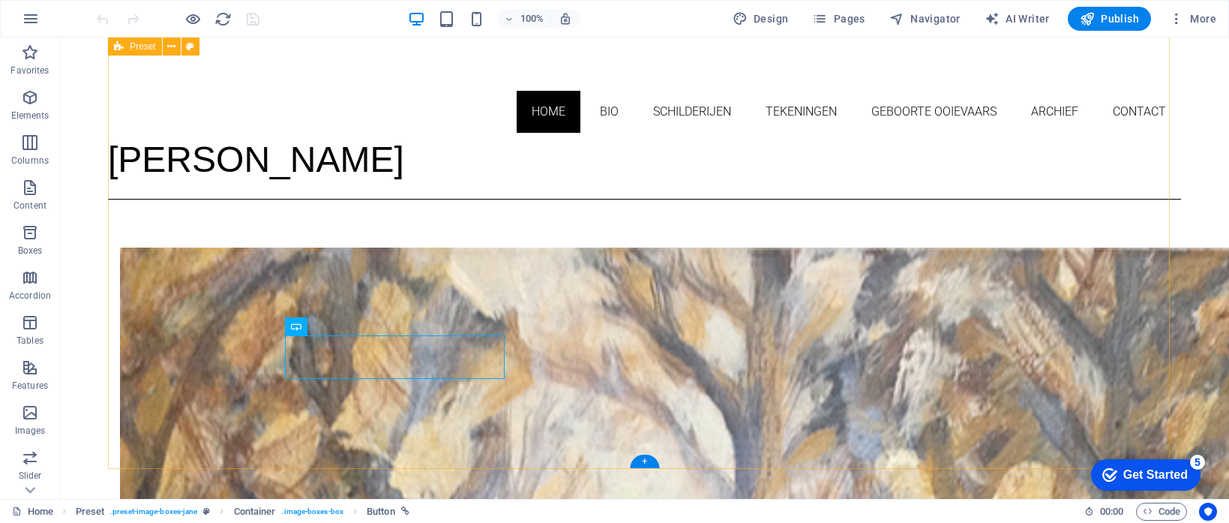
scroll to position [0, 0]
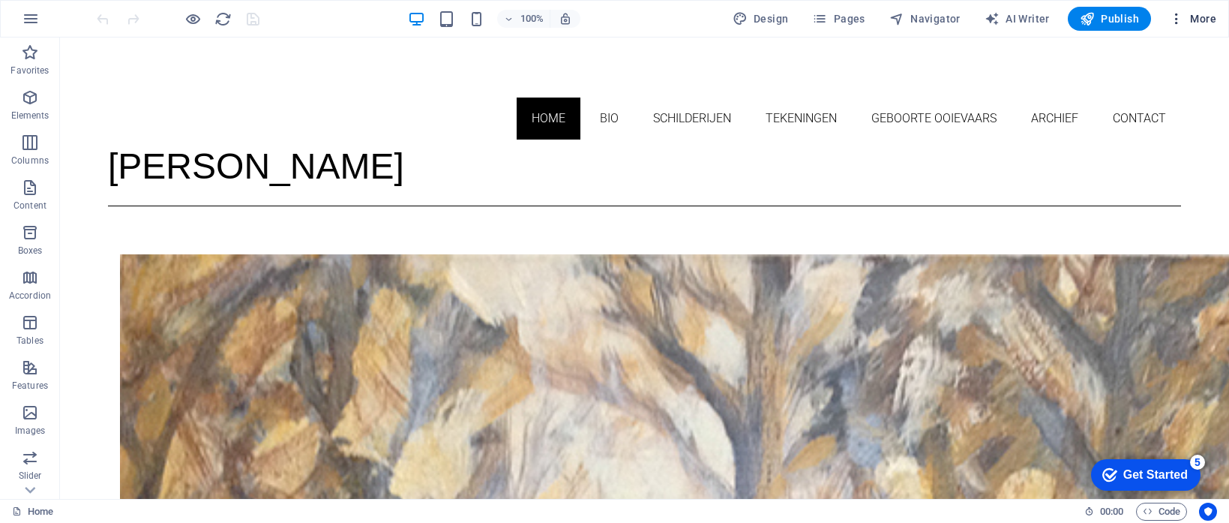
click at [1183, 16] on icon "button" at bounding box center [1176, 18] width 15 height 15
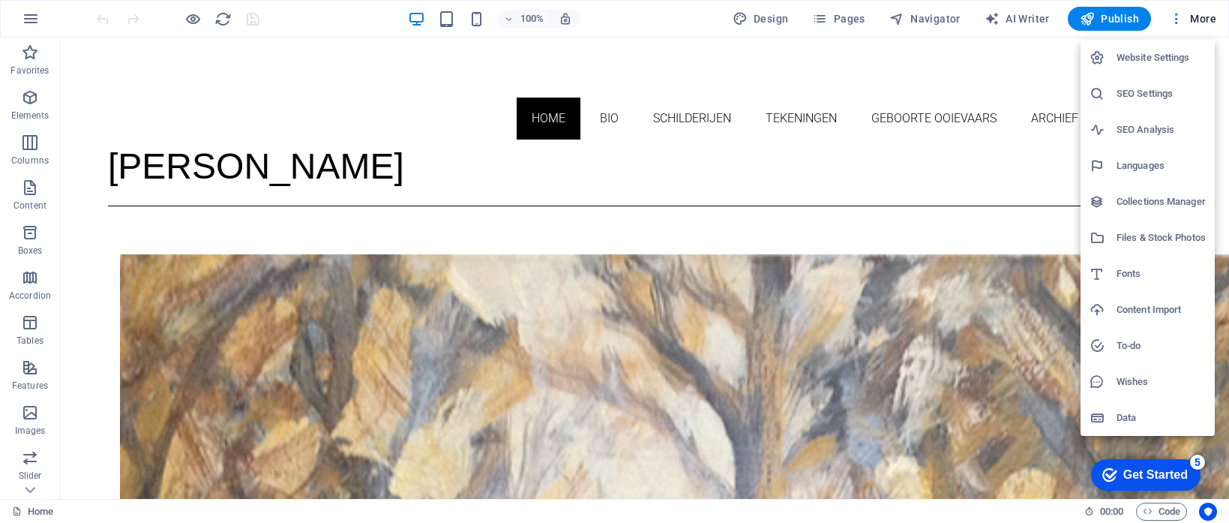
click at [1159, 55] on h6 "Website Settings" at bounding box center [1160, 58] width 89 height 18
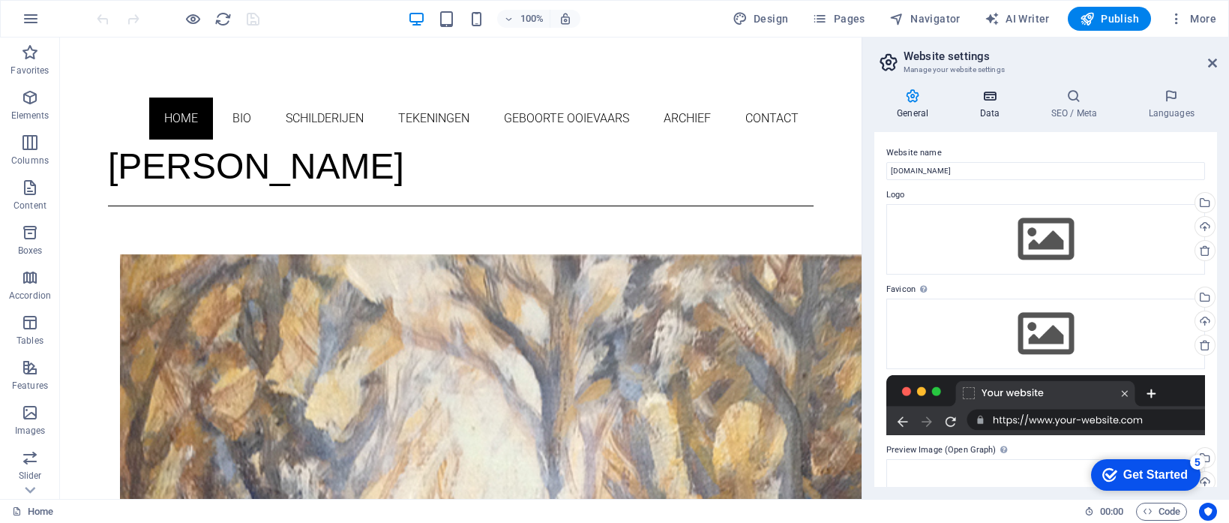
click at [992, 95] on icon at bounding box center [989, 95] width 65 height 15
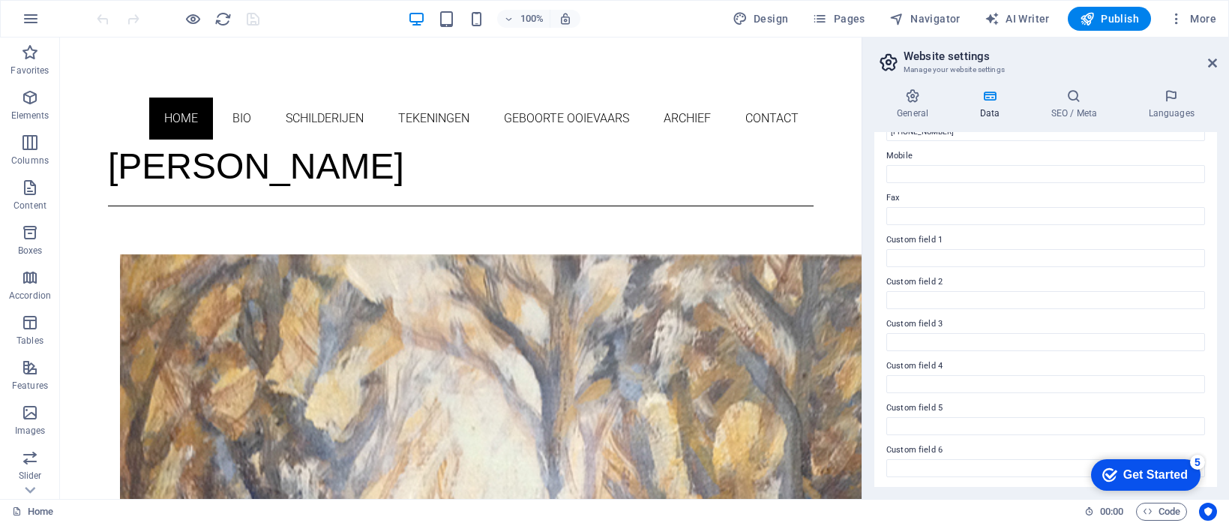
scroll to position [366, 0]
click at [1075, 101] on icon at bounding box center [1073, 95] width 91 height 15
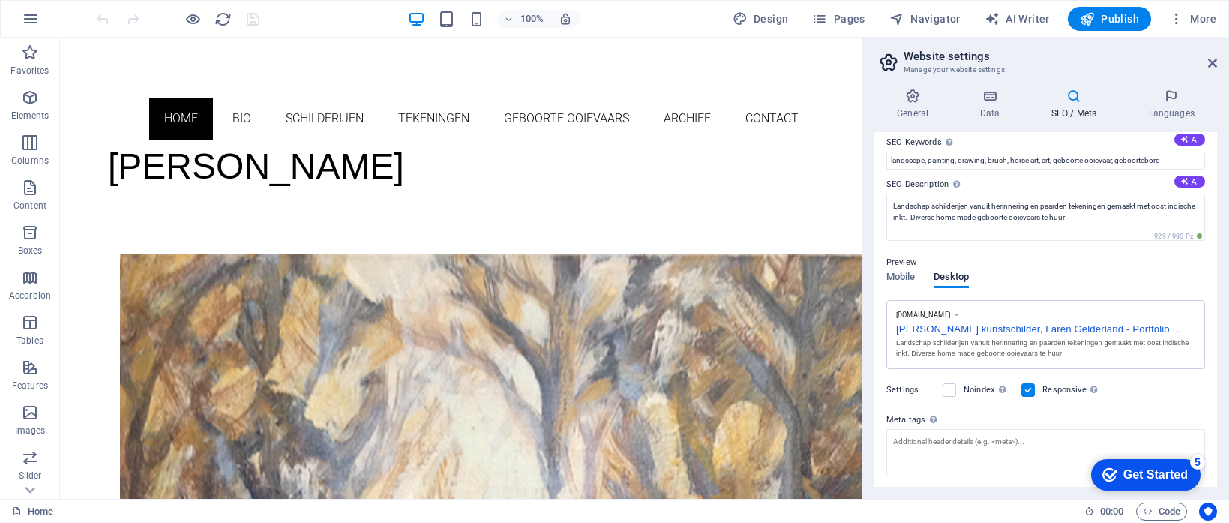
scroll to position [104, 0]
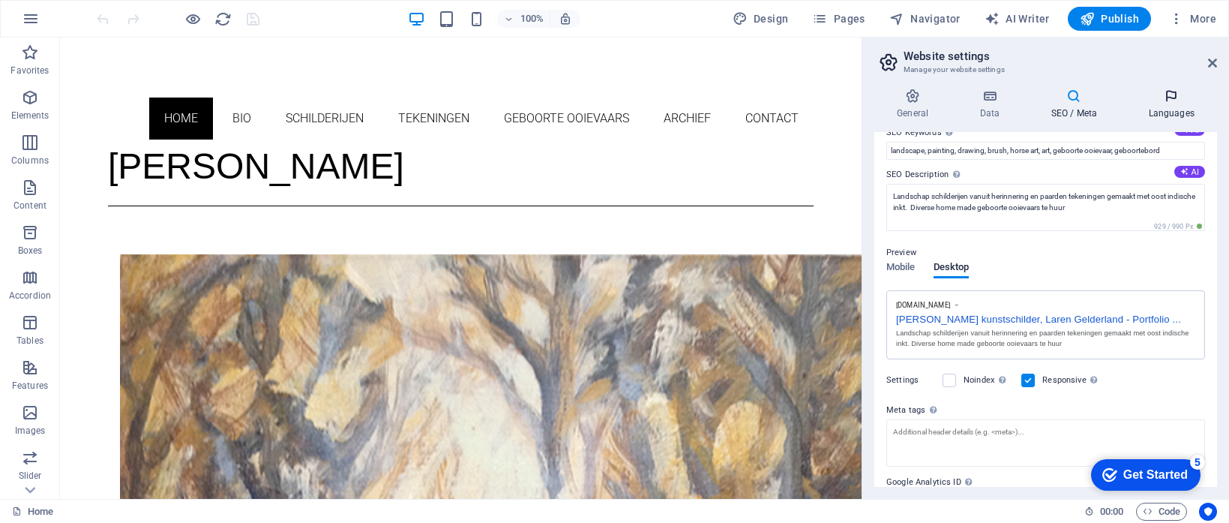
click at [1170, 100] on icon at bounding box center [1170, 95] width 91 height 15
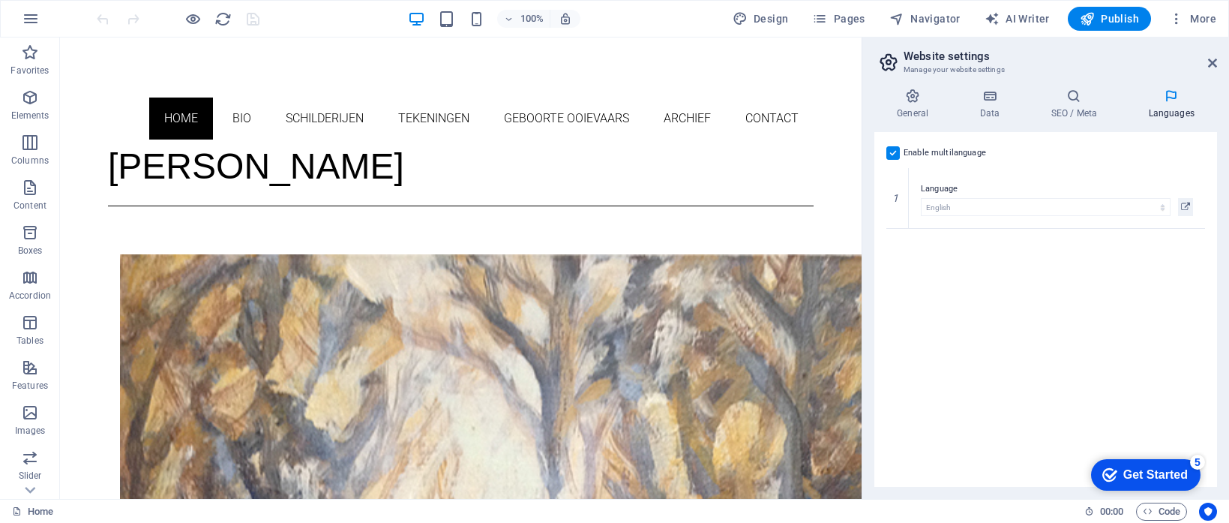
click at [897, 153] on label at bounding box center [892, 152] width 13 height 13
click at [0, 0] on input "Enable multilanguage To disable multilanguage delete all languages until only o…" at bounding box center [0, 0] width 0 height 0
click at [1212, 64] on icon at bounding box center [1212, 63] width 9 height 12
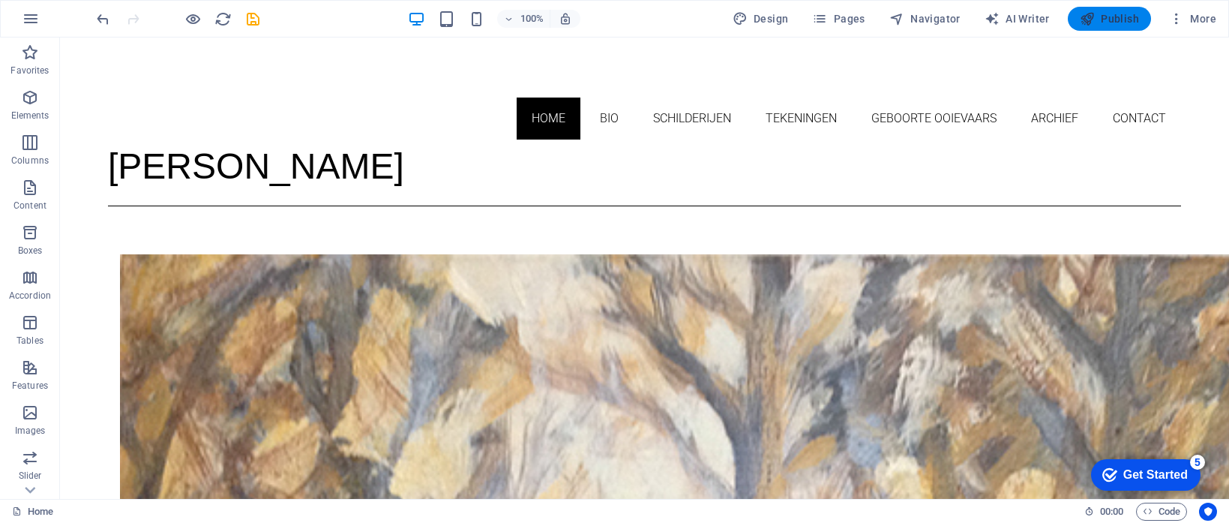
click at [1117, 21] on span "Publish" at bounding box center [1109, 18] width 59 height 15
